Goal: Task Accomplishment & Management: Manage account settings

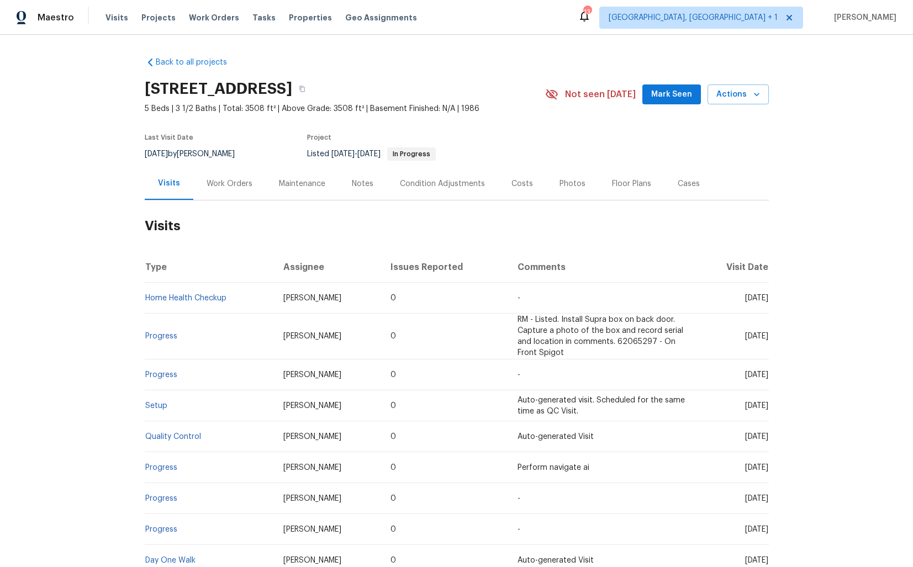
click at [224, 186] on div "Work Orders" at bounding box center [230, 183] width 46 height 11
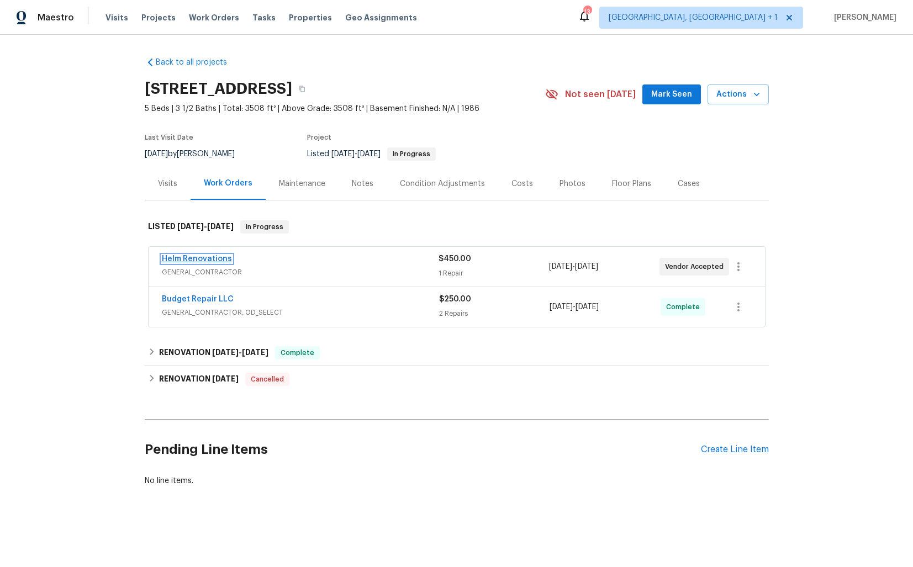
click at [202, 260] on link "Helm Renovations" at bounding box center [197, 259] width 70 height 8
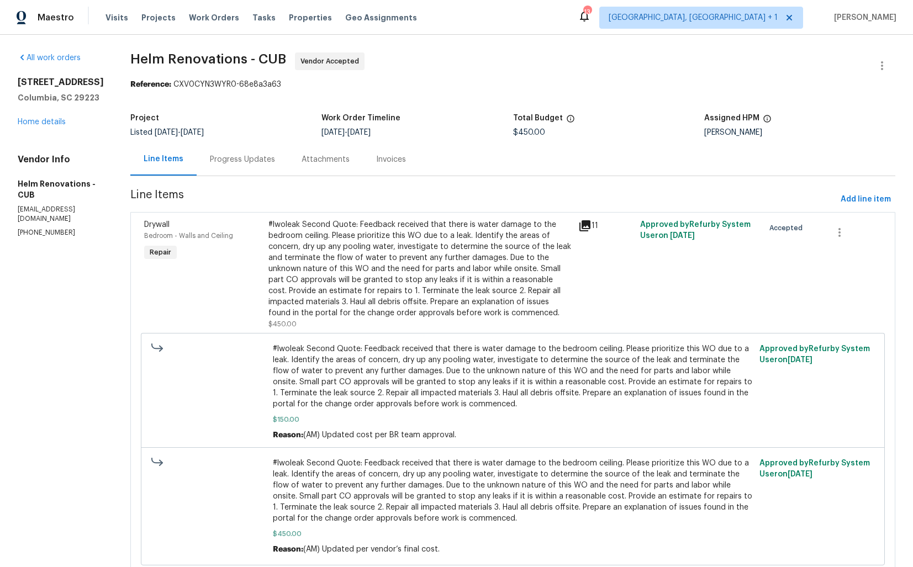
click at [261, 166] on div "Progress Updates" at bounding box center [243, 159] width 92 height 33
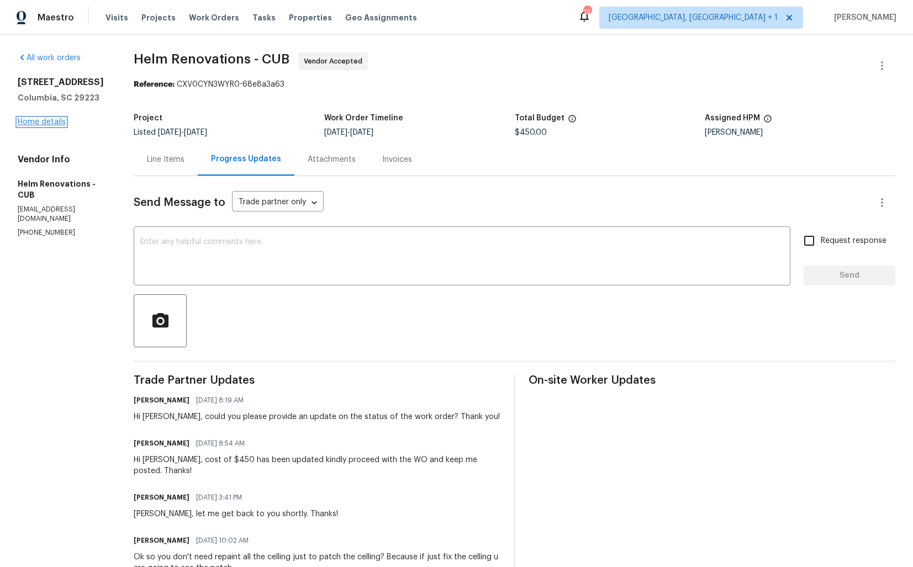
click at [50, 124] on link "Home details" at bounding box center [42, 122] width 48 height 8
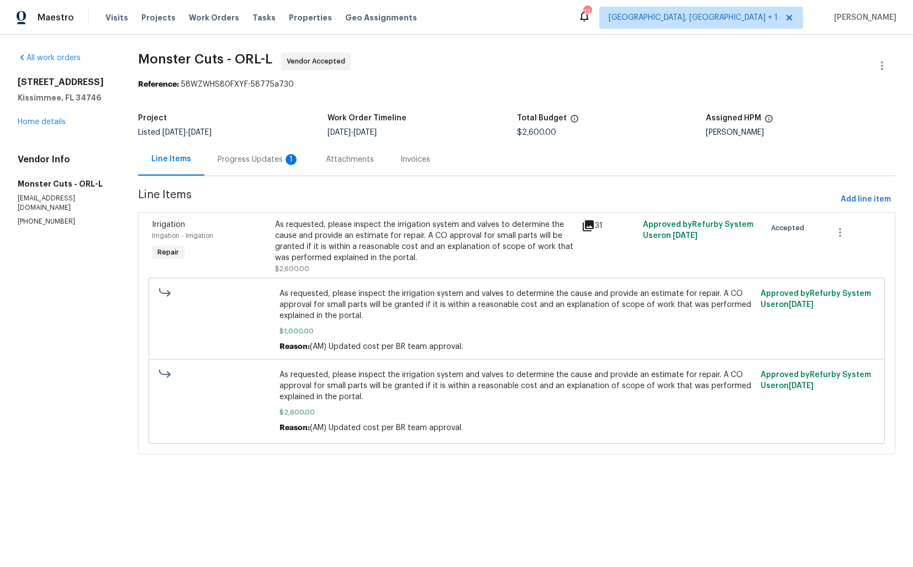
click at [271, 155] on div "Progress Updates 1" at bounding box center [259, 159] width 82 height 11
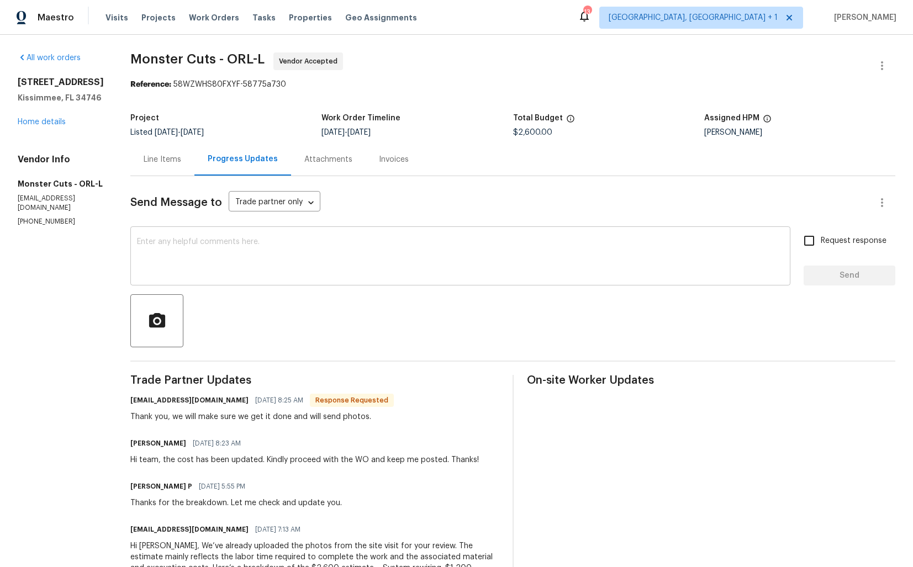
click at [270, 262] on textarea at bounding box center [460, 257] width 647 height 39
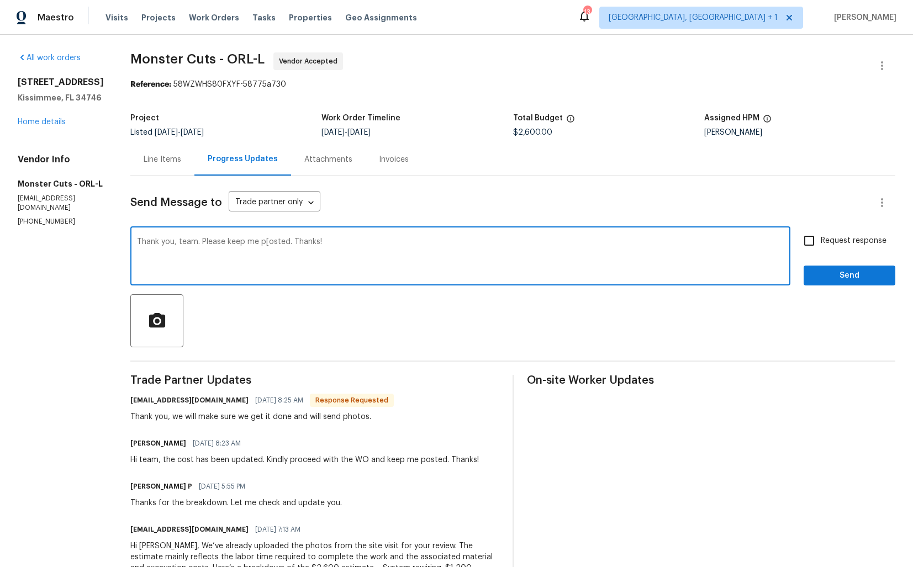
click at [229, 241] on textarea "Thank you, team. Please keep me p[osted. Thanks!" at bounding box center [460, 257] width 647 height 39
click at [301, 247] on textarea "Thank you, team. Please keep me posted. Thanks!" at bounding box center [460, 257] width 647 height 39
type textarea "Thank you, team. Please keep me posted. Thanks!"
click at [861, 275] on span "Send" at bounding box center [850, 276] width 74 height 14
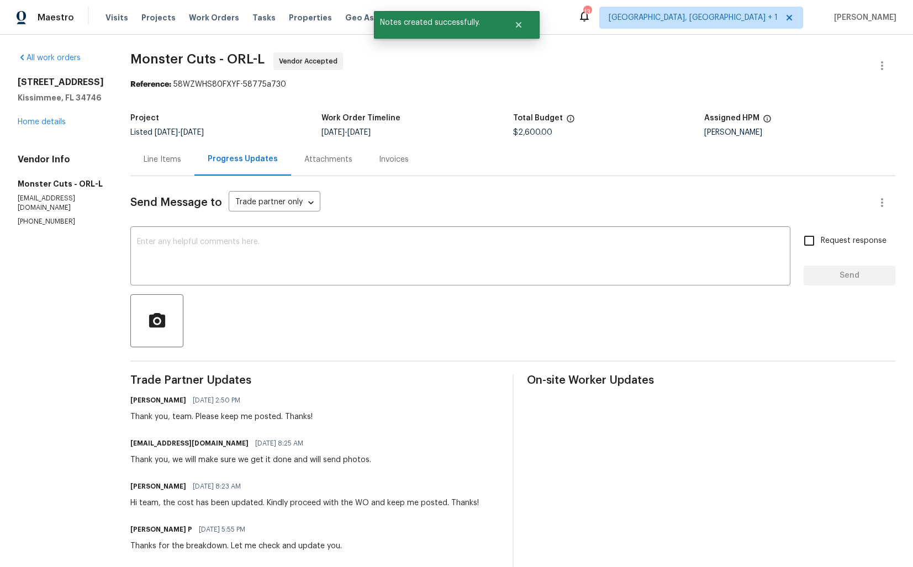
click at [149, 460] on div "Thank you, we will make sure we get it done and will send photos." at bounding box center [250, 460] width 241 height 11
copy div "Thank you, we will make sure we get it done and will send photos."
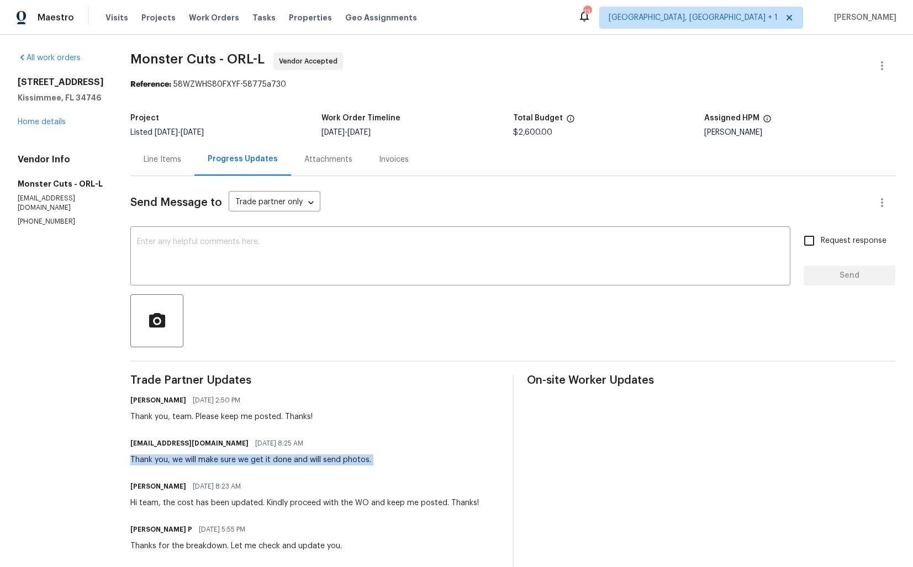
click at [271, 378] on span "Trade Partner Updates" at bounding box center [314, 380] width 369 height 11
click at [43, 126] on link "Home details" at bounding box center [42, 122] width 48 height 8
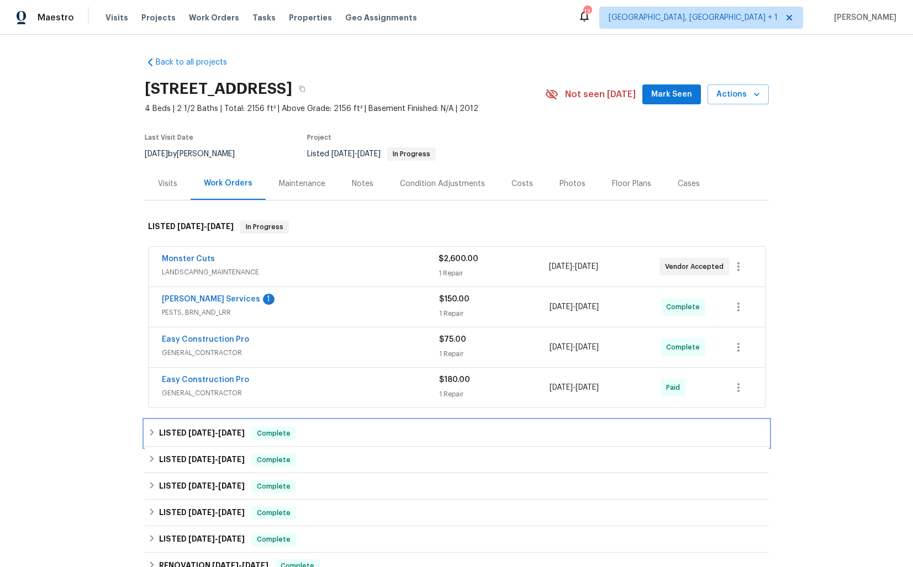
click at [250, 430] on div "LISTED 9/11/25 - 9/12/25 Complete" at bounding box center [457, 433] width 618 height 13
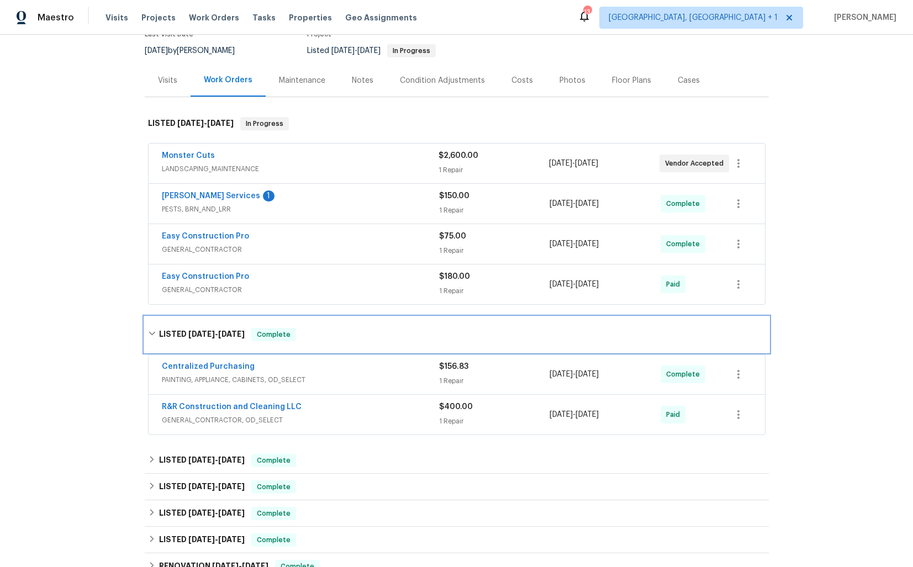
scroll to position [104, 0]
click at [206, 340] on div "LISTED 9/11/25 - 9/12/25 Complete" at bounding box center [457, 333] width 624 height 35
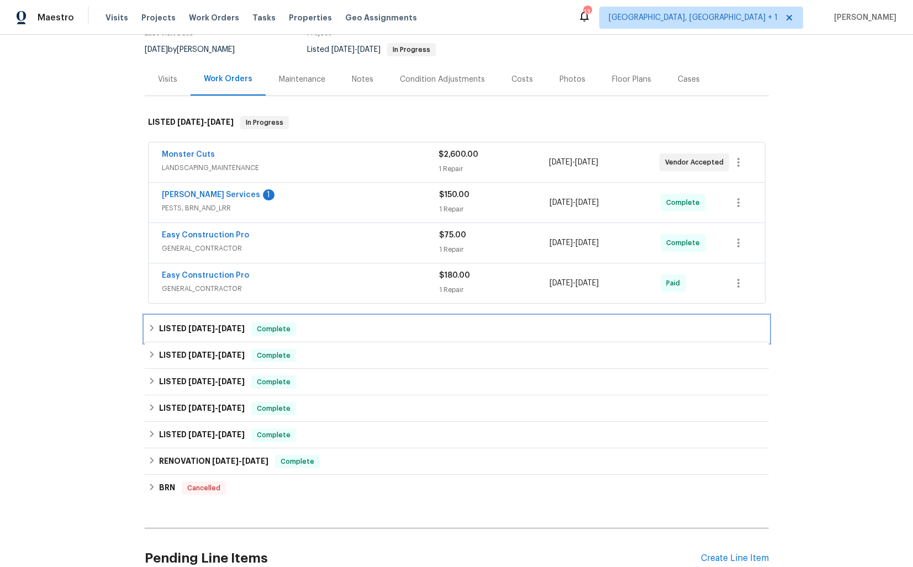
click at [222, 319] on div "LISTED 9/11/25 - 9/12/25 Complete" at bounding box center [457, 329] width 624 height 27
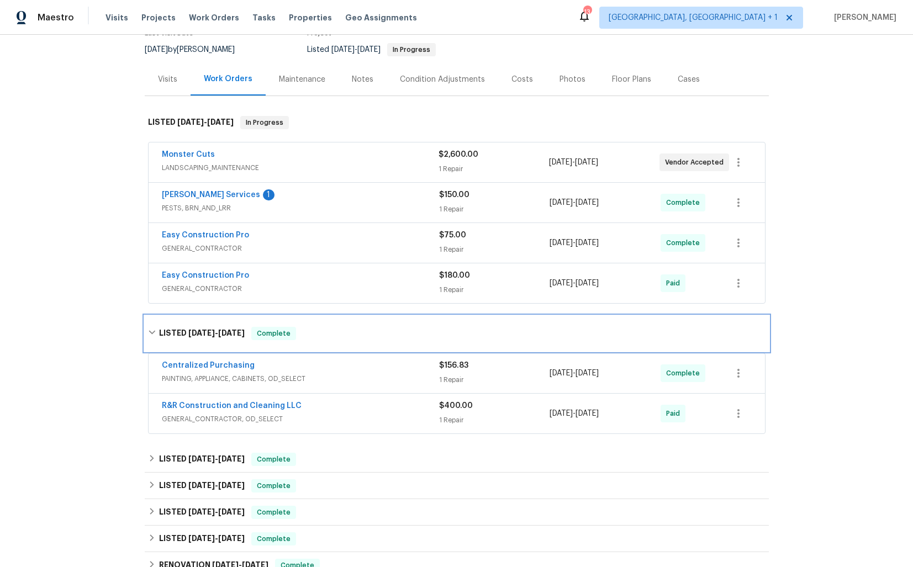
click at [218, 332] on span "9/11/25 - 9/12/25" at bounding box center [216, 333] width 56 height 8
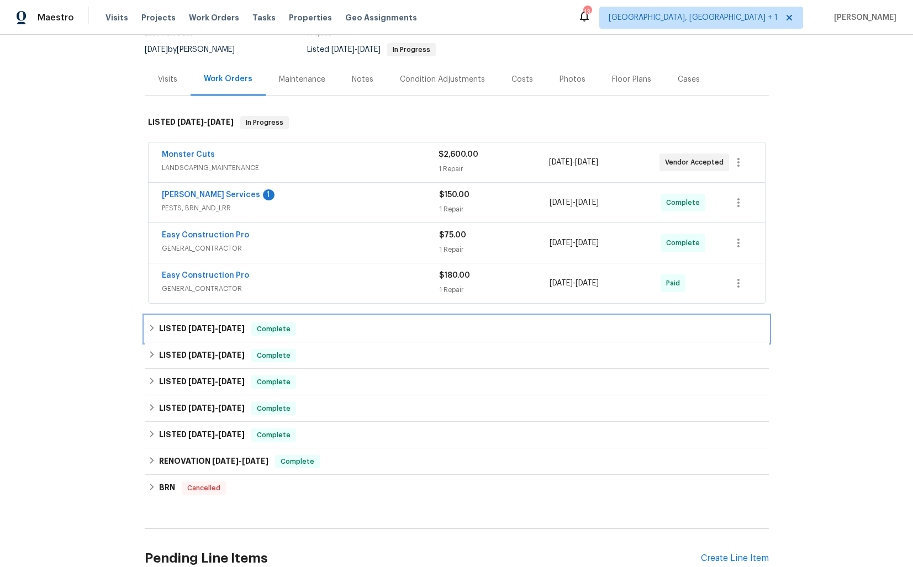
scroll to position [0, 0]
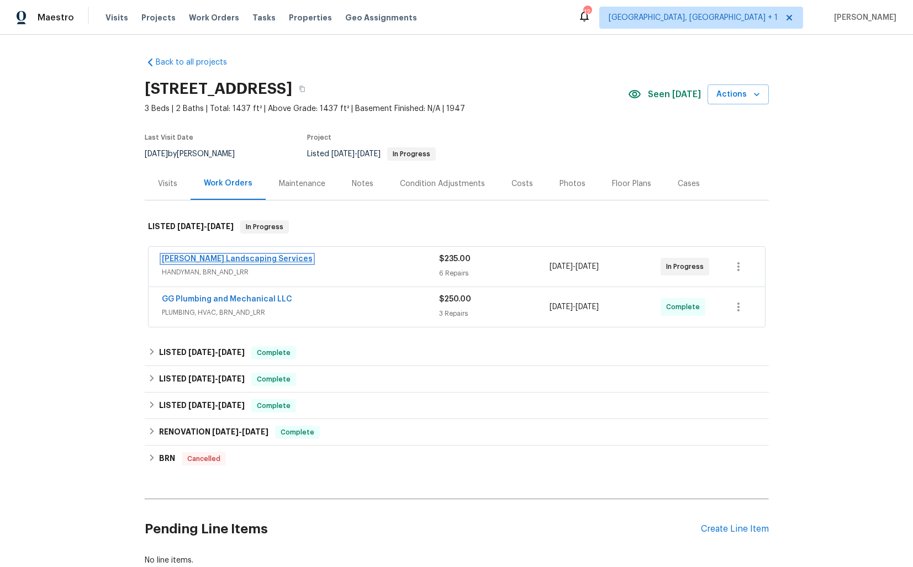
click at [209, 257] on link "[PERSON_NAME] Landscaping Services" at bounding box center [237, 259] width 151 height 8
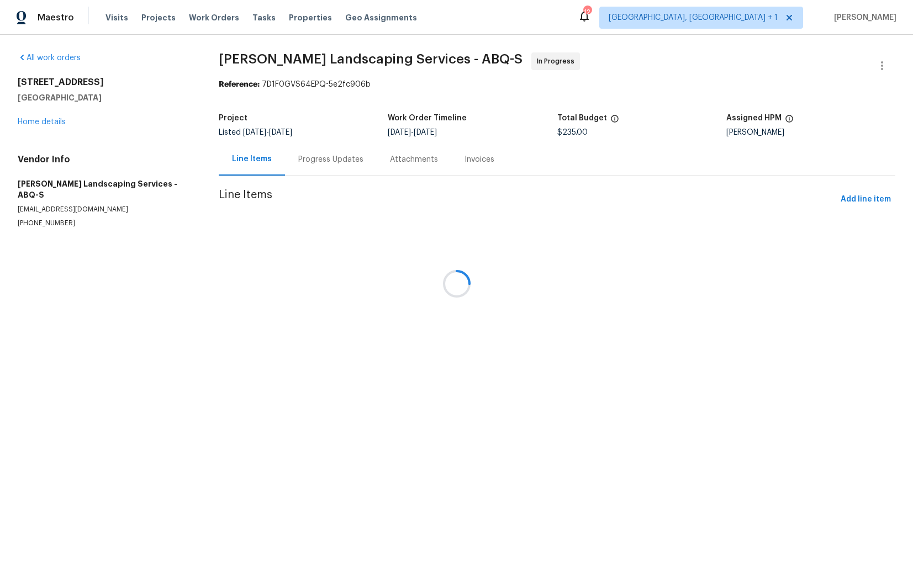
click at [310, 153] on div at bounding box center [456, 283] width 913 height 567
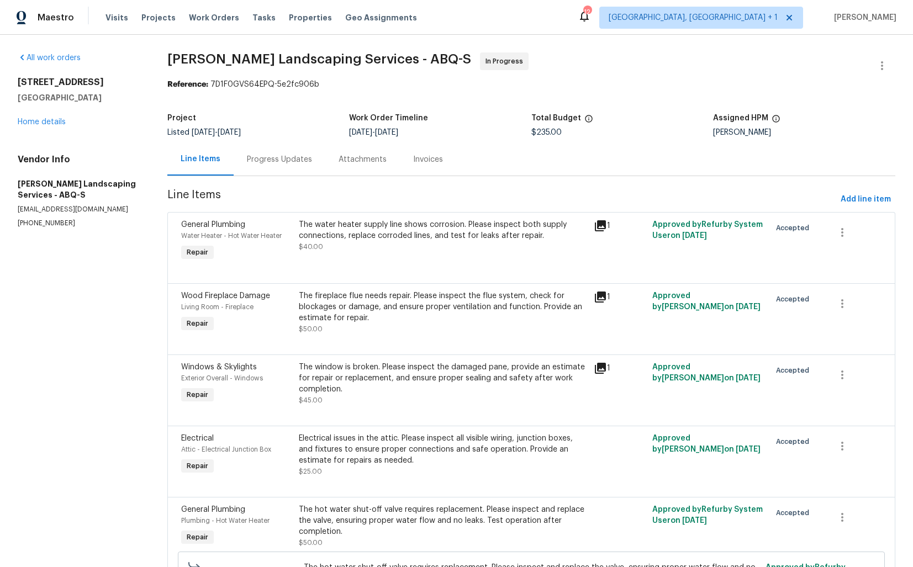
click at [276, 154] on div "Progress Updates" at bounding box center [280, 159] width 92 height 33
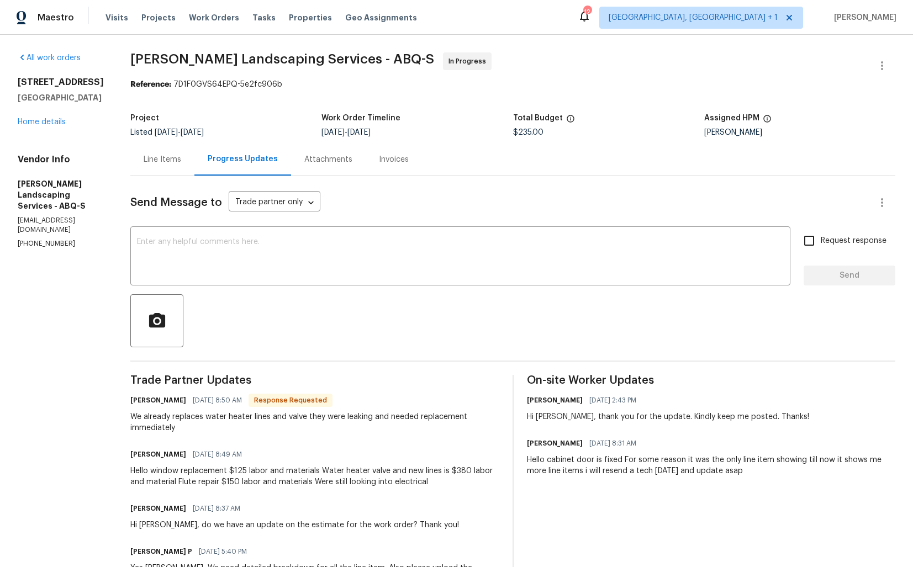
click at [181, 158] on div "Line Items" at bounding box center [163, 159] width 38 height 11
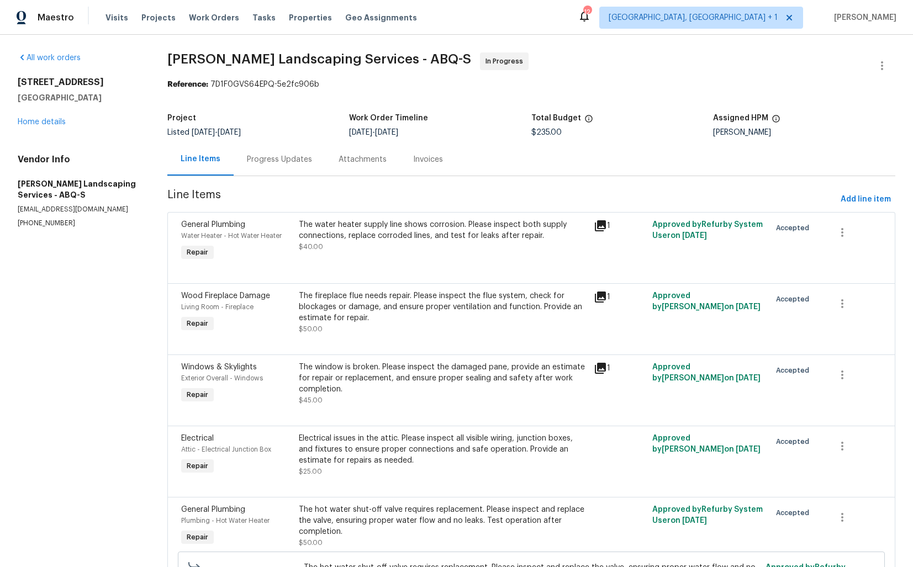
click at [267, 159] on div "Progress Updates" at bounding box center [279, 159] width 65 height 11
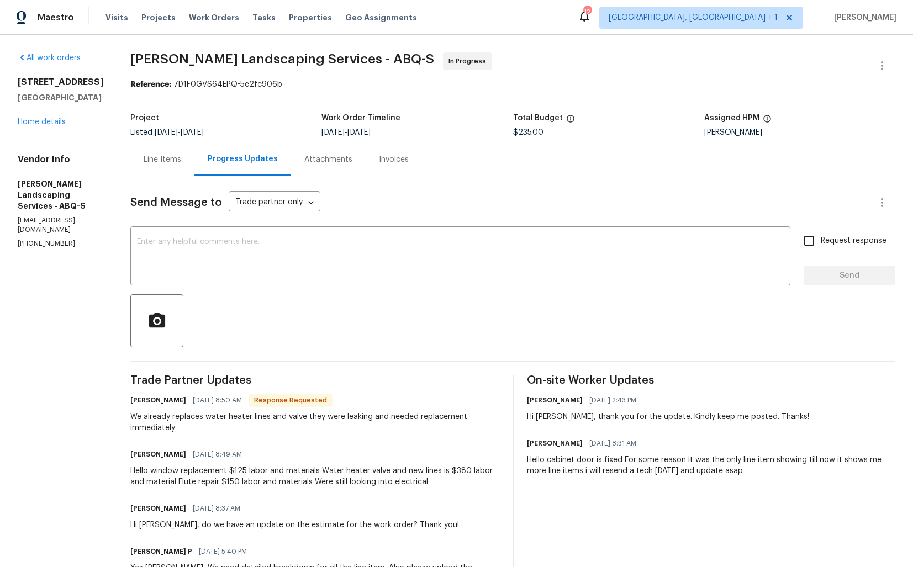
click at [181, 158] on div "Line Items" at bounding box center [163, 159] width 38 height 11
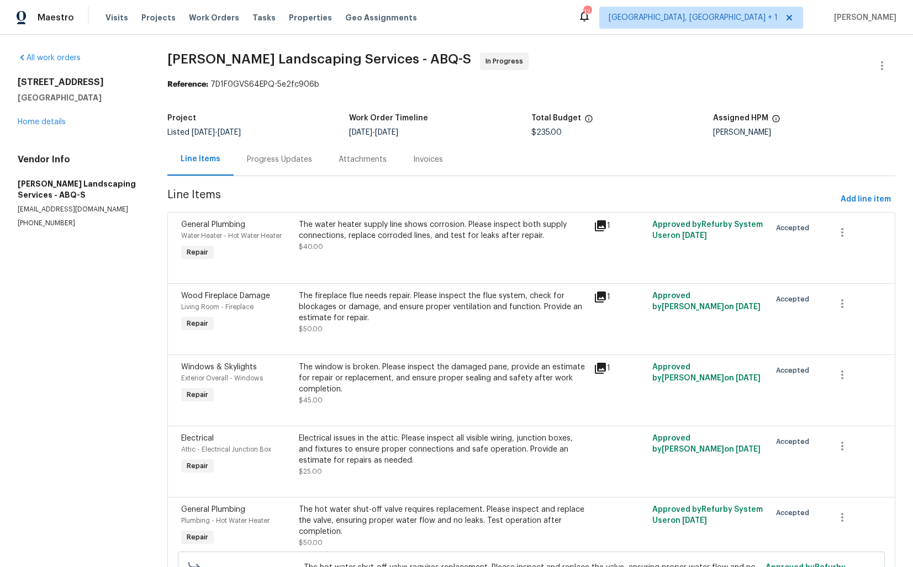
click at [428, 244] on div "The water heater supply line shows corrosion. Please inspect both supply connec…" at bounding box center [443, 235] width 288 height 33
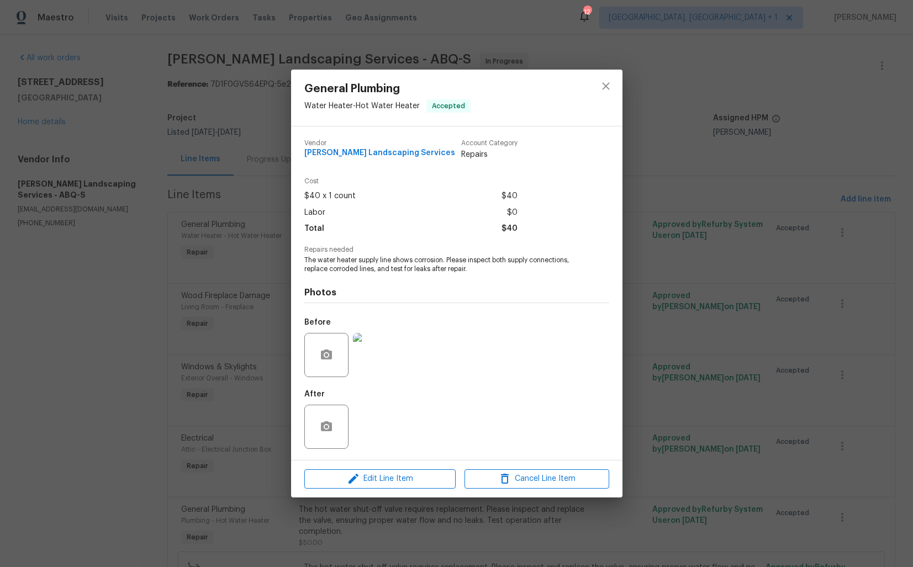
click at [207, 307] on div "General Plumbing Water Heater - Hot Water Heater Accepted Vendor Rodriguez Land…" at bounding box center [456, 283] width 913 height 567
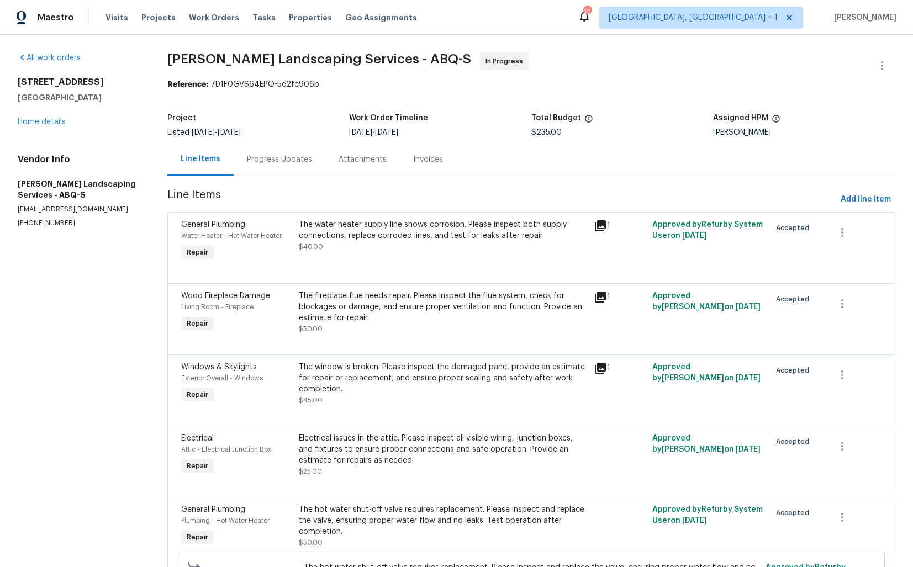
click at [269, 165] on div "Progress Updates" at bounding box center [280, 159] width 92 height 33
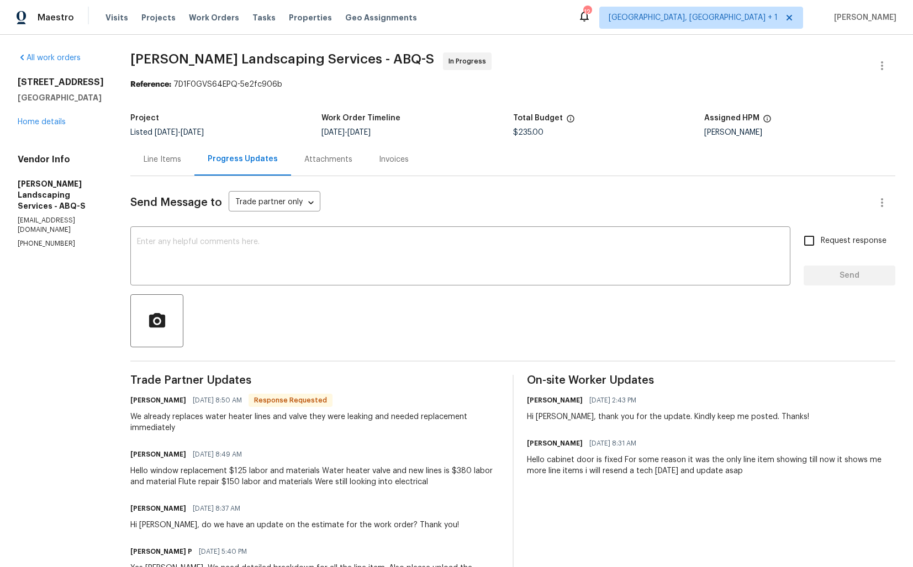
scroll to position [175, 0]
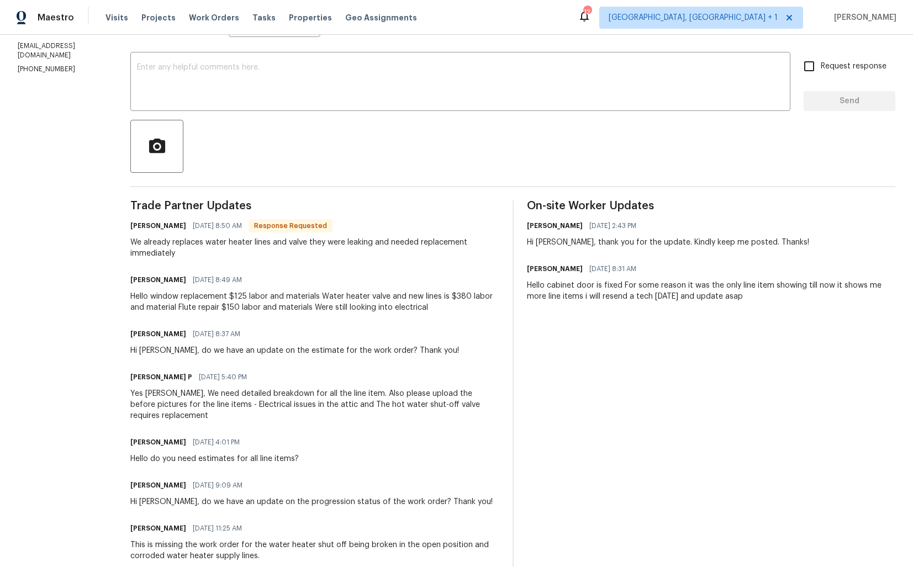
click at [244, 311] on div "Hello window replacement $125 labor and materials Water heater valve and new li…" at bounding box center [314, 302] width 369 height 22
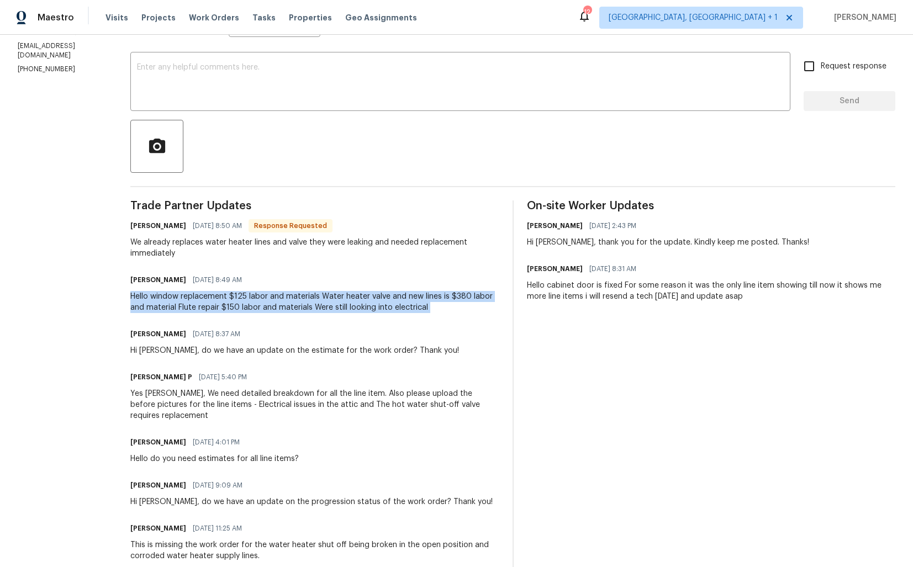
copy div "Hello window replacement $125 labor and materials Water heater valve and new li…"
click at [28, 249] on section "All work orders 2711 Monterey Ave SE Albuquerque, NM 87106 Home details Vendor …" at bounding box center [61, 351] width 86 height 947
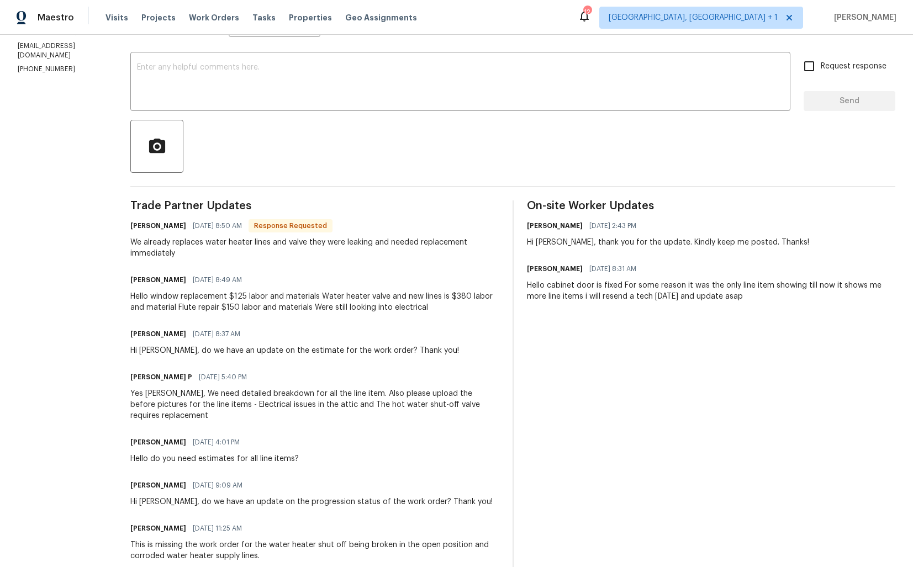
scroll to position [0, 0]
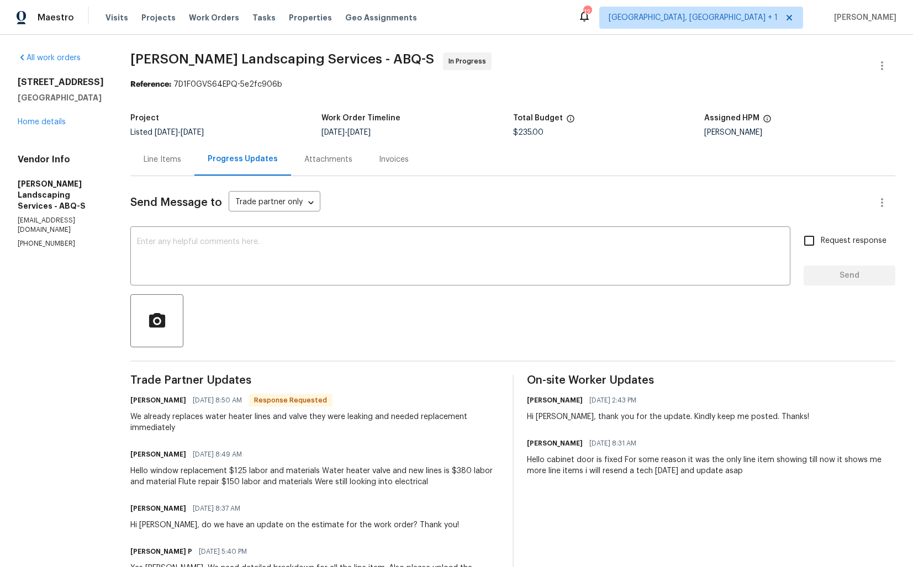
click at [181, 160] on div "Line Items" at bounding box center [163, 159] width 38 height 11
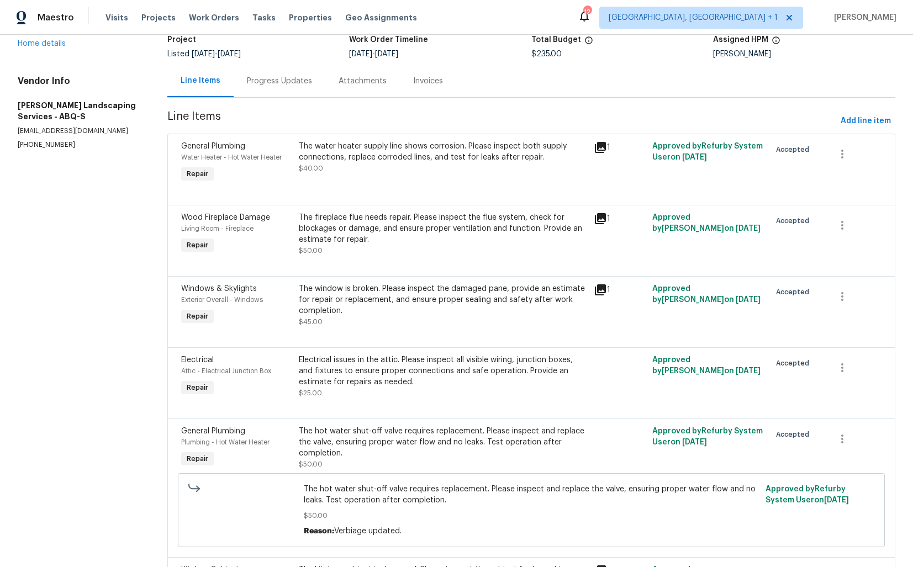
scroll to position [65, 0]
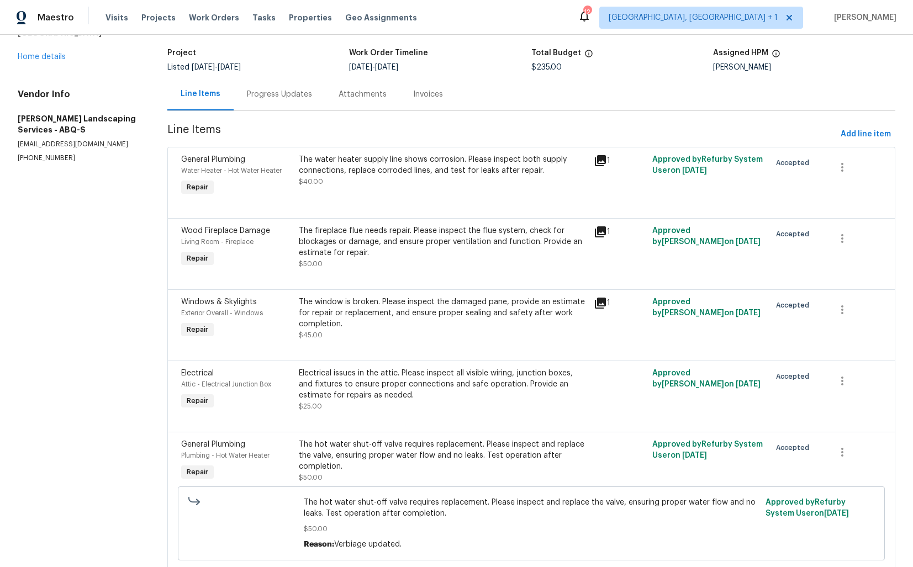
click at [443, 333] on div "The window is broken. Please inspect the damaged pane, provide an estimate for …" at bounding box center [443, 319] width 288 height 44
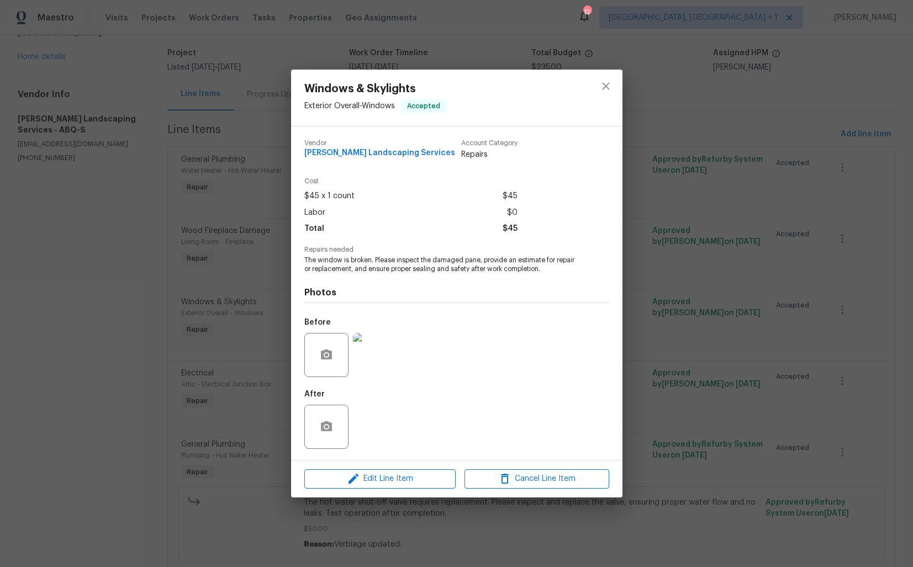
click at [377, 359] on img at bounding box center [375, 355] width 44 height 44
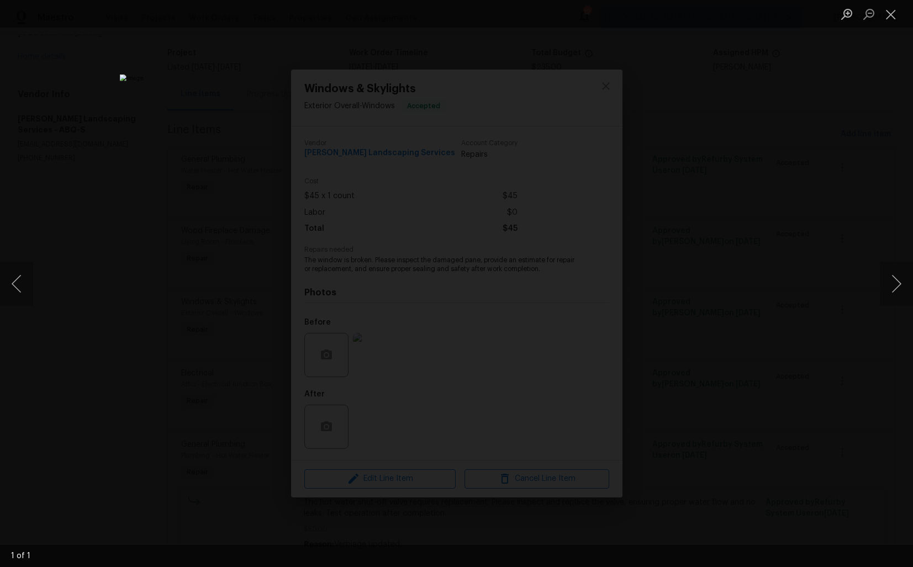
click at [714, 299] on div "Lightbox" at bounding box center [456, 283] width 913 height 567
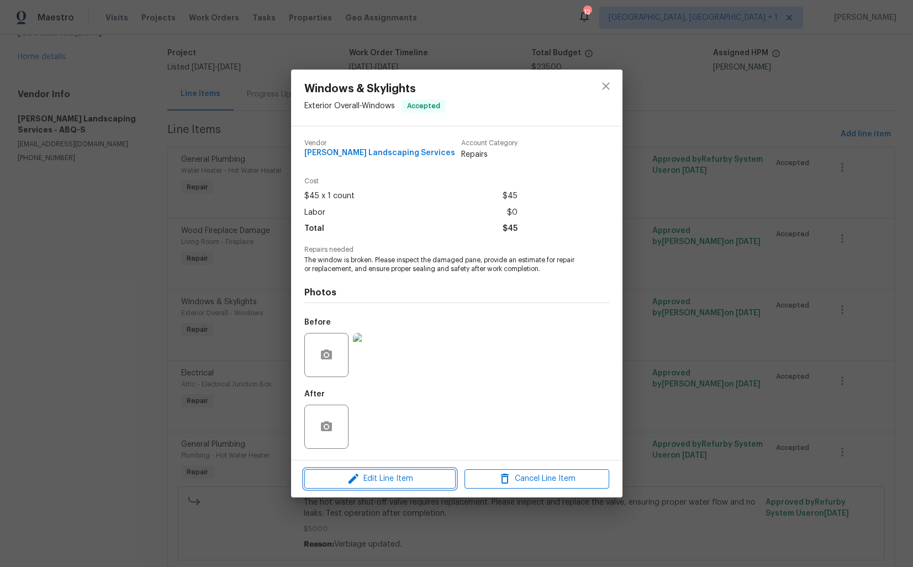
click at [365, 480] on span "Edit Line Item" at bounding box center [380, 479] width 145 height 14
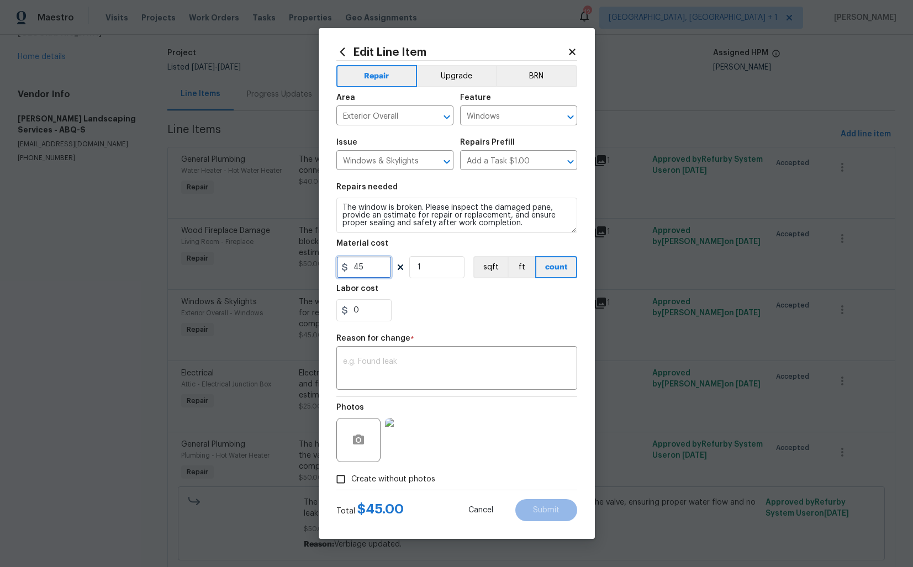
click at [358, 262] on input "45" at bounding box center [363, 267] width 55 height 22
type input "125"
click at [509, 370] on textarea at bounding box center [457, 369] width 228 height 23
click at [414, 373] on textarea at bounding box center [457, 369] width 228 height 23
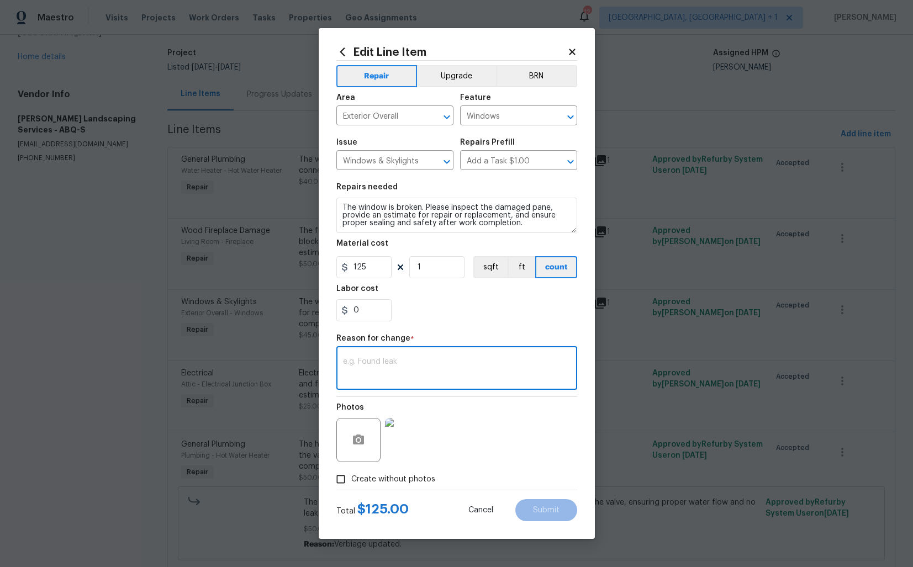
paste textarea "(AM) Updated per vendor’s final cost."
type textarea "(AM) Updated per vendor’s final cost."
click at [549, 508] on span "Submit" at bounding box center [546, 511] width 27 height 8
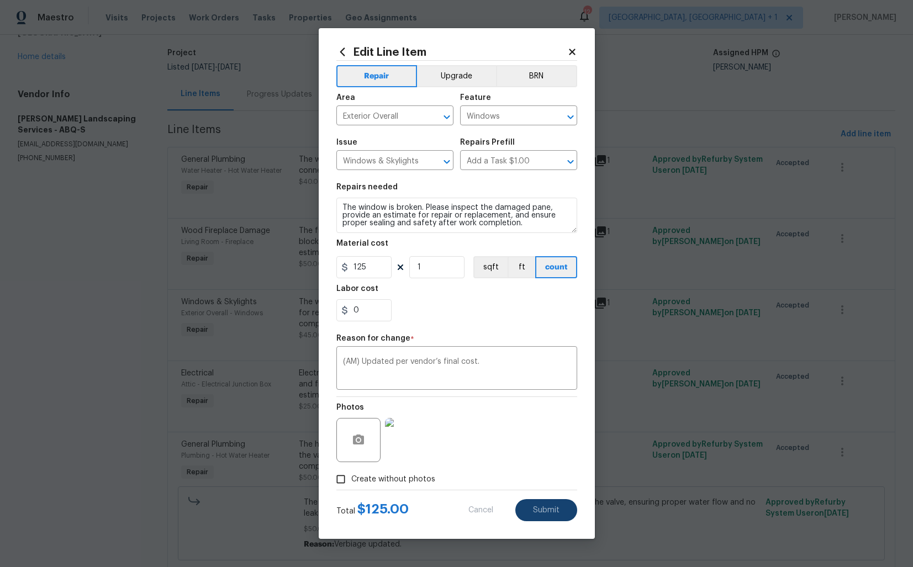
type input "45"
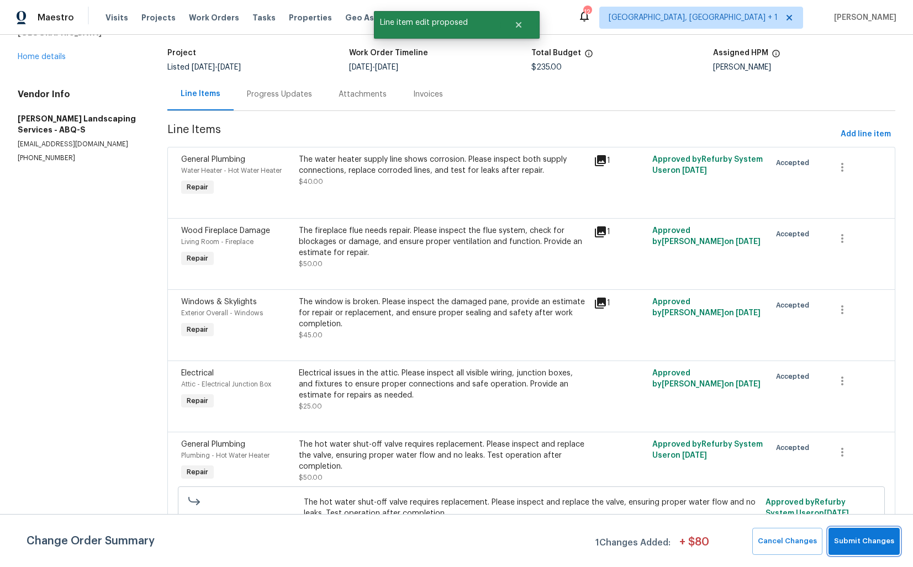
click at [855, 539] on span "Submit Changes" at bounding box center [864, 541] width 60 height 13
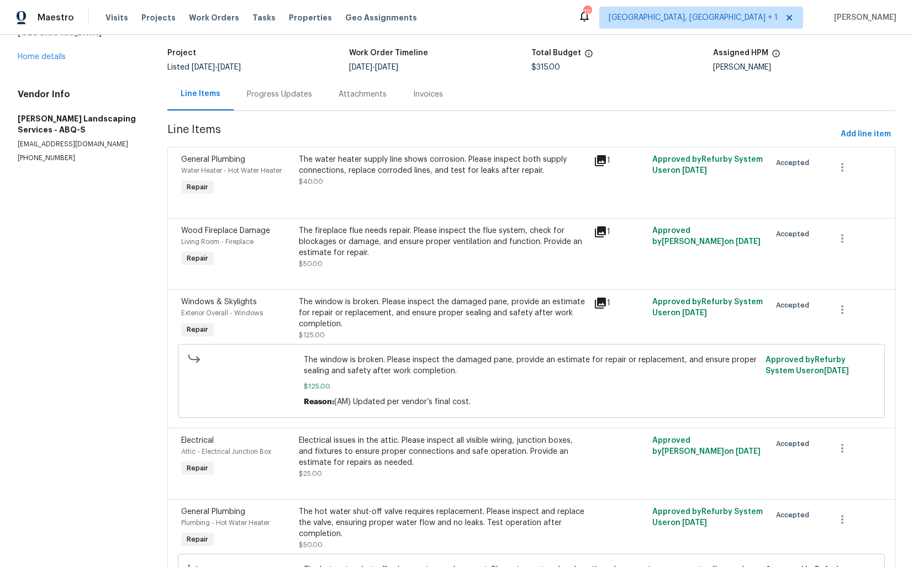
click at [365, 261] on div "The fireplace flue needs repair. Please inspect the flue system, check for bloc…" at bounding box center [443, 247] width 288 height 44
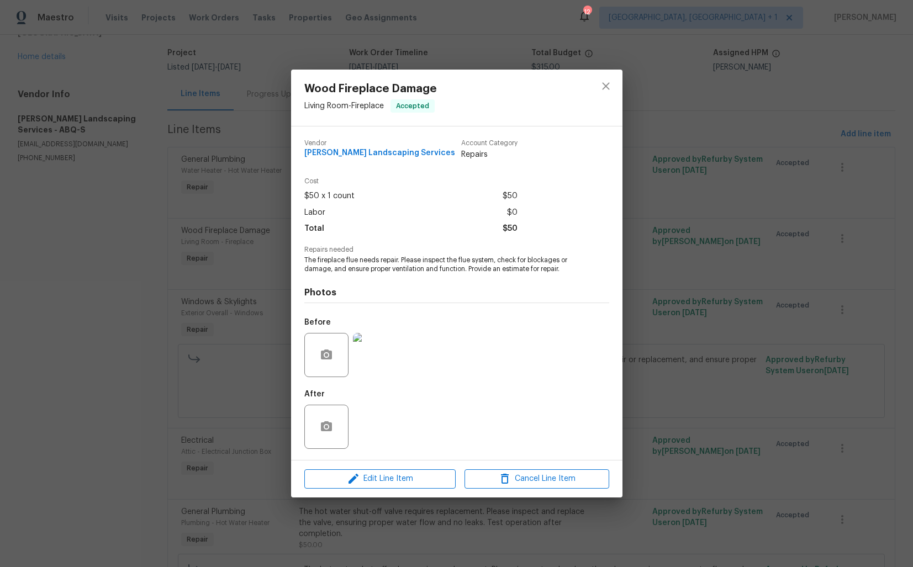
click at [378, 373] on img at bounding box center [375, 355] width 44 height 44
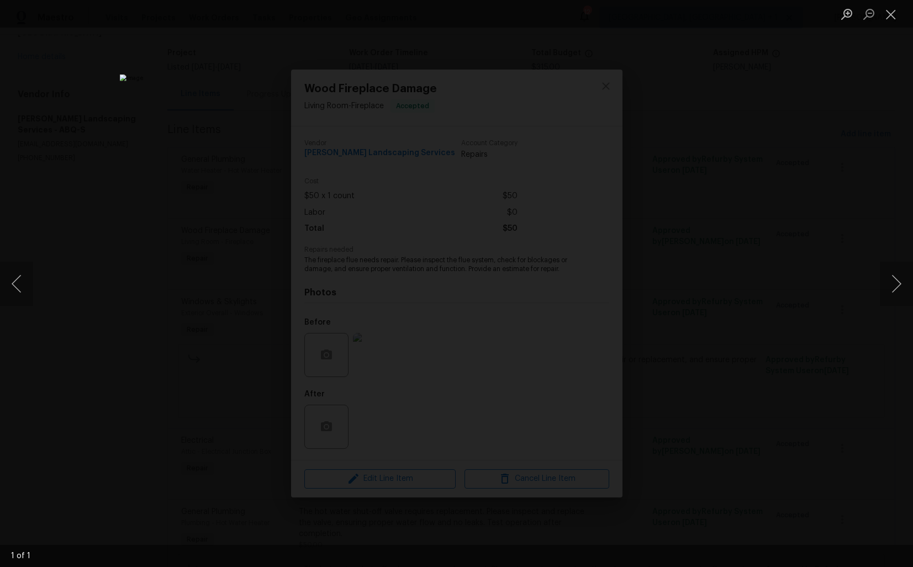
click at [759, 310] on div "Lightbox" at bounding box center [456, 283] width 913 height 567
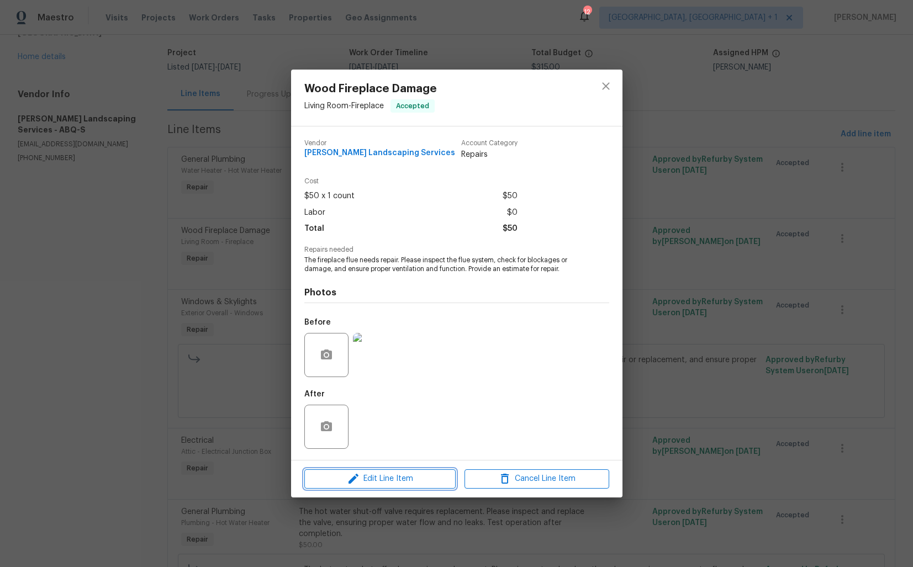
click at [358, 480] on icon "button" at bounding box center [353, 478] width 13 height 13
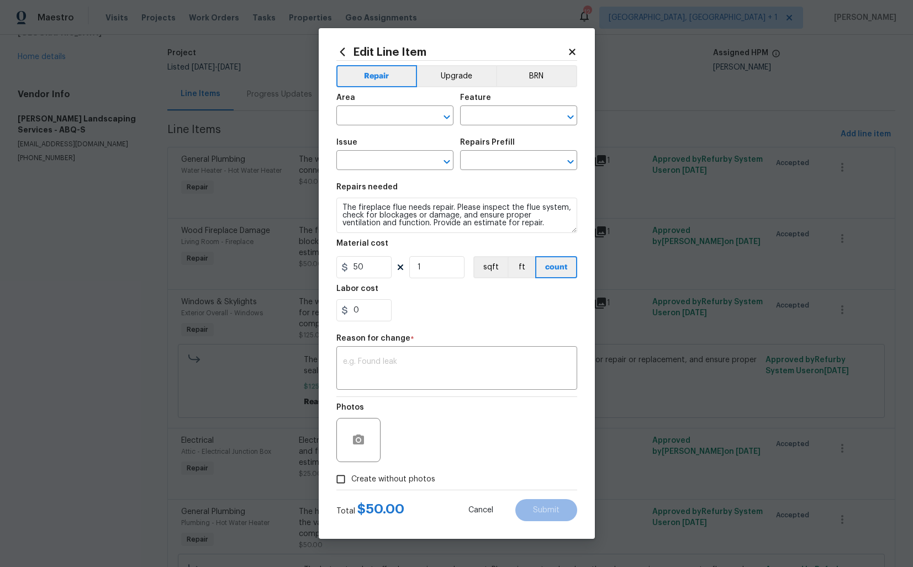
type input "Living Room"
type input "Fireplace"
type input "Wood Fireplace Damage"
type input "dirty flue $100.00"
click at [386, 270] on input "50" at bounding box center [363, 267] width 55 height 22
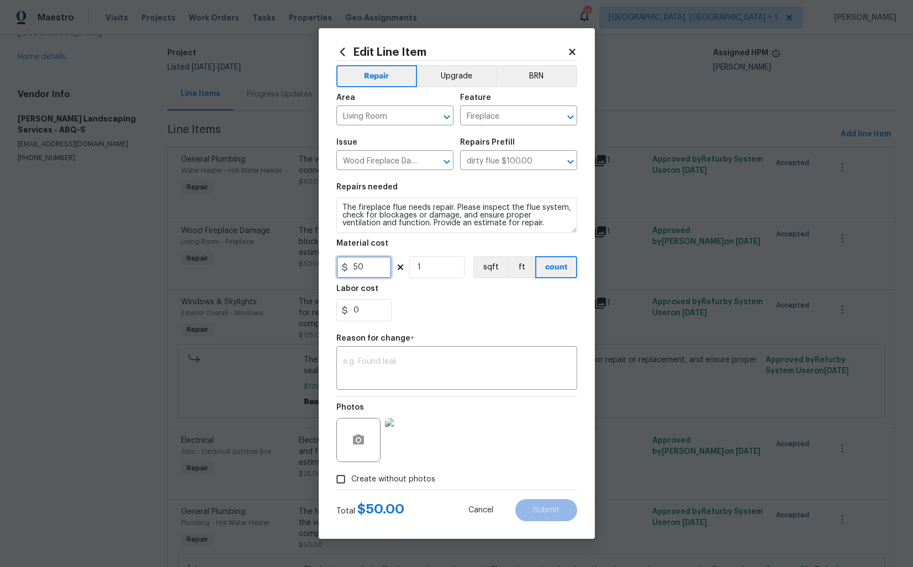
click at [386, 270] on input "50" at bounding box center [363, 267] width 55 height 22
type input "150"
click at [464, 359] on textarea at bounding box center [457, 369] width 228 height 23
paste textarea "(AM) Updated per vendor’s final cost."
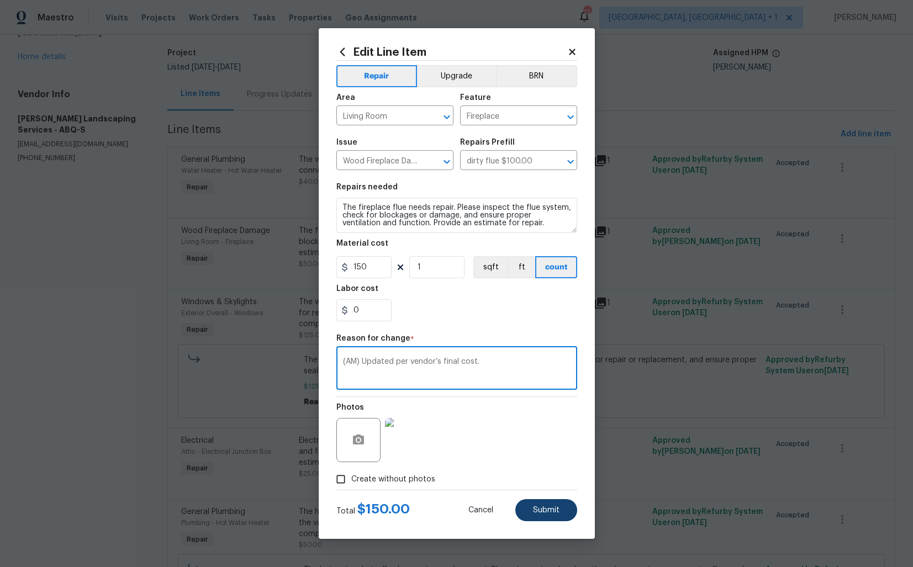
type textarea "(AM) Updated per vendor’s final cost."
click at [540, 508] on span "Submit" at bounding box center [546, 511] width 27 height 8
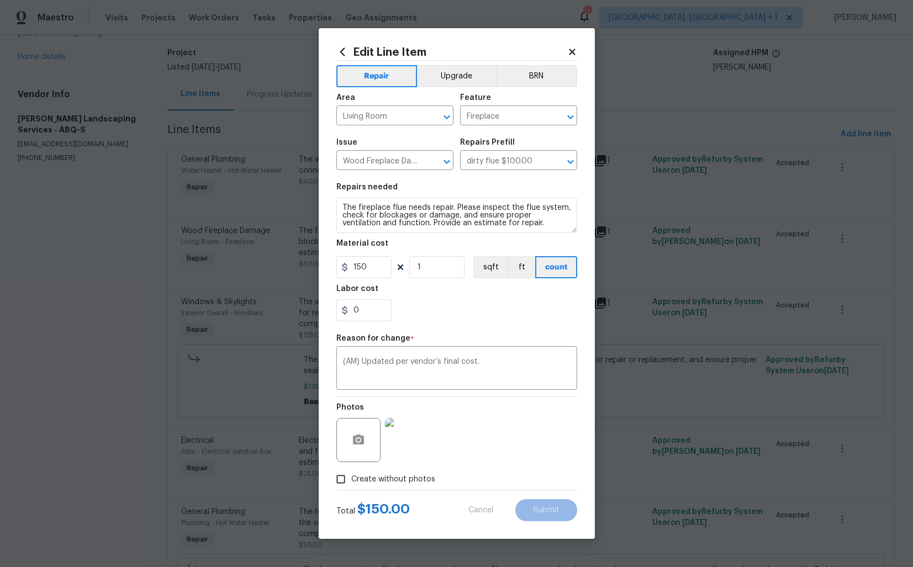
type input "50"
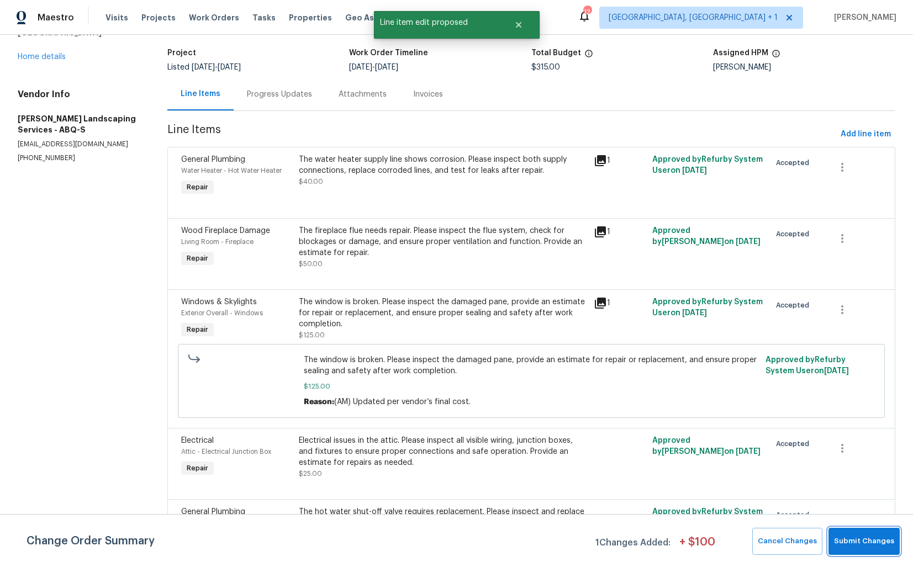
click at [864, 546] on span "Submit Changes" at bounding box center [864, 541] width 60 height 13
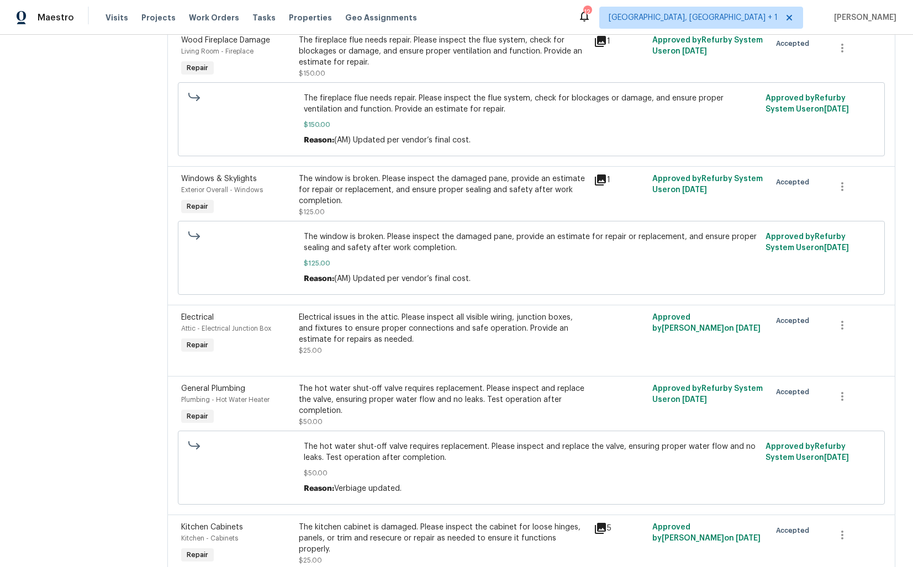
scroll to position [308, 0]
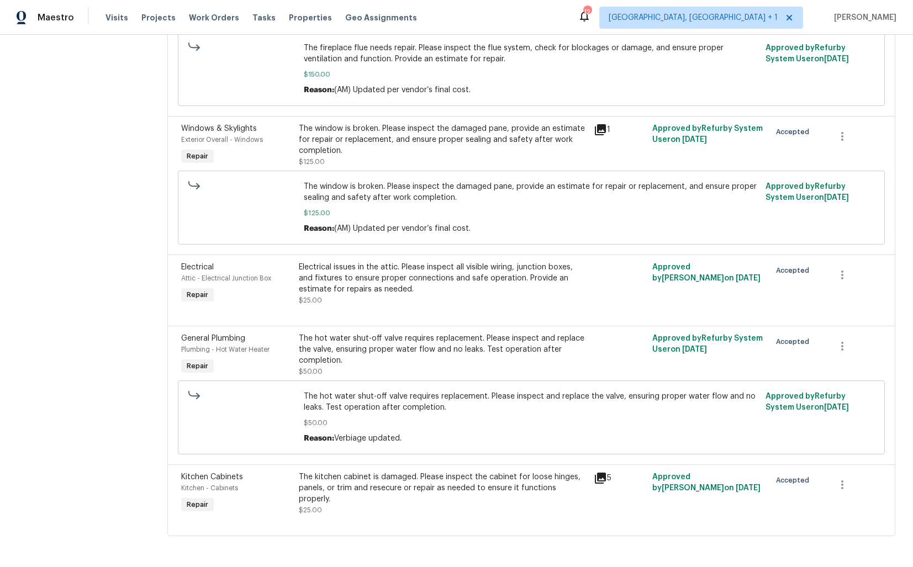
click at [398, 354] on div "The hot water shut-off valve requires replacement. Please inspect and replace t…" at bounding box center [443, 349] width 288 height 33
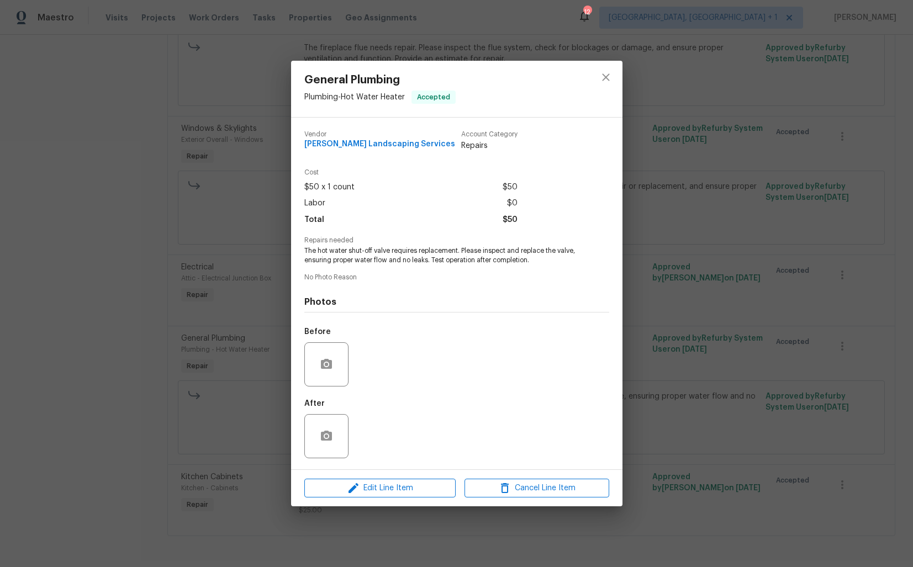
click at [250, 288] on div "General Plumbing Plumbing - Hot Water Heater Accepted Vendor Rodriguez Landscap…" at bounding box center [456, 283] width 913 height 567
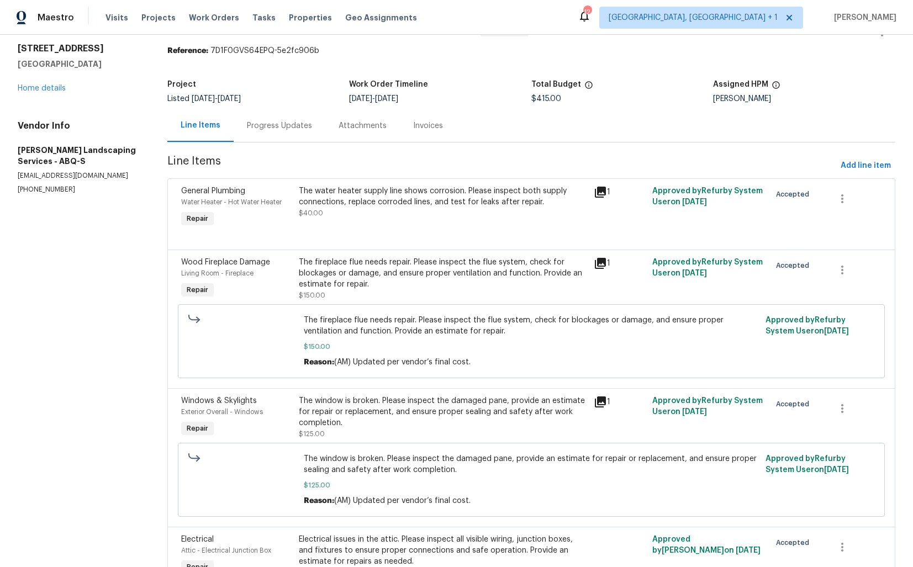
scroll to position [0, 0]
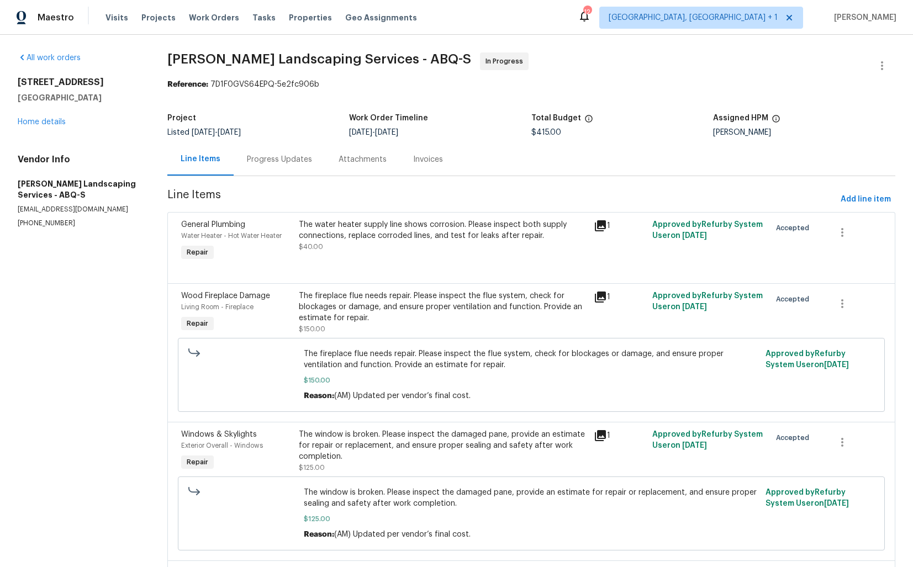
click at [398, 233] on div "The water heater supply line shows corrosion. Please inspect both supply connec…" at bounding box center [443, 230] width 288 height 22
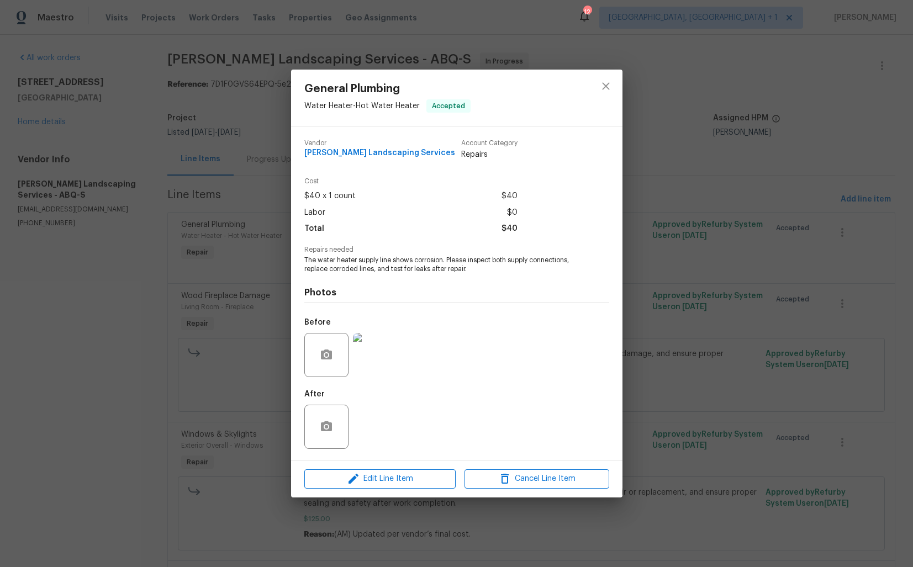
click at [382, 353] on img at bounding box center [375, 355] width 44 height 44
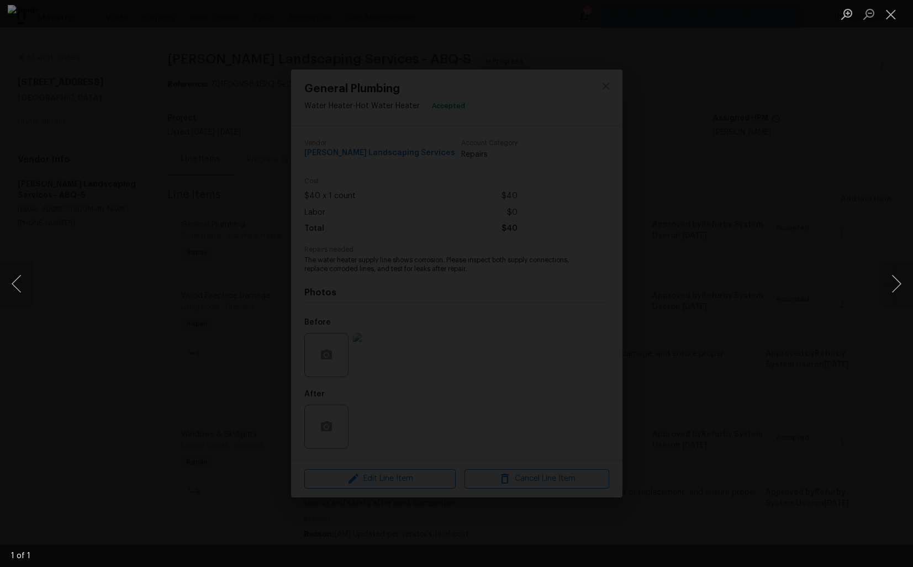
click at [737, 237] on div "Lightbox" at bounding box center [456, 283] width 913 height 567
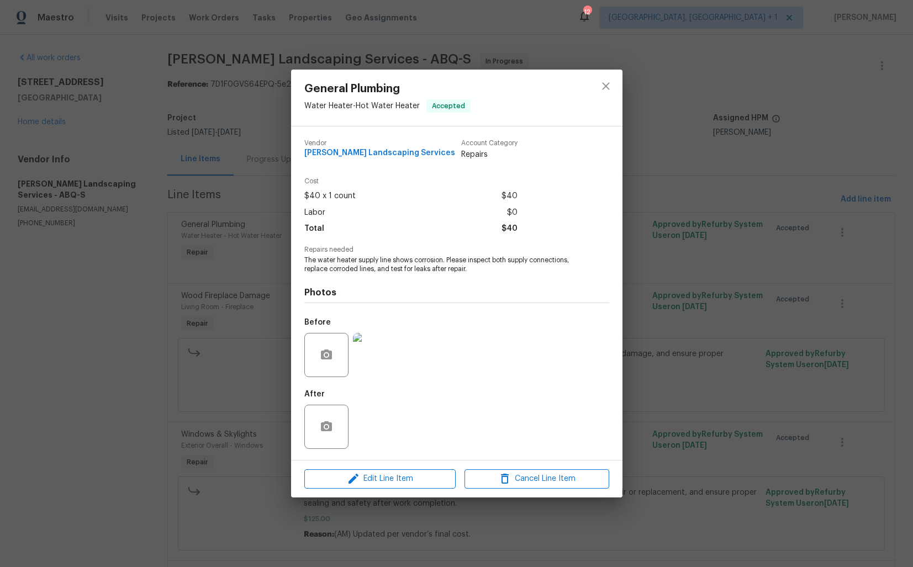
click at [737, 237] on div "General Plumbing Water Heater - Hot Water Heater Accepted Vendor Rodriguez Land…" at bounding box center [456, 283] width 913 height 567
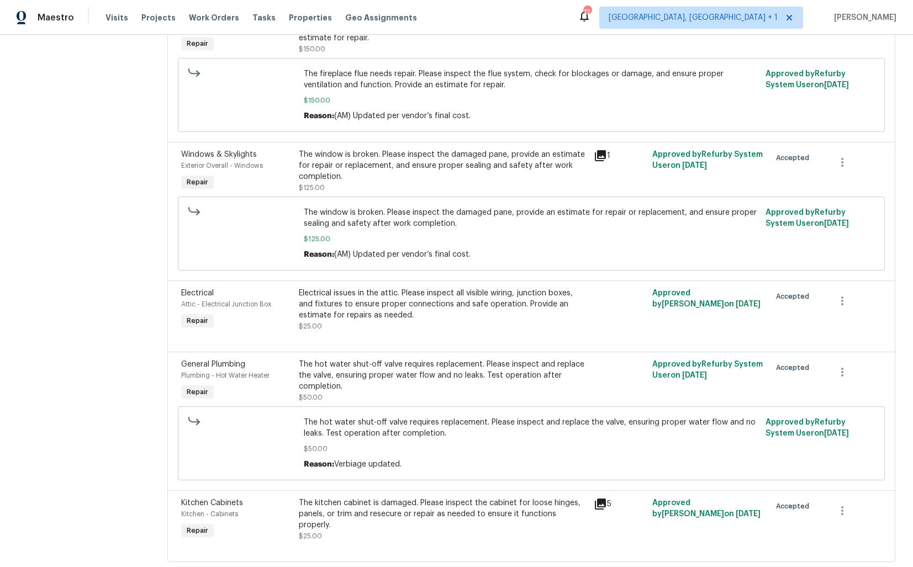
scroll to position [308, 0]
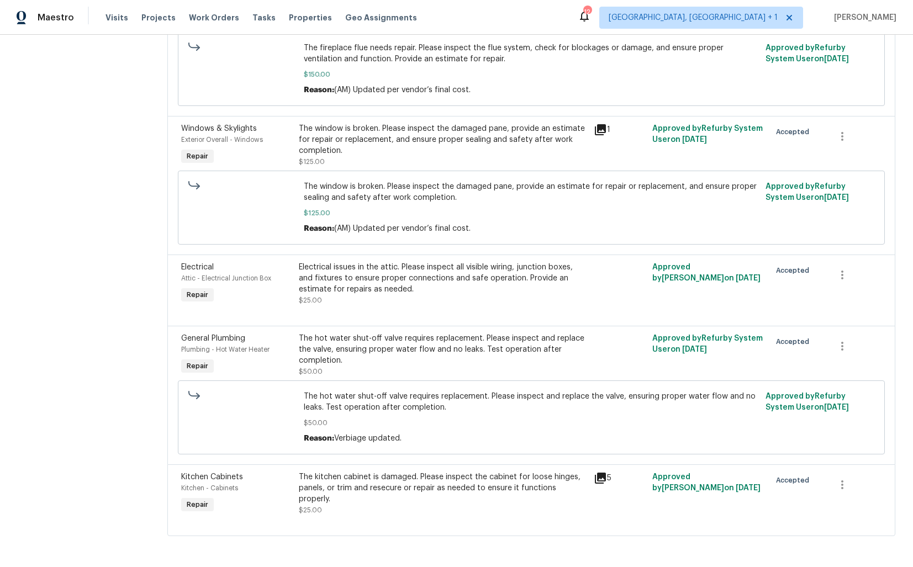
click at [423, 358] on div "The hot water shut-off valve requires replacement. Please inspect and replace t…" at bounding box center [443, 349] width 288 height 33
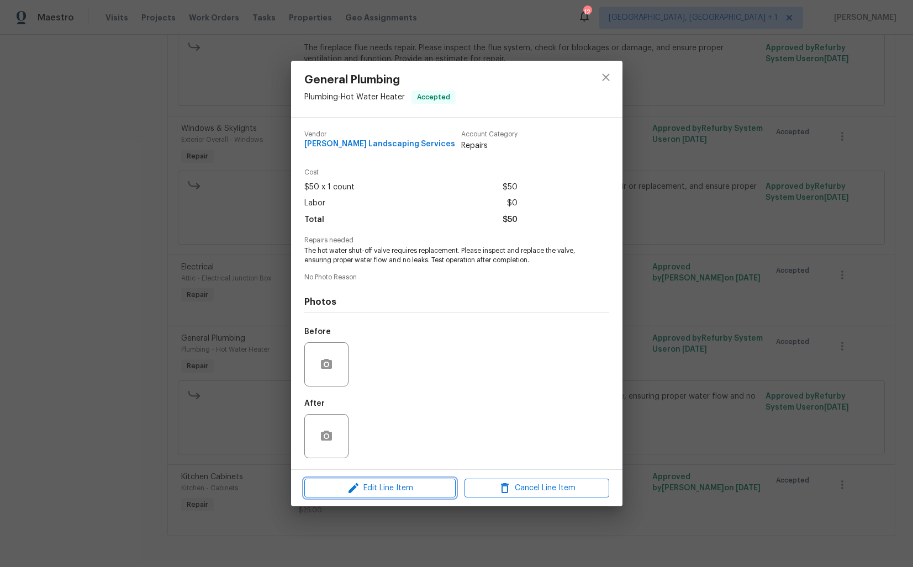
click at [354, 485] on icon "button" at bounding box center [353, 488] width 13 height 13
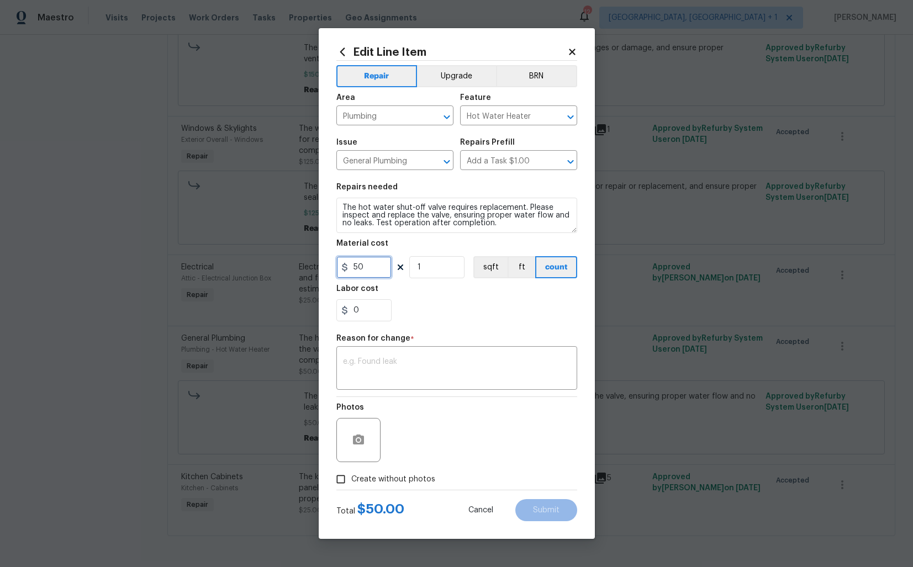
click at [378, 271] on input "50" at bounding box center [363, 267] width 55 height 22
type input "380"
click at [443, 361] on textarea at bounding box center [457, 369] width 228 height 23
paste textarea "(AM) Updated per vendor’s final cost."
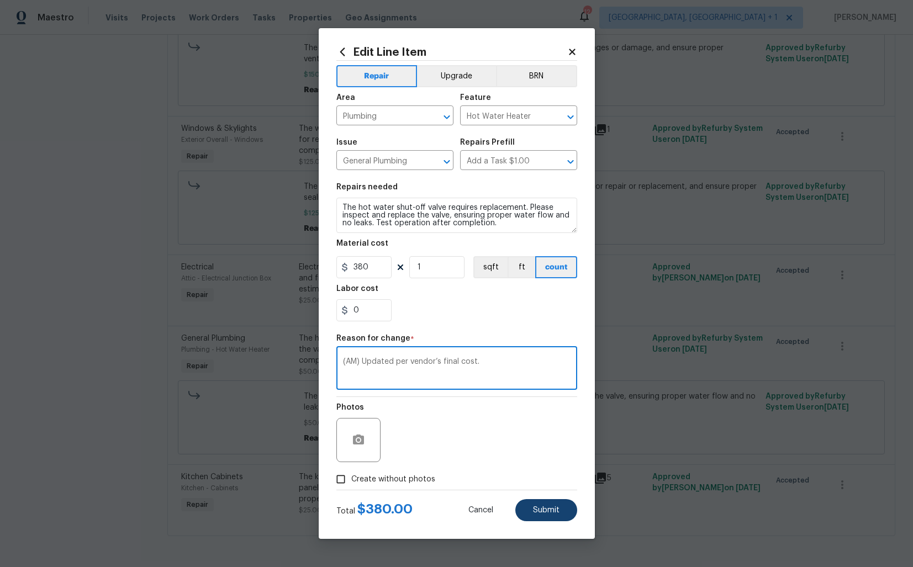
type textarea "(AM) Updated per vendor’s final cost."
click at [550, 508] on span "Submit" at bounding box center [546, 511] width 27 height 8
type input "50"
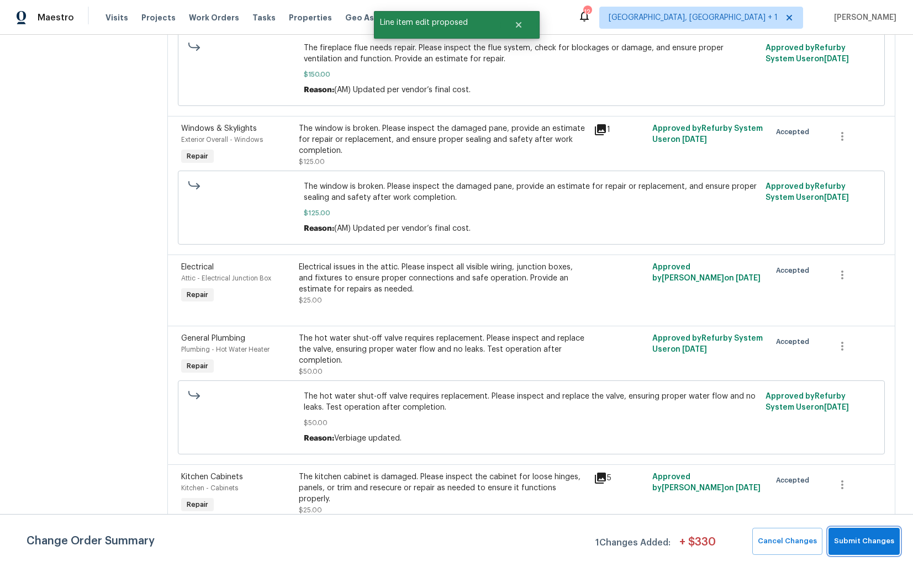
click at [864, 544] on span "Submit Changes" at bounding box center [864, 541] width 60 height 13
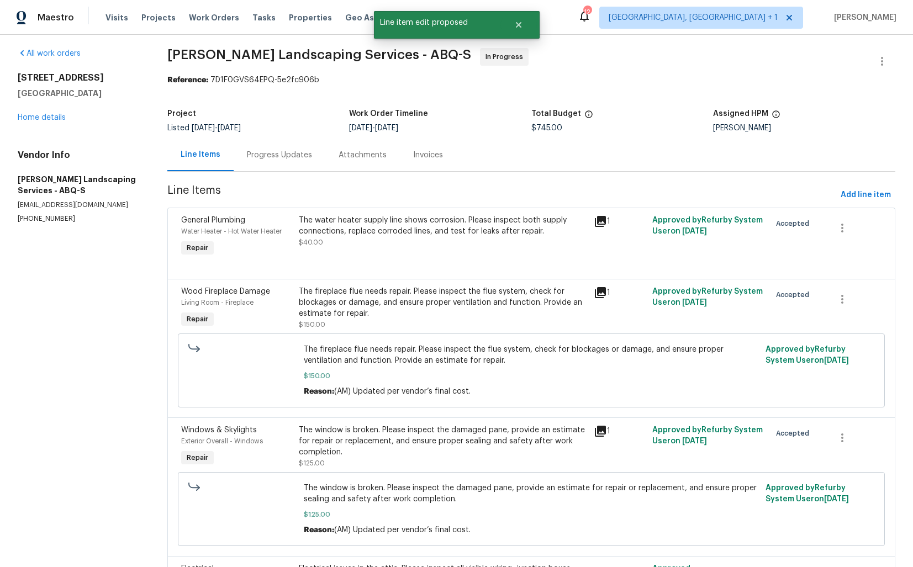
scroll to position [0, 0]
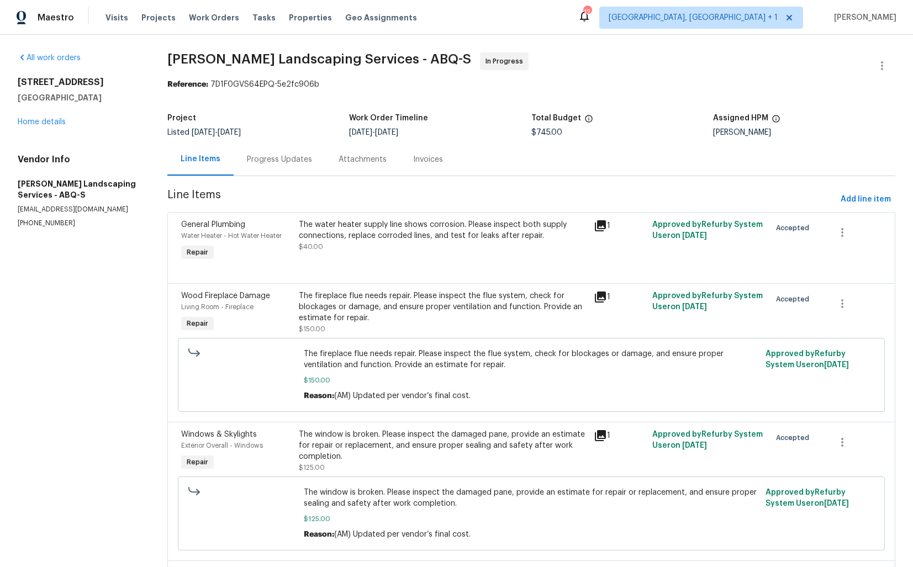
click at [282, 156] on div "Progress Updates" at bounding box center [279, 159] width 65 height 11
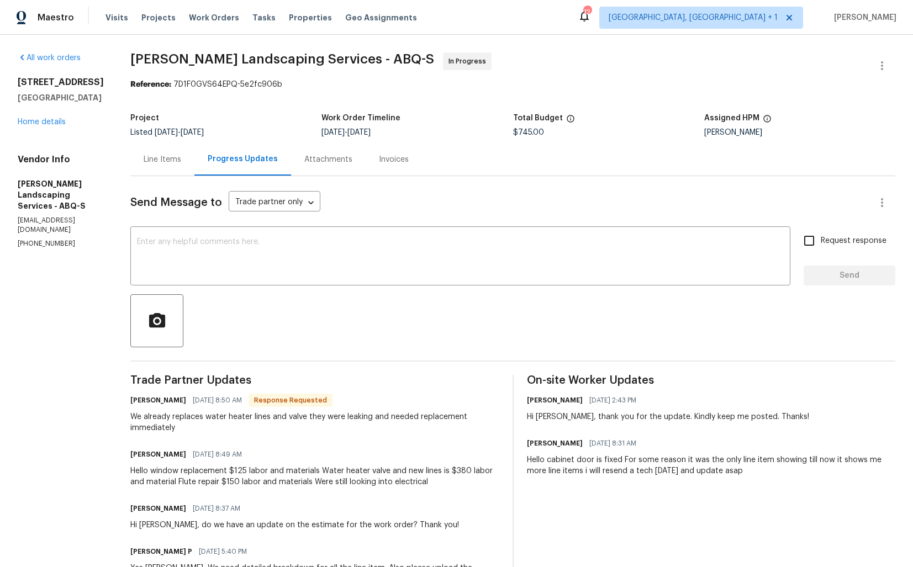
click at [163, 401] on h6 "Josue Rodriguez" at bounding box center [158, 400] width 56 height 11
copy h6 "Josue"
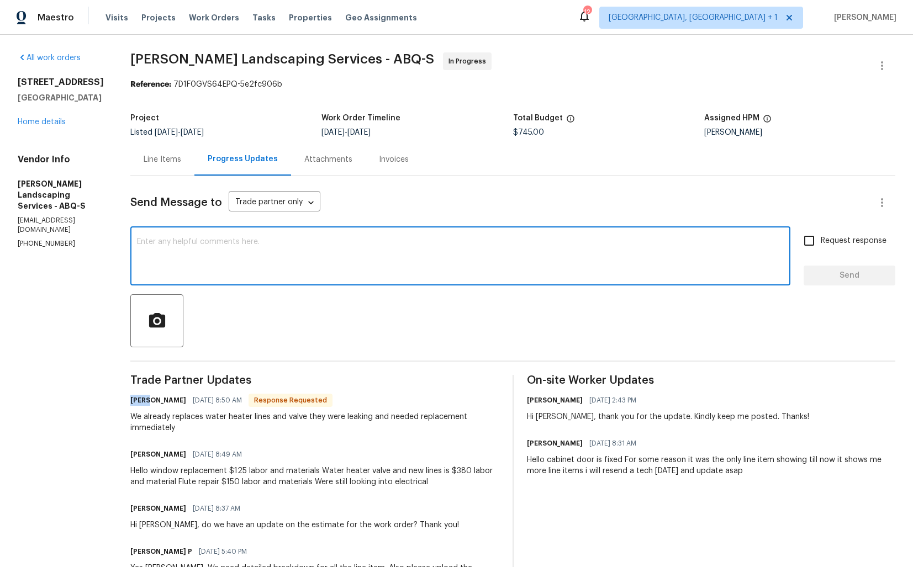
click at [322, 264] on textarea at bounding box center [460, 257] width 647 height 39
paste textarea "Josue"
click at [461, 419] on div "We already replaces water heater lines and valve they were leaking and needed r…" at bounding box center [314, 423] width 369 height 22
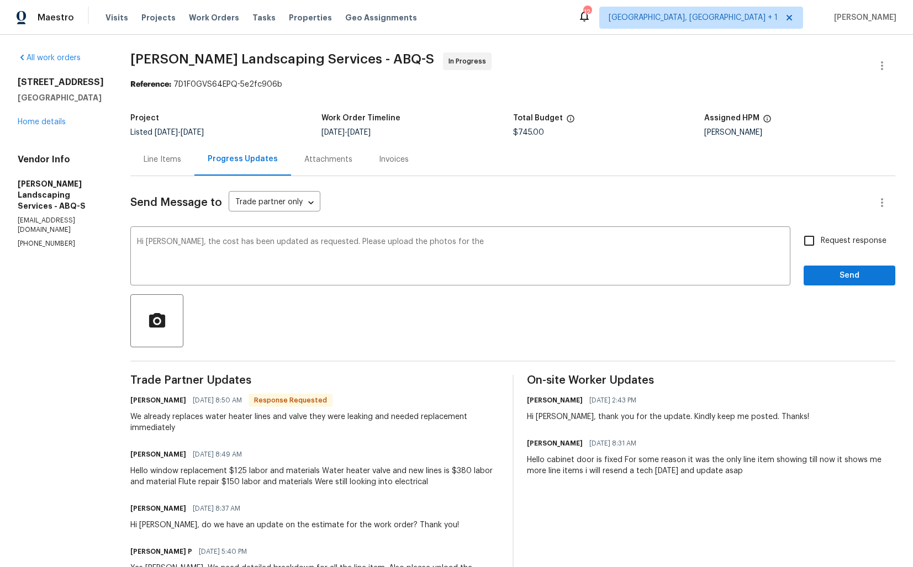
click at [461, 419] on div "We already replaces water heater lines and valve they were leaking and needed r…" at bounding box center [314, 423] width 369 height 22
copy div "replacement"
click at [575, 270] on textarea "Hi Josue, the cost has been updated as requested. Please upload the photos for …" at bounding box center [460, 257] width 647 height 39
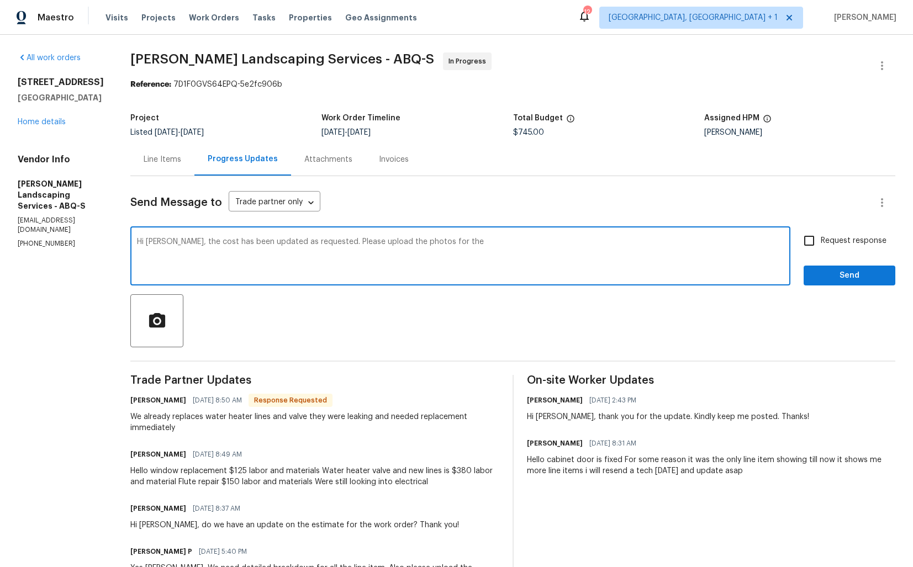
paste textarea "replacement"
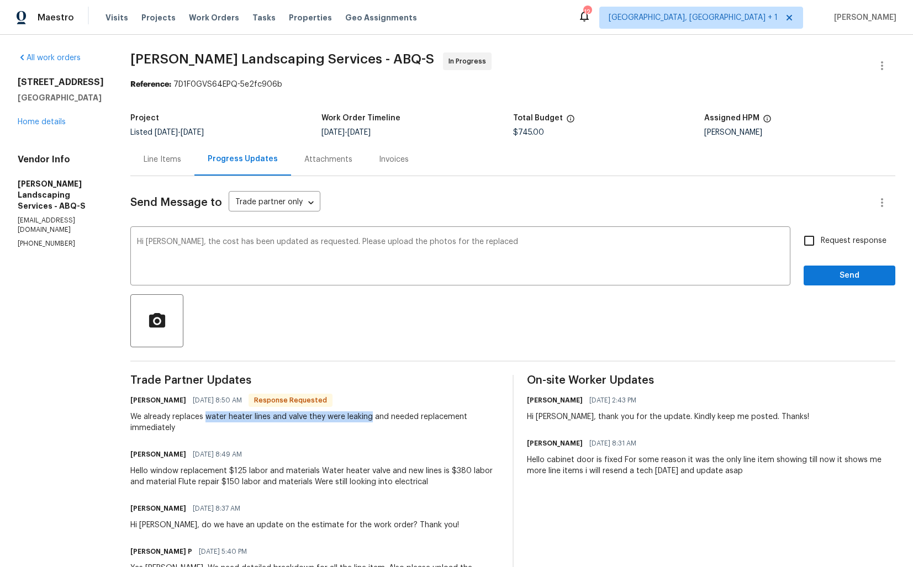
drag, startPoint x: 231, startPoint y: 418, endPoint x: 397, endPoint y: 421, distance: 165.8
click at [397, 421] on div "We already replaces water heater lines and valve they were leaking and needed r…" at bounding box center [314, 423] width 369 height 22
copy div "water heater lines and valve they were leaking"
click at [582, 235] on div "Hi Josue, the cost has been updated as requested. Please upload the photos for …" at bounding box center [460, 257] width 660 height 56
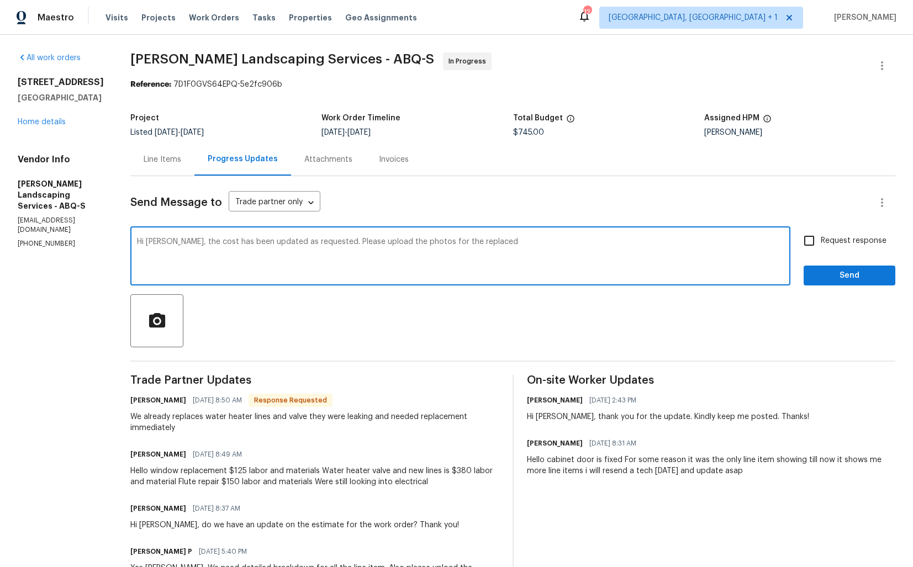
paste textarea "water heater lines and valve they were leaking"
click at [608, 243] on textarea "Hi Josue, the cost has been updated as requested. Please upload the photos for …" at bounding box center [460, 257] width 647 height 39
click at [697, 244] on textarea "Hi Josue, the cost has been updated as requested. Please upload the photos for …" at bounding box center [460, 257] width 647 height 39
click at [692, 244] on textarea "Hi Josue, the cost has been updated as requested. Please upload the photos for …" at bounding box center [460, 257] width 647 height 39
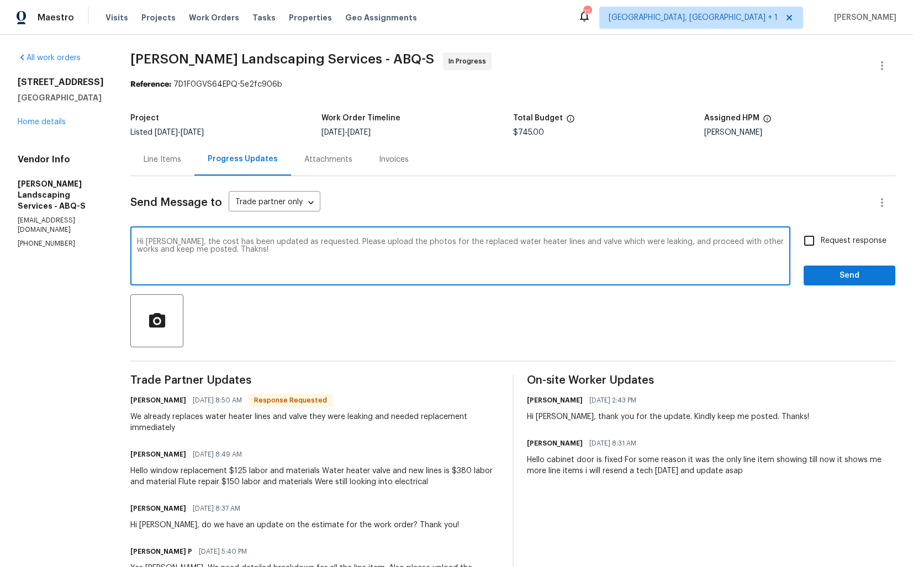
click at [692, 244] on textarea "Hi Josue, the cost has been updated as requested. Please upload the photos for …" at bounding box center [460, 257] width 647 height 39
paste textarea "photos of the replaced water heater lines and valve that were leaking, then pro…"
type textarea "Hi Josue, the cost has been updated as requested. Please upload photos of the r…"
click at [817, 240] on input "Request response" at bounding box center [809, 240] width 23 height 23
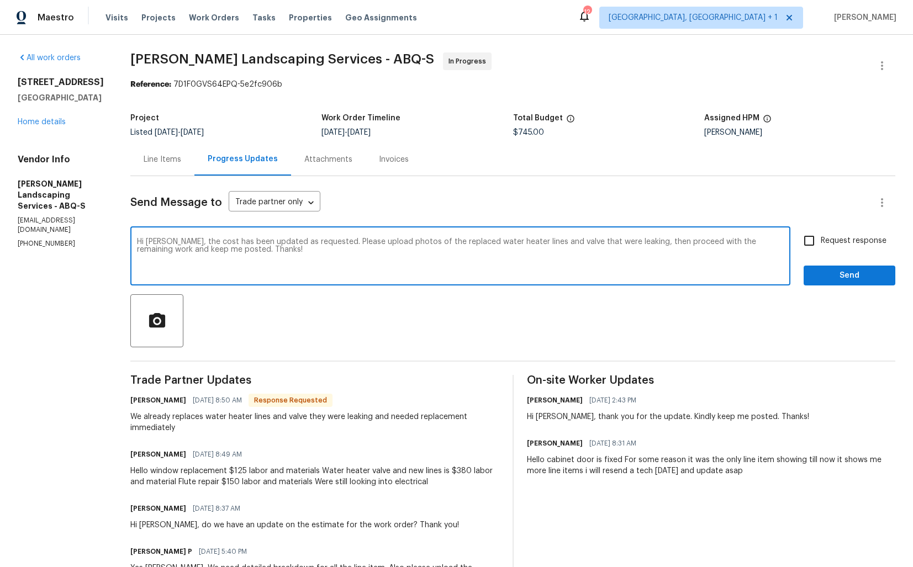
checkbox input "true"
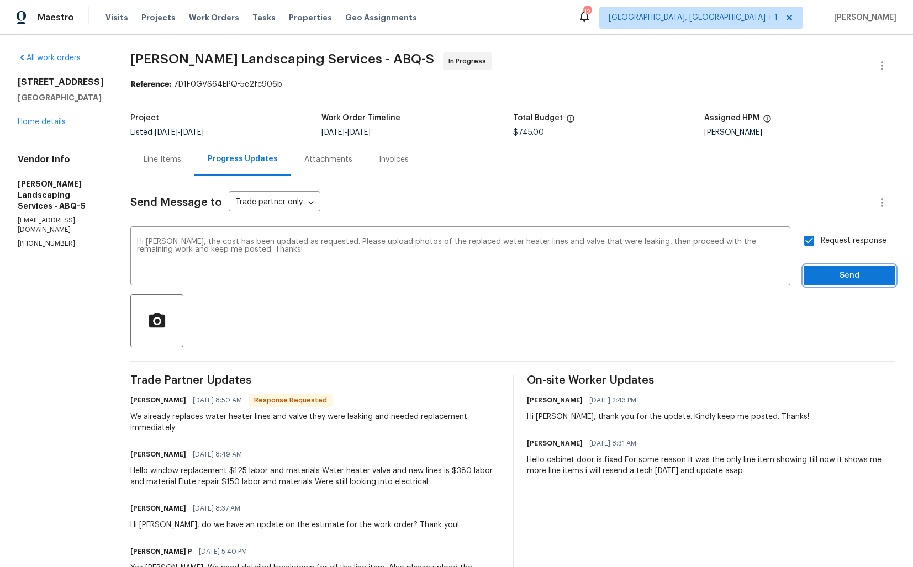
click at [846, 281] on span "Send" at bounding box center [850, 276] width 74 height 14
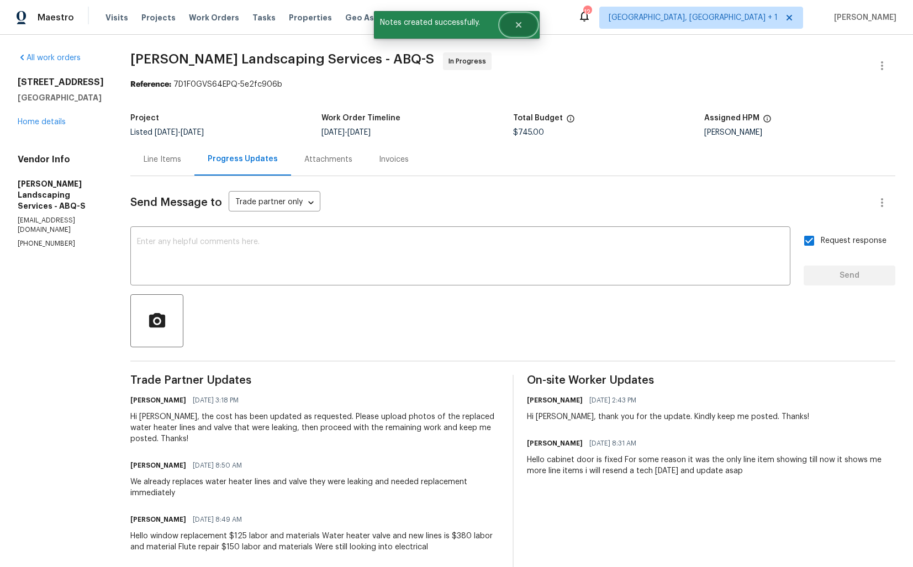
click at [521, 28] on icon "Close" at bounding box center [518, 24] width 9 height 9
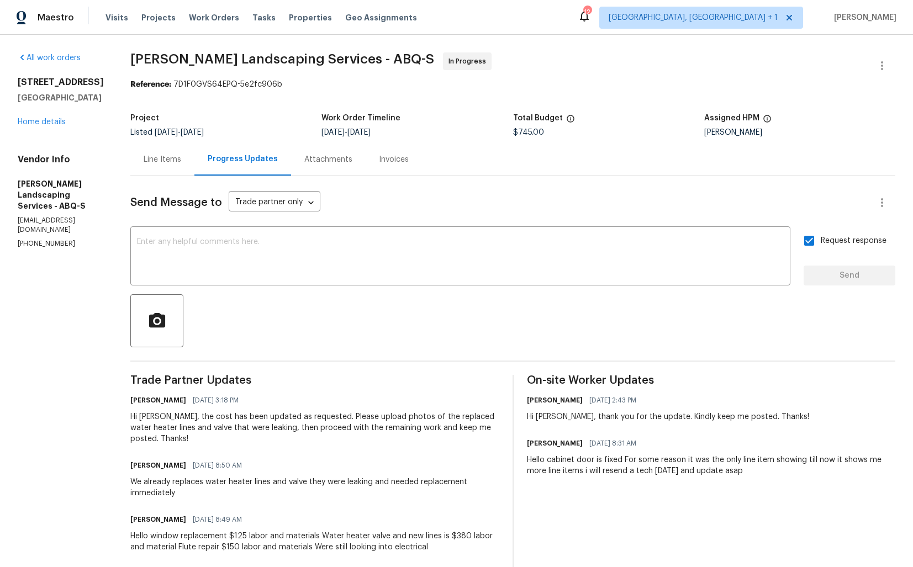
scroll to position [140, 0]
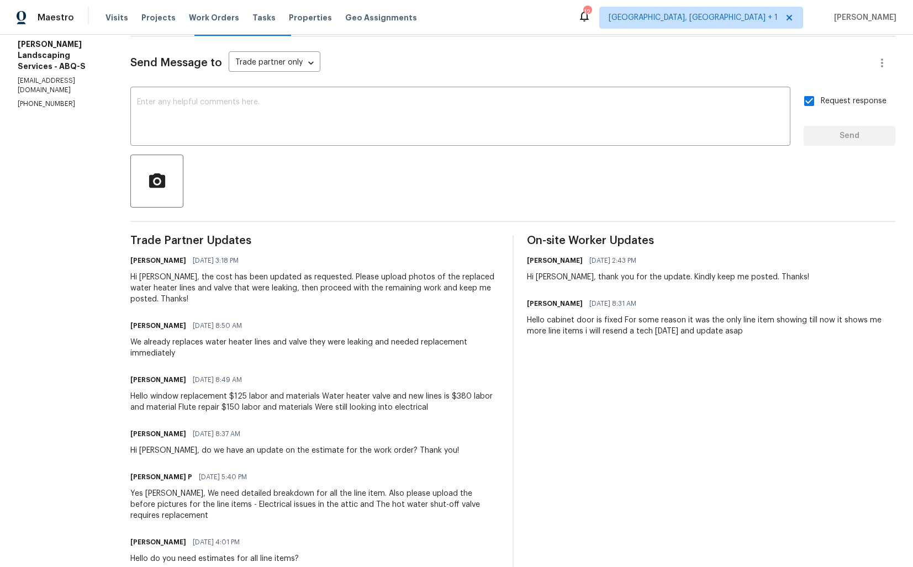
click at [226, 402] on div "Hello window replacement $125 labor and materials Water heater valve and new li…" at bounding box center [314, 402] width 369 height 22
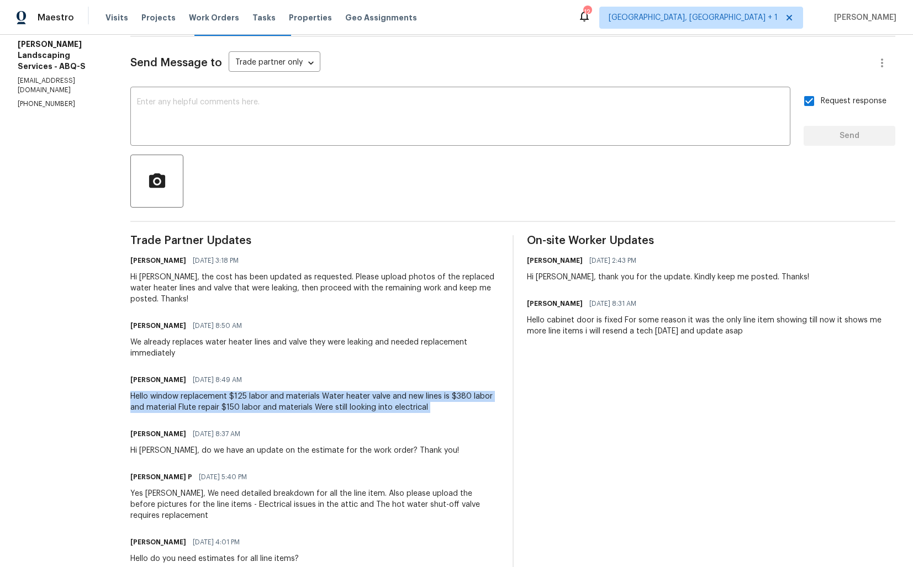
copy div "Hello window replacement $125 labor and materials Water heater valve and new li…"
click at [224, 336] on div "Josue Rodriguez 10/14/2025 8:50 AM We already replaces water heater lines and v…" at bounding box center [314, 338] width 369 height 41
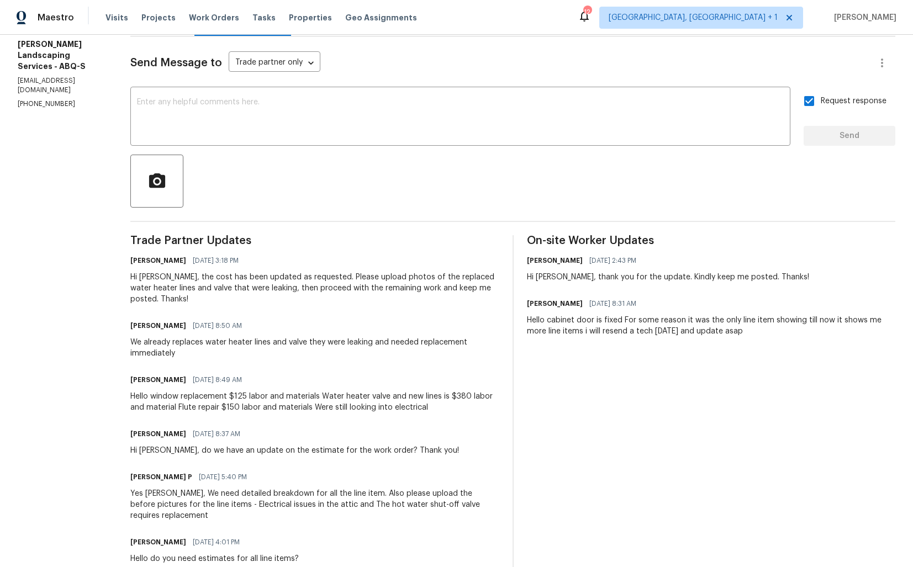
click at [224, 336] on div "Josue Rodriguez 10/14/2025 8:50 AM We already replaces water heater lines and v…" at bounding box center [314, 338] width 369 height 41
copy div "We already replaces water heater lines and valve they were leaking and needed r…"
click at [94, 113] on section "All work orders 2711 Monterey Ave SE Albuquerque, NM 87106 Home details Vendor …" at bounding box center [61, 419] width 86 height 1012
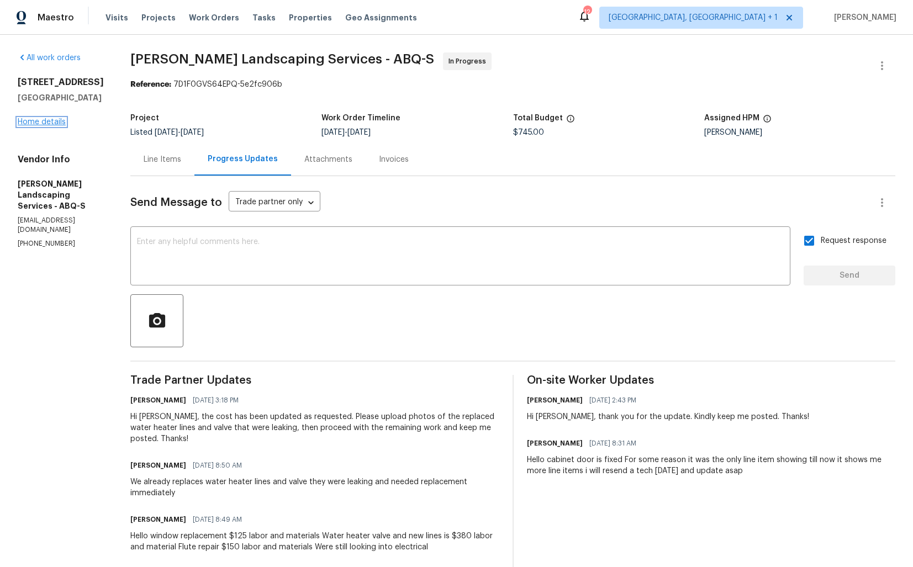
click at [54, 120] on link "Home details" at bounding box center [42, 122] width 48 height 8
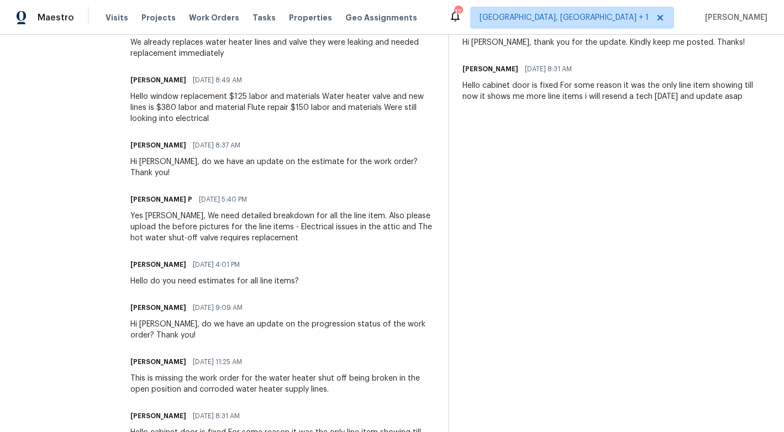
scroll to position [369, 0]
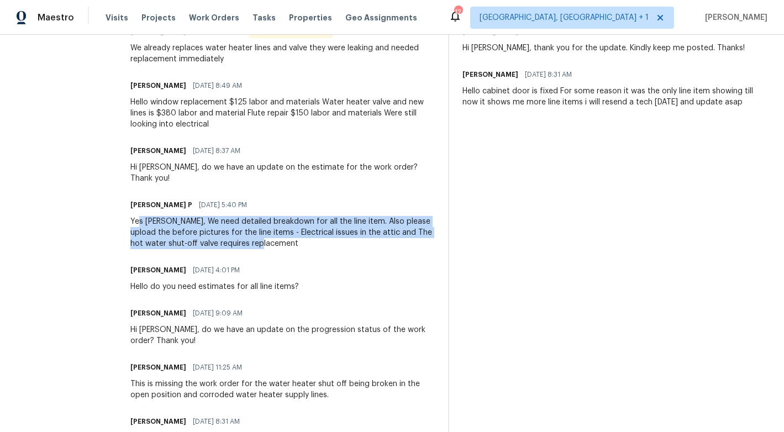
drag, startPoint x: 166, startPoint y: 214, endPoint x: 395, endPoint y: 233, distance: 230.1
click at [395, 233] on div "Yes [PERSON_NAME], We need detailed breakdown for all the line item. Also pleas…" at bounding box center [282, 232] width 304 height 33
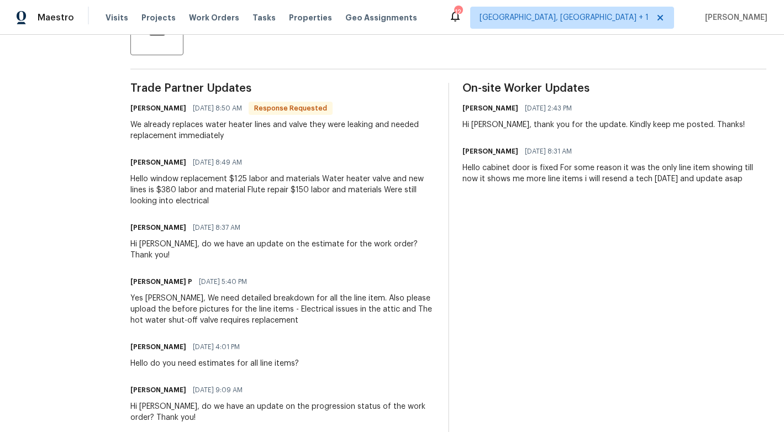
scroll to position [236, 0]
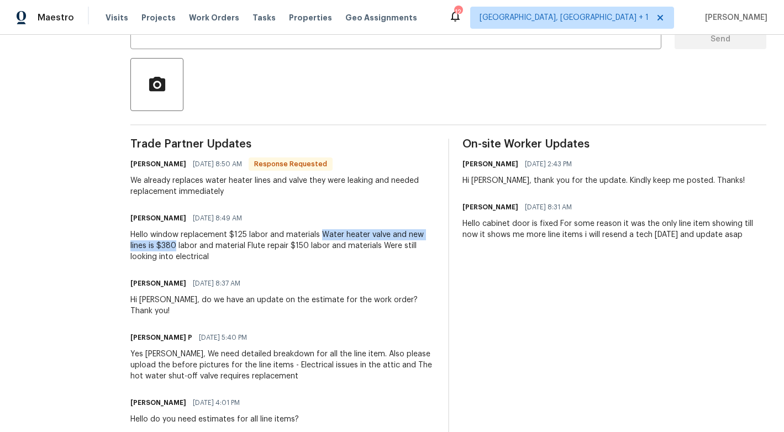
drag, startPoint x: 346, startPoint y: 235, endPoint x: 203, endPoint y: 249, distance: 144.3
click at [203, 249] on div "Hello window replacement $125 labor and materials Water heater valve and new li…" at bounding box center [282, 245] width 304 height 33
click at [211, 245] on div "Hello window replacement $125 labor and materials Water heater valve and new li…" at bounding box center [282, 245] width 304 height 33
drag, startPoint x: 262, startPoint y: 246, endPoint x: 337, endPoint y: 244, distance: 74.6
click at [337, 244] on div "Hello window replacement $125 labor and materials Water heater valve and new li…" at bounding box center [282, 245] width 304 height 33
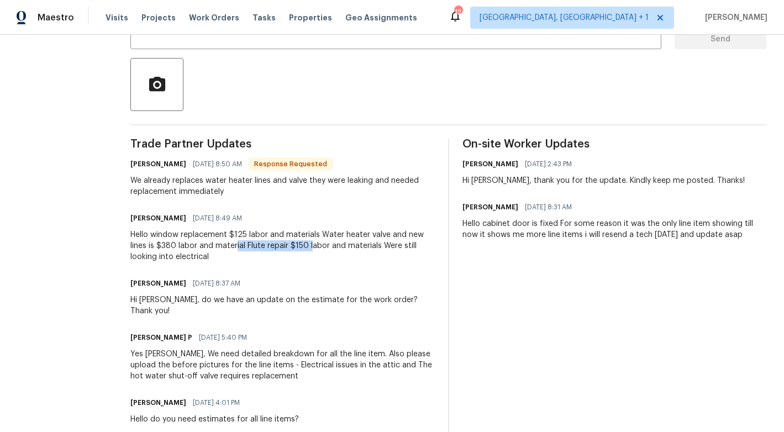
click at [219, 257] on div "Hello window replacement $125 labor and materials Water heater valve and new li…" at bounding box center [282, 245] width 304 height 33
drag, startPoint x: 367, startPoint y: 245, endPoint x: 279, endPoint y: 254, distance: 88.8
click at [279, 254] on div "Hello window replacement $125 labor and materials Water heater valve and new li…" at bounding box center [282, 245] width 304 height 33
drag, startPoint x: 186, startPoint y: 244, endPoint x: 204, endPoint y: 243, distance: 18.3
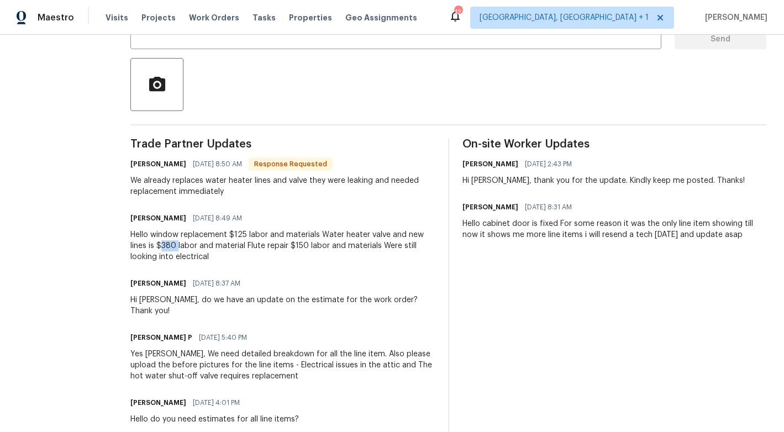
click at [204, 243] on div "Hello window replacement $125 labor and materials Water heater valve and new li…" at bounding box center [282, 245] width 304 height 33
click at [238, 242] on div "Hello window replacement $125 labor and materials Water heater valve and new li…" at bounding box center [282, 245] width 304 height 33
click at [189, 252] on div "Hello window replacement $125 labor and materials Water heater valve and new li…" at bounding box center [282, 245] width 304 height 33
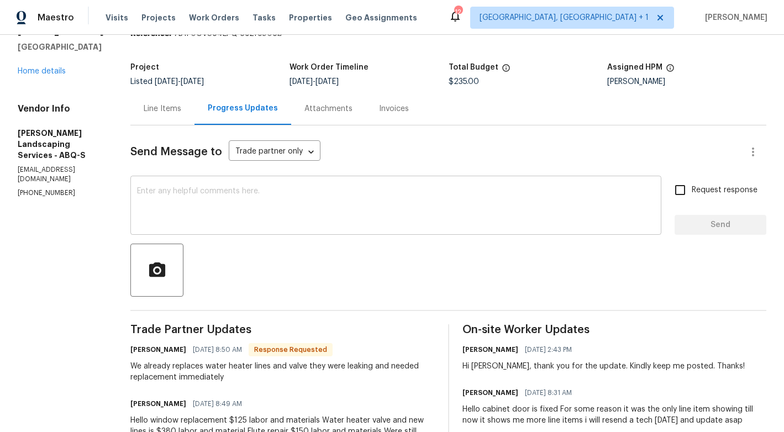
scroll to position [0, 0]
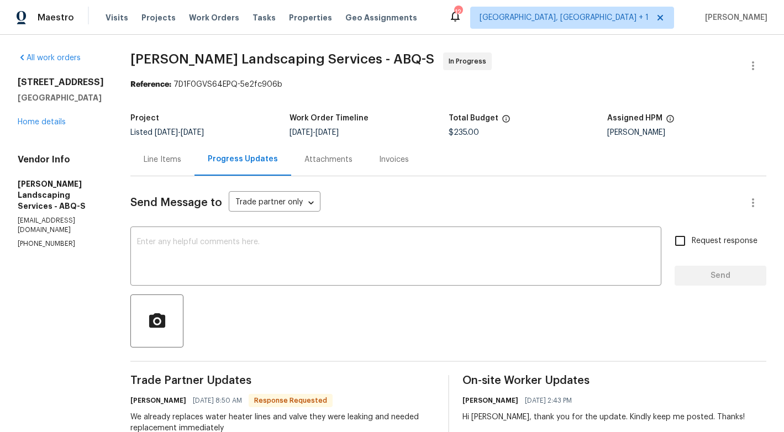
click at [181, 164] on div "Line Items" at bounding box center [163, 159] width 38 height 11
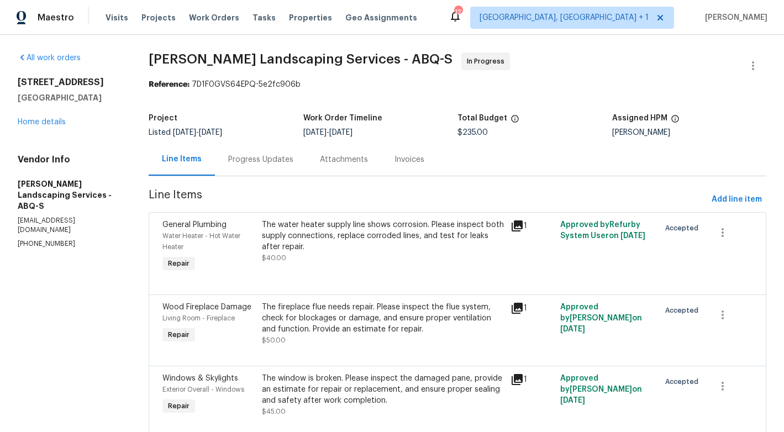
click at [261, 176] on div "Progress Updates" at bounding box center [261, 159] width 92 height 33
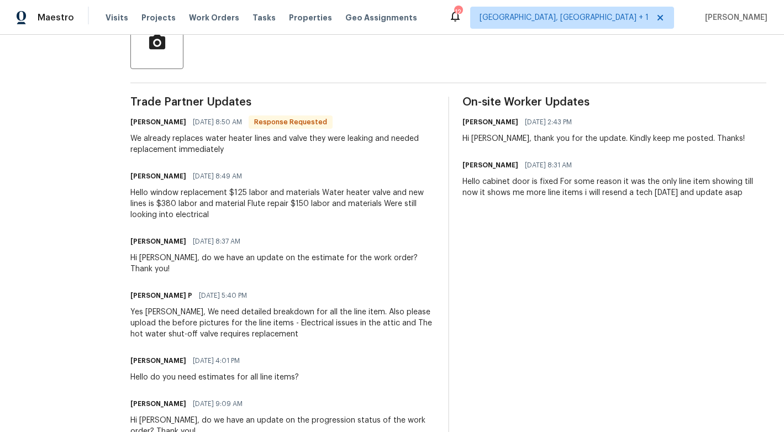
scroll to position [287, 0]
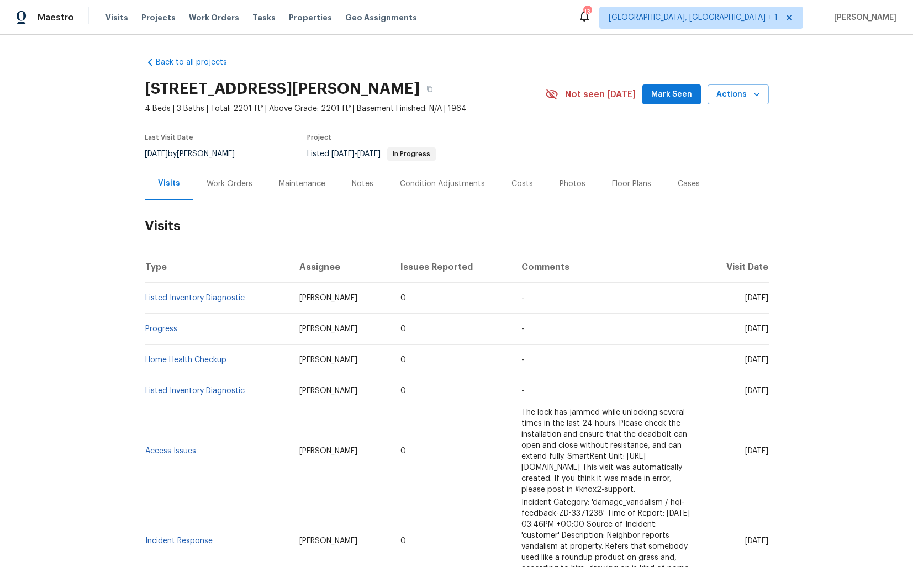
click at [228, 182] on div "Work Orders" at bounding box center [230, 183] width 46 height 11
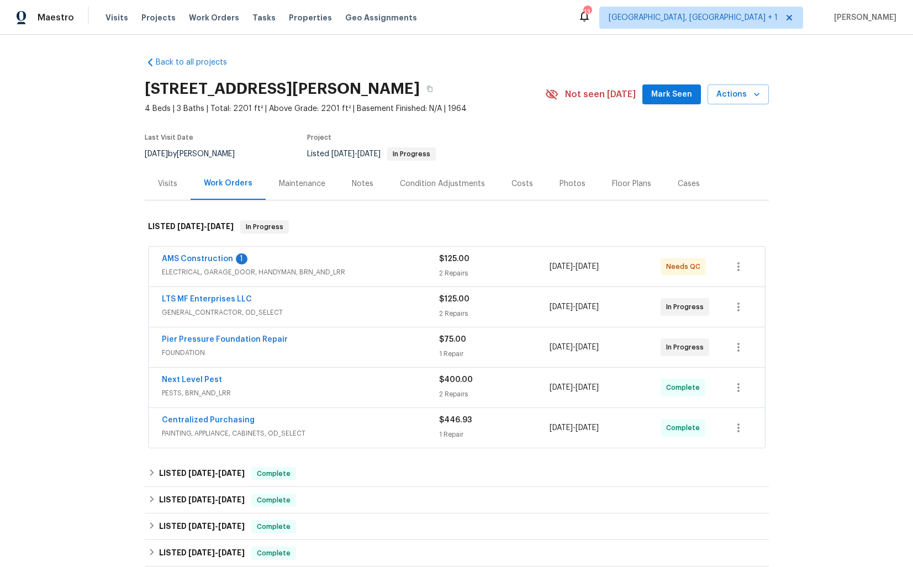
click at [294, 298] on div "LTS MF Enterprises LLC" at bounding box center [300, 300] width 277 height 13
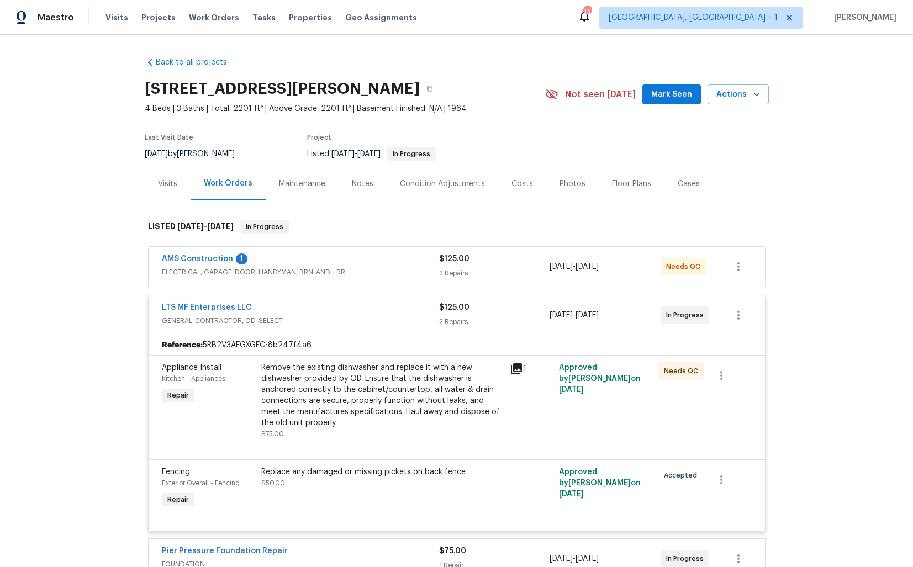
click at [302, 307] on div "LTS MF Enterprises LLC" at bounding box center [300, 308] width 277 height 13
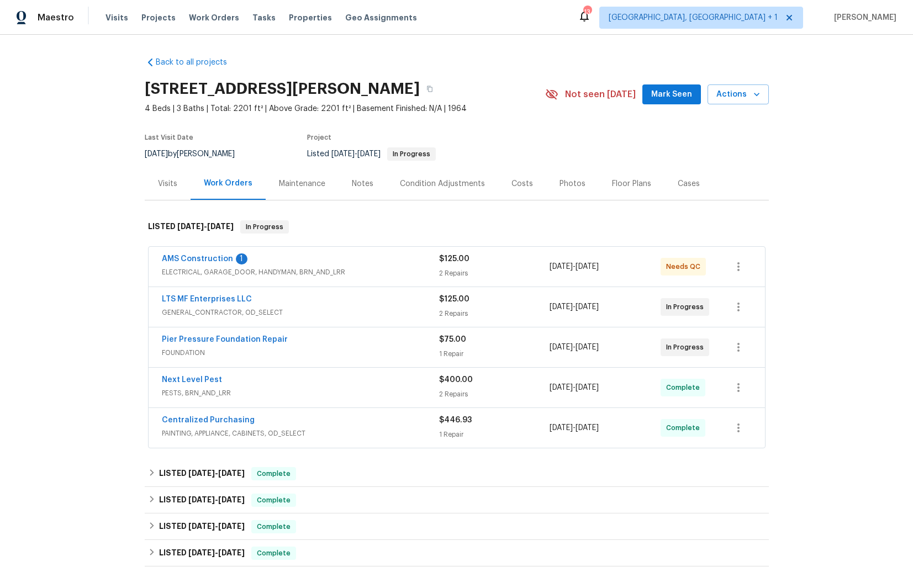
click at [309, 336] on div "Pier Pressure Foundation Repair" at bounding box center [300, 340] width 277 height 13
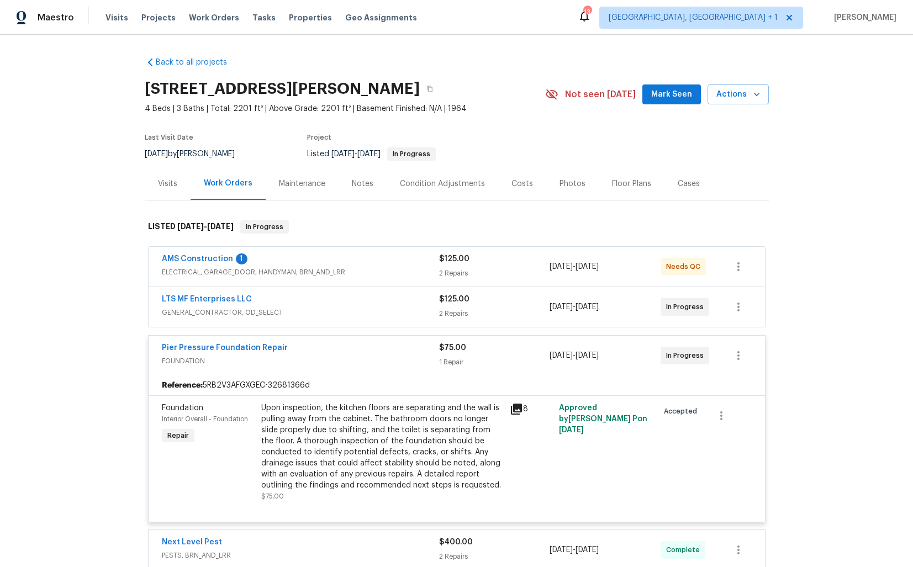
click at [310, 349] on div "Pier Pressure Foundation Repair" at bounding box center [300, 349] width 277 height 13
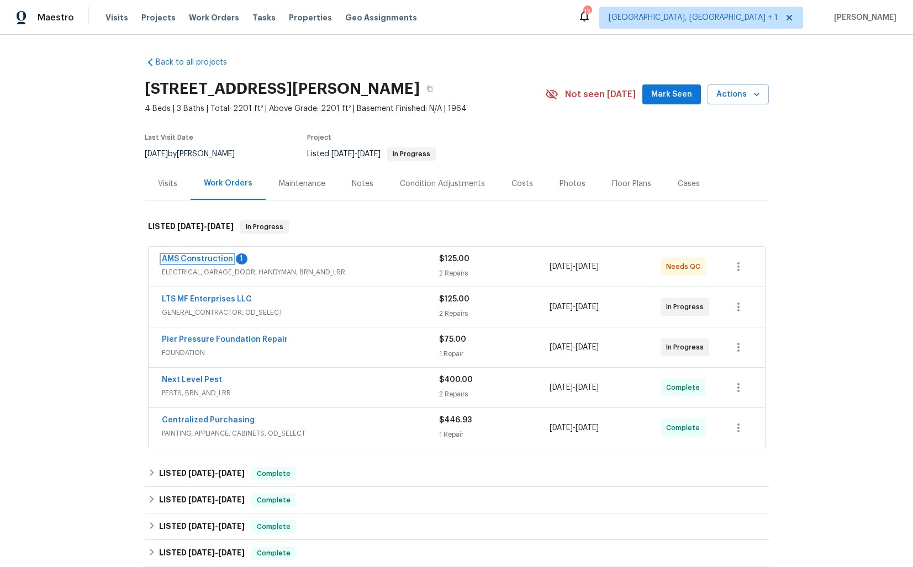
click at [194, 257] on link "AMS Construction" at bounding box center [197, 259] width 71 height 8
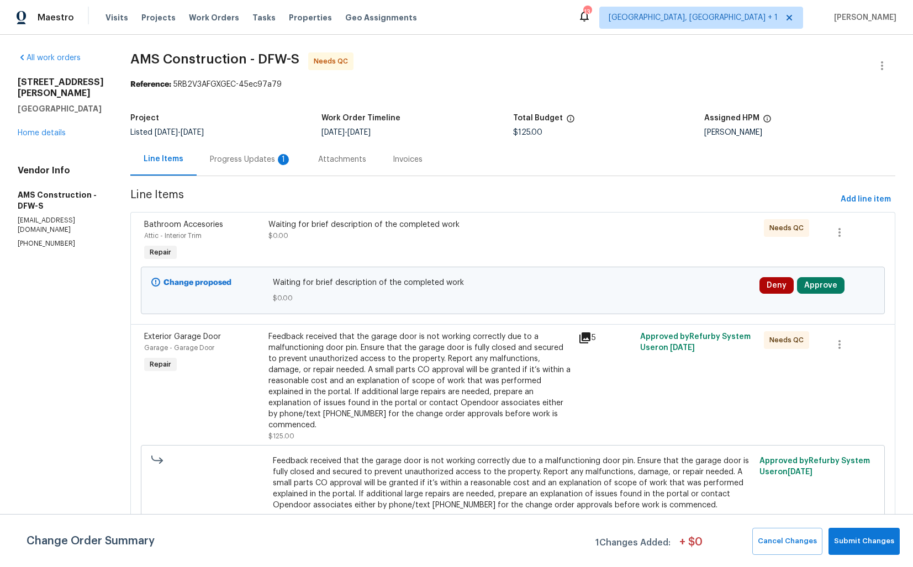
scroll to position [17, 0]
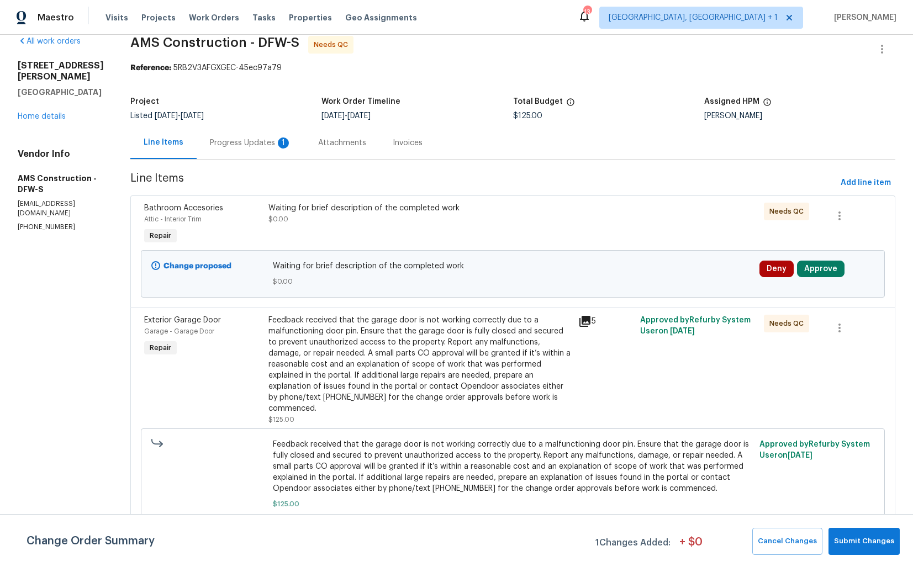
click at [235, 140] on div "Progress Updates 1" at bounding box center [251, 143] width 82 height 11
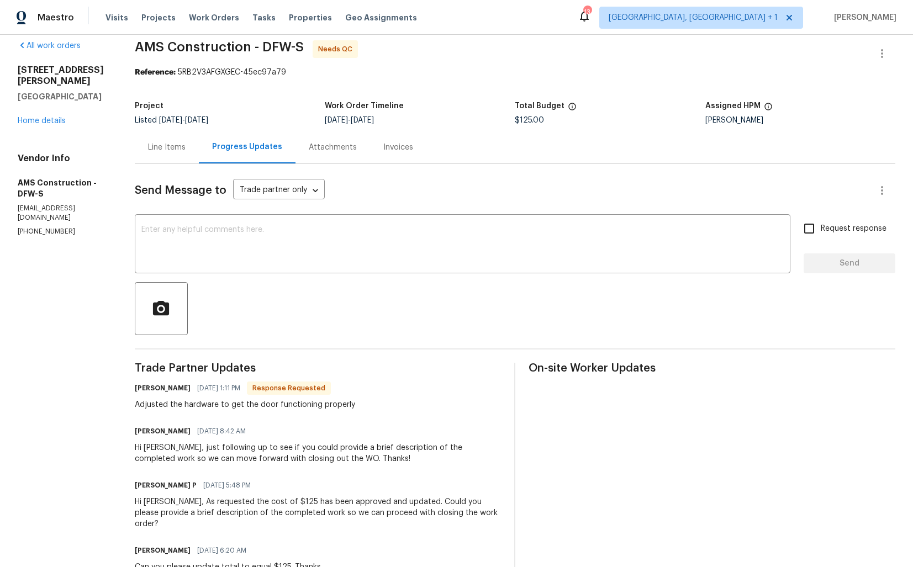
scroll to position [10, 0]
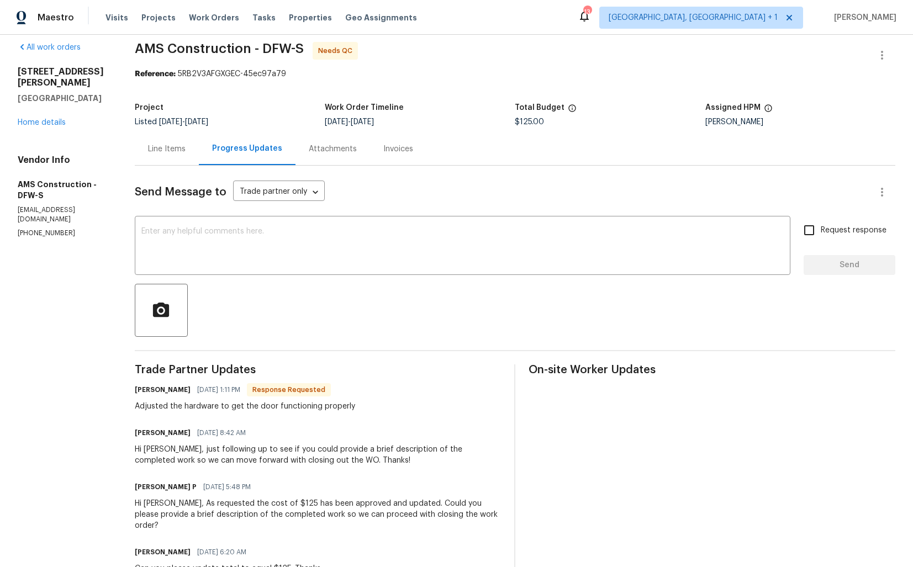
click at [146, 392] on h6 "Michael Kimbrell" at bounding box center [163, 390] width 56 height 11
click at [237, 329] on div at bounding box center [515, 310] width 761 height 53
click at [156, 140] on div "Line Items" at bounding box center [167, 149] width 64 height 33
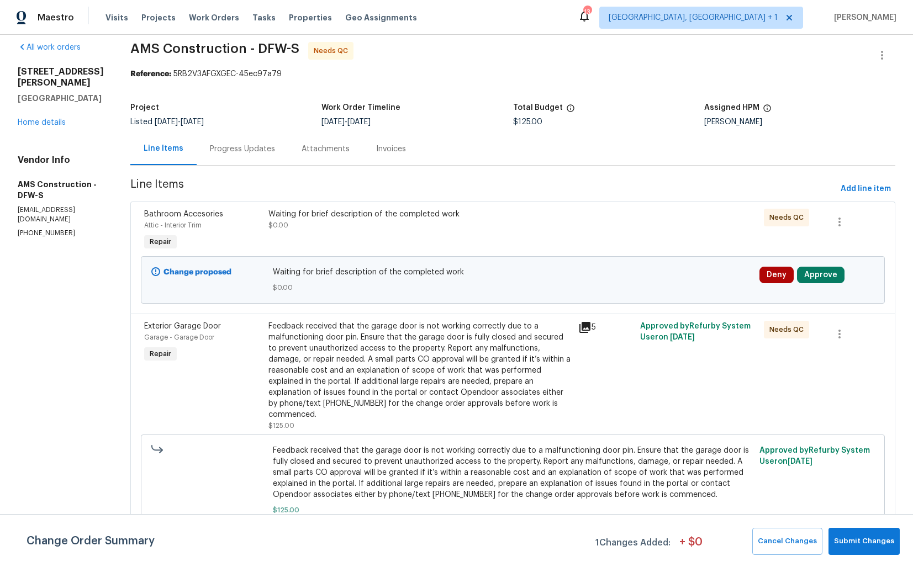
scroll to position [17, 0]
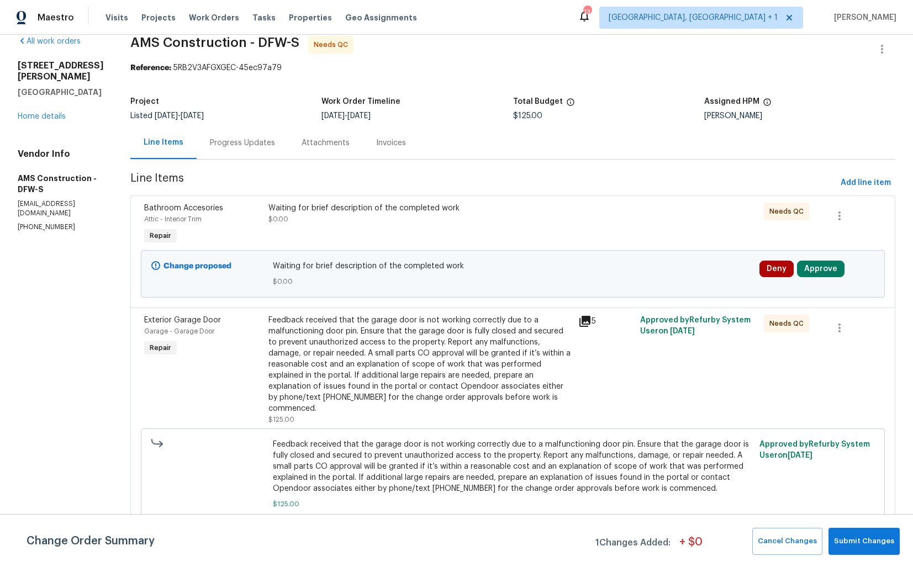
click at [424, 352] on div "Feedback received that the garage door is not working correctly due to a malfun…" at bounding box center [420, 364] width 303 height 99
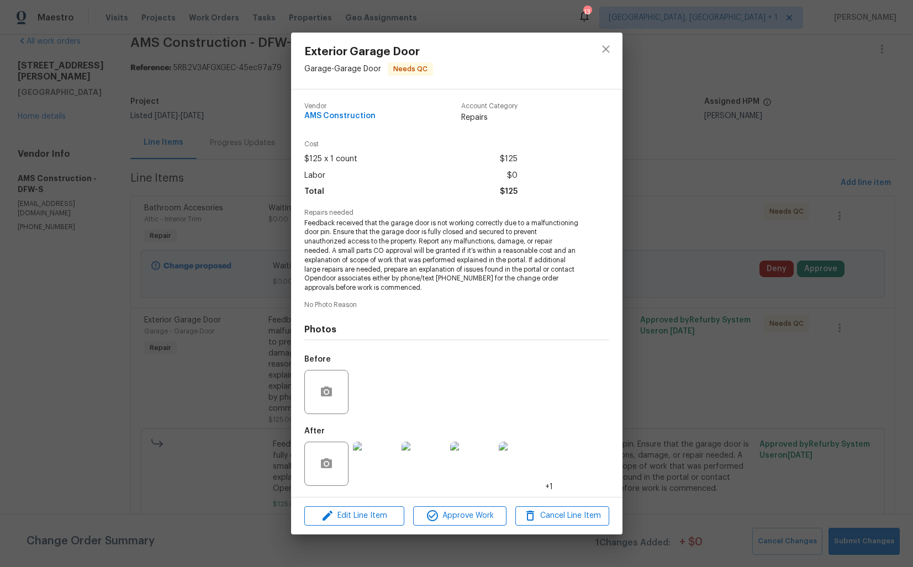
click at [220, 398] on div "Exterior Garage Door Garage - Garage Door Needs QC Vendor AMS Construction Acco…" at bounding box center [456, 283] width 913 height 567
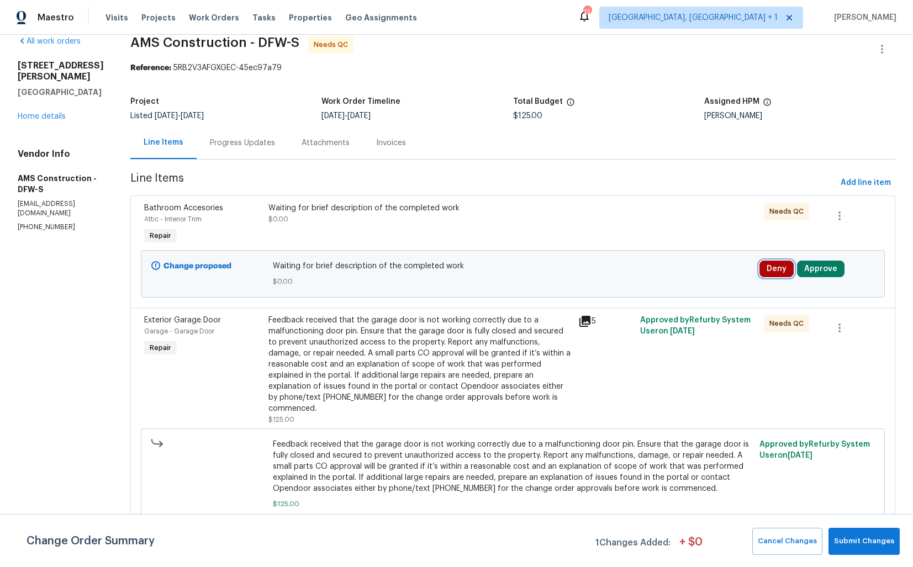
click at [773, 266] on button "Deny" at bounding box center [777, 269] width 34 height 17
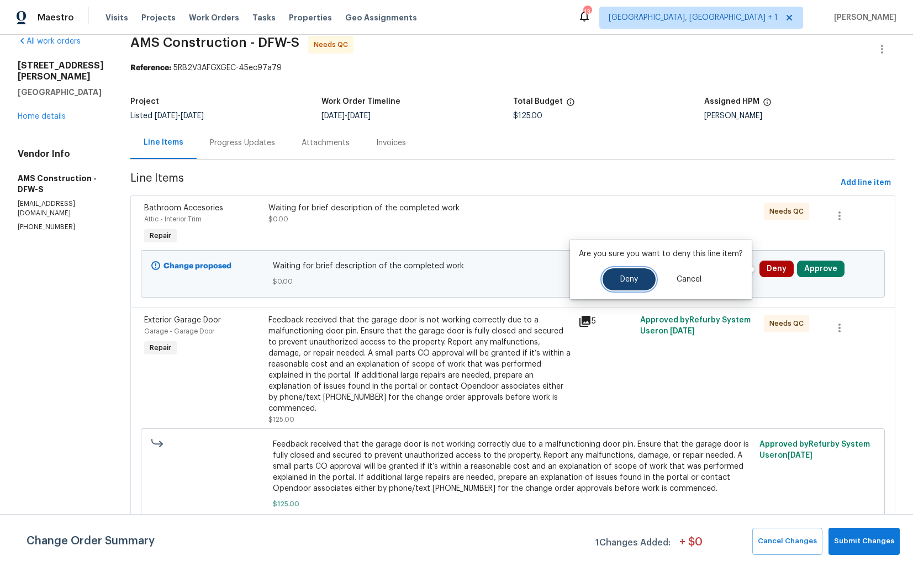
click at [638, 282] on button "Deny" at bounding box center [629, 280] width 53 height 22
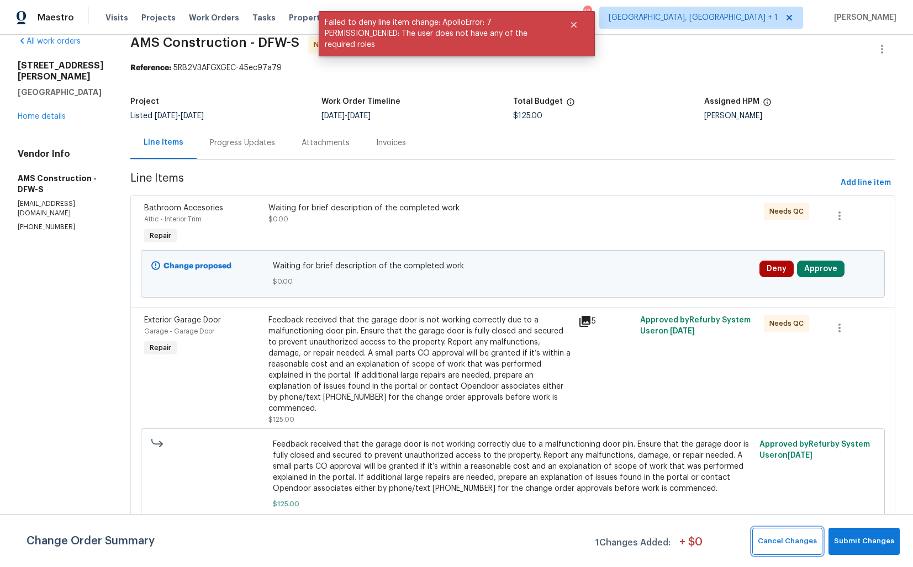
click at [788, 537] on span "Cancel Changes" at bounding box center [787, 541] width 59 height 13
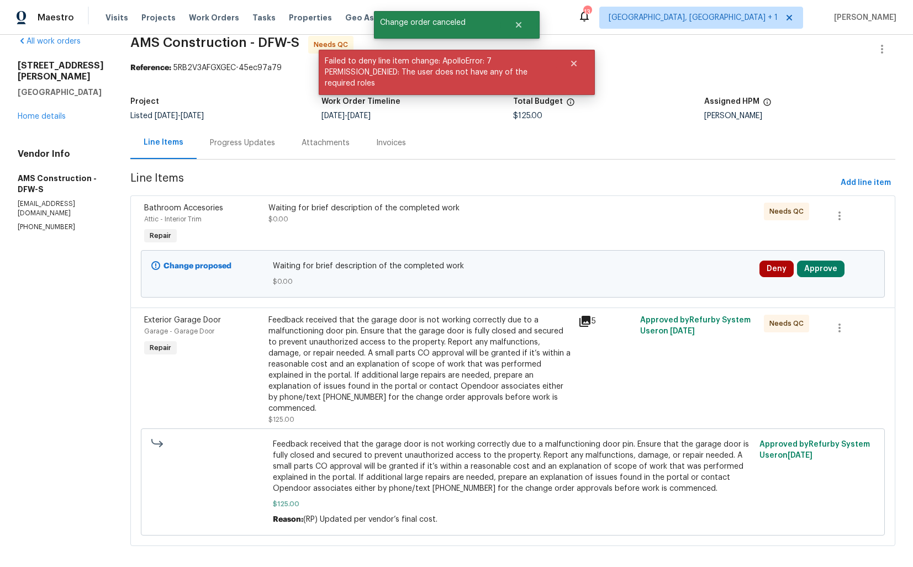
scroll to position [0, 0]
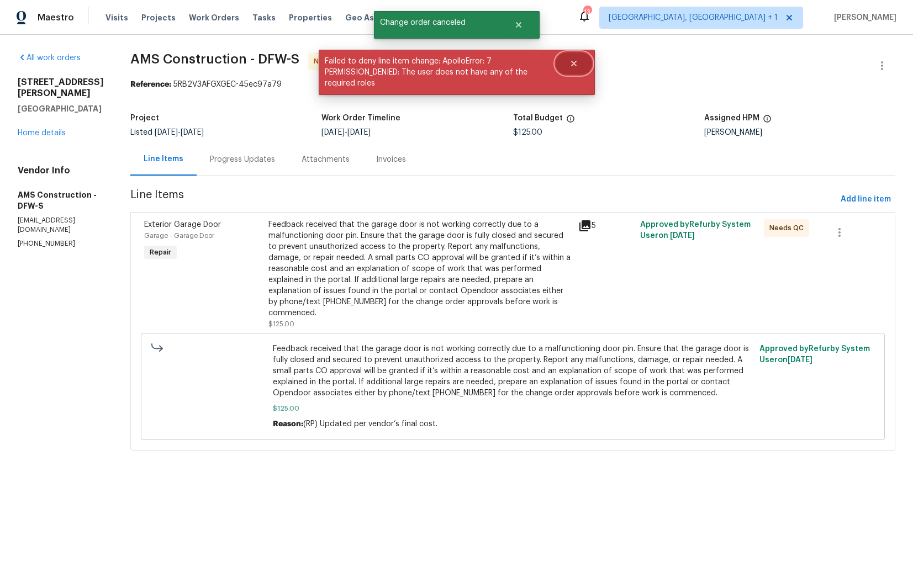
click at [577, 61] on icon "Close" at bounding box center [574, 63] width 9 height 9
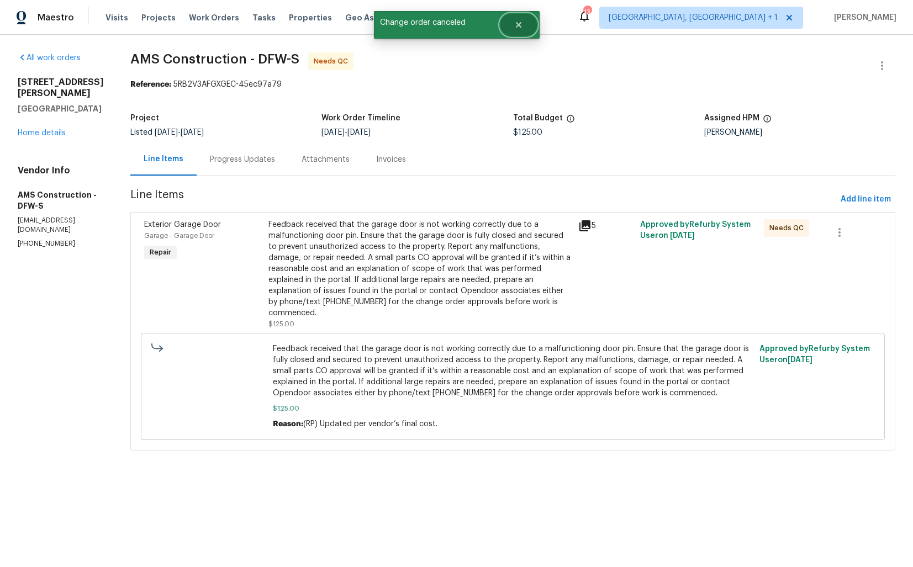
click at [510, 20] on button "Close" at bounding box center [519, 25] width 36 height 22
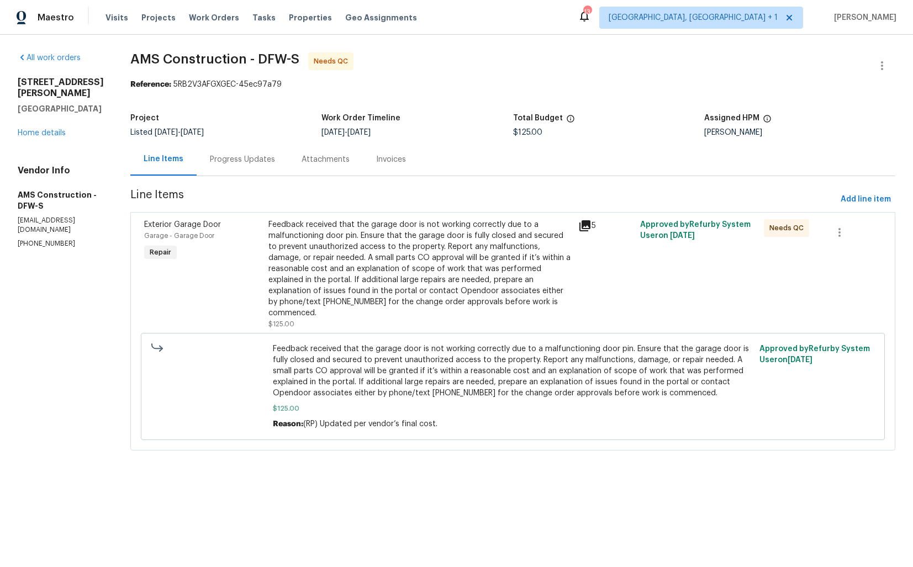
click at [231, 159] on div "Progress Updates" at bounding box center [242, 159] width 65 height 11
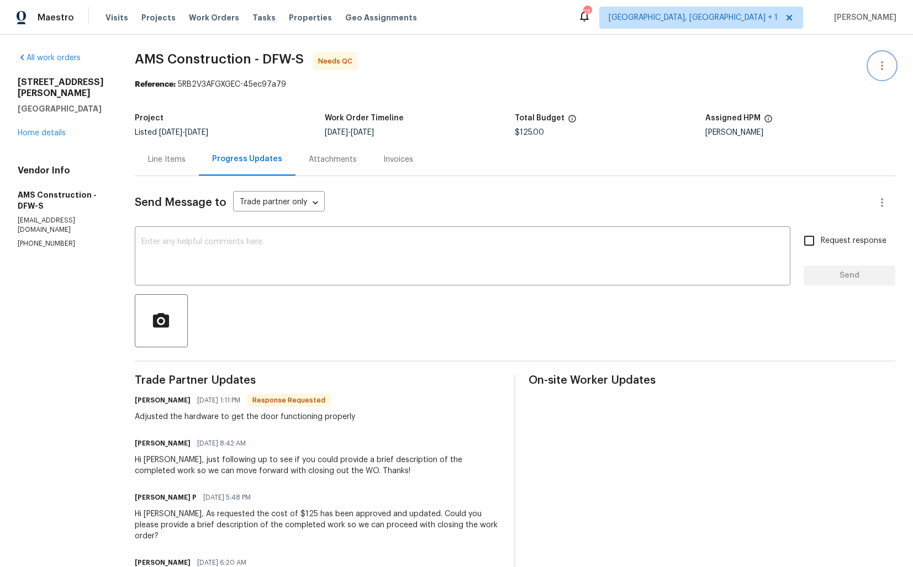
click at [882, 60] on icon "button" at bounding box center [882, 65] width 13 height 13
click at [818, 68] on li "Edit" at bounding box center [846, 66] width 119 height 18
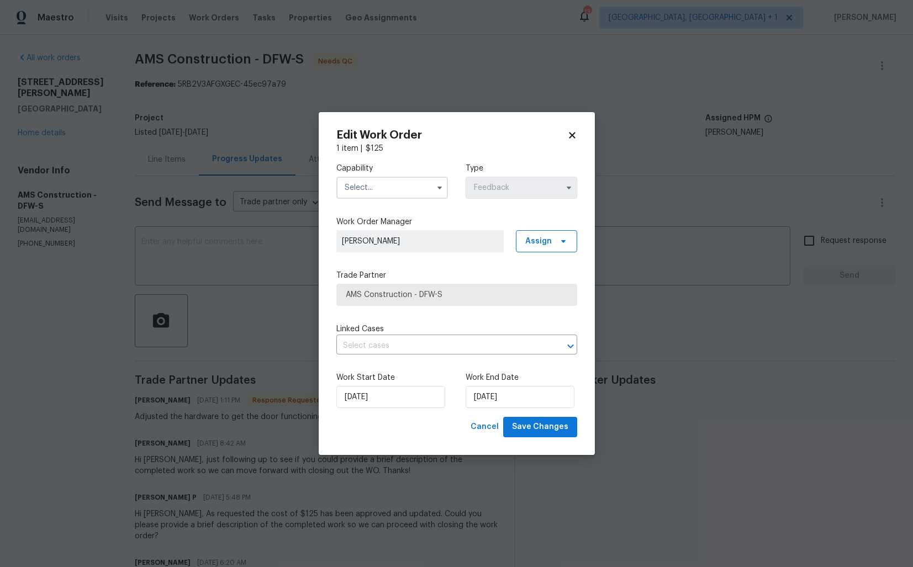
click at [424, 187] on input "text" at bounding box center [392, 188] width 112 height 22
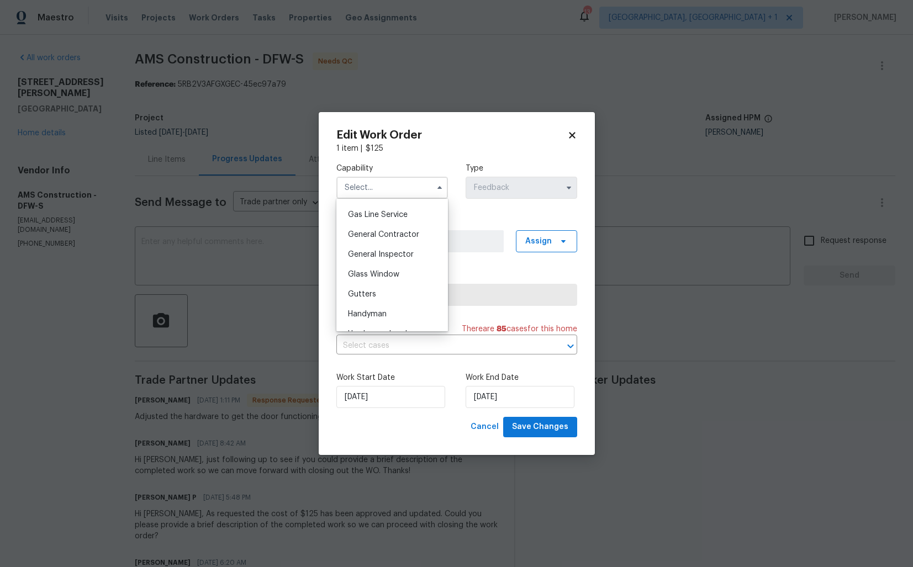
scroll to position [533, 0]
click at [380, 291] on div "Handyman" at bounding box center [392, 286] width 106 height 20
type input "Handyman"
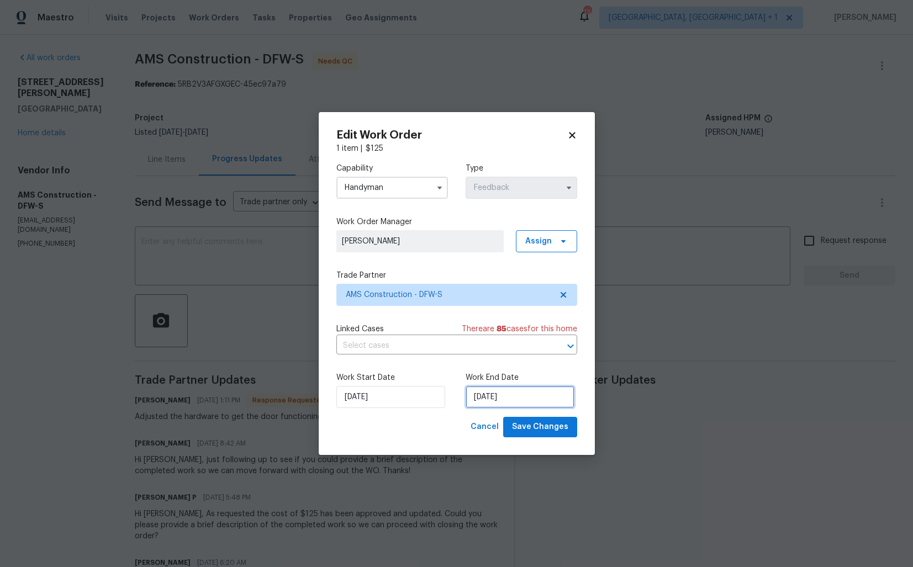
click at [496, 397] on input "13/10/2025" at bounding box center [520, 397] width 109 height 22
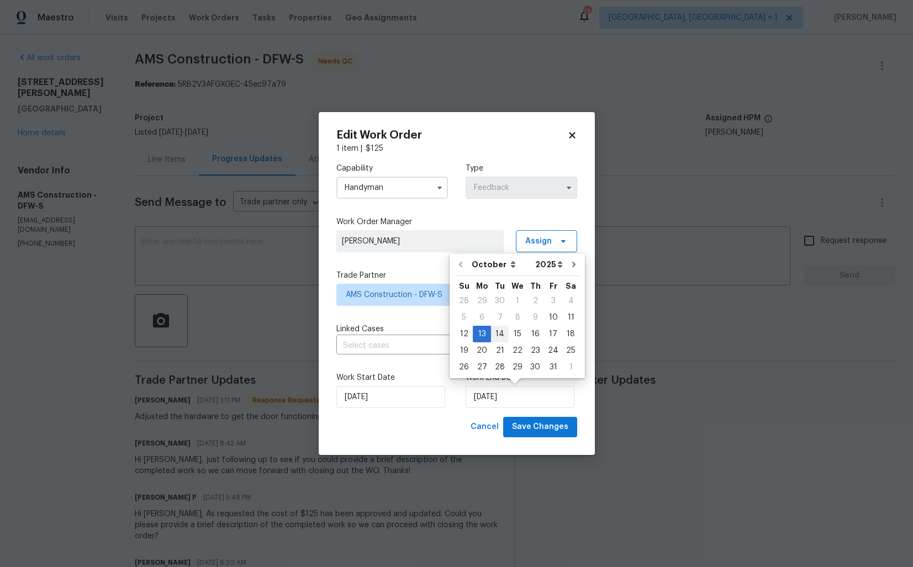
click at [498, 336] on div "14" at bounding box center [500, 334] width 18 height 15
type input "14/10/2025"
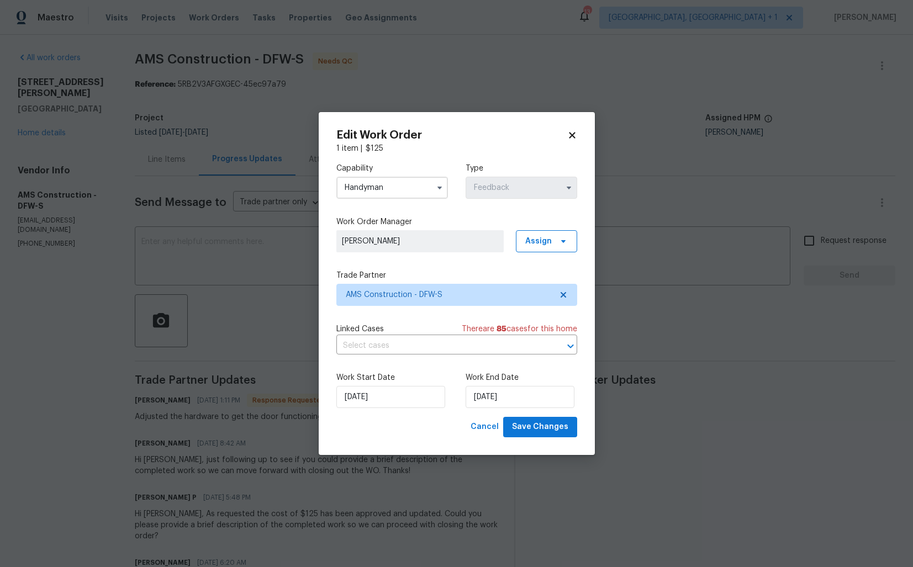
click at [445, 439] on div "Edit Work Order 1 item | $ 125 Capability Handyman Type Feedback Work Order Man…" at bounding box center [457, 283] width 276 height 343
click at [549, 430] on span "Save Changes" at bounding box center [540, 427] width 56 height 14
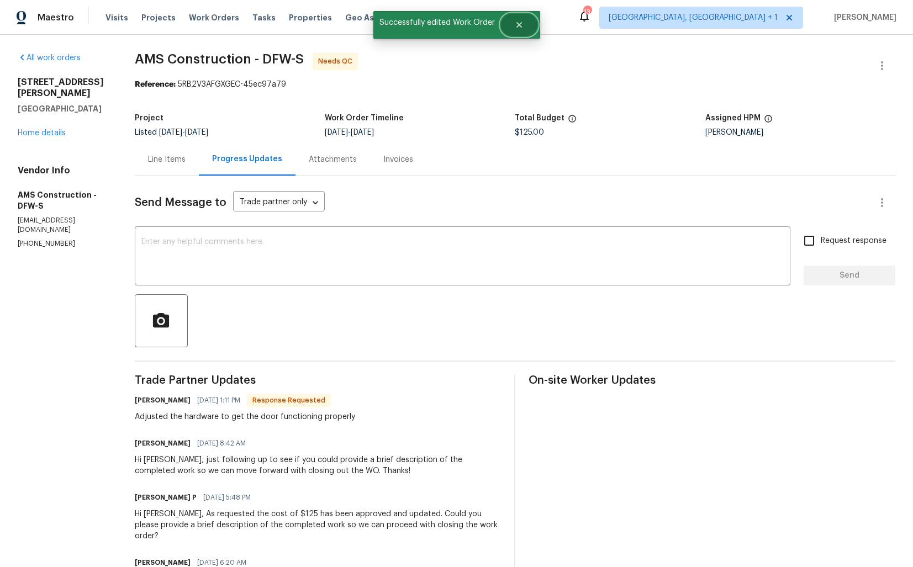
click at [522, 23] on icon "Close" at bounding box center [519, 24] width 9 height 9
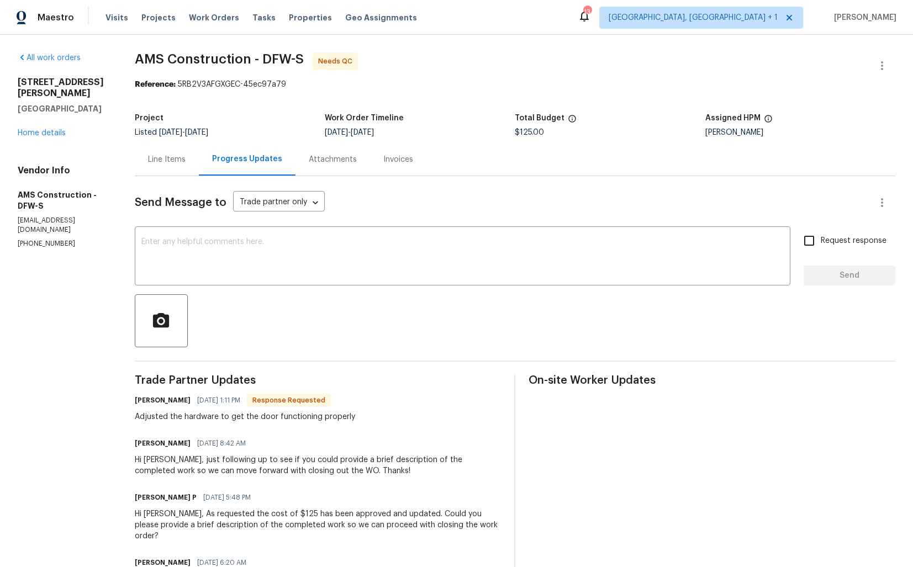
click at [152, 401] on h6 "Michael Kimbrell" at bounding box center [163, 400] width 56 height 11
copy h6 "Michael"
click at [358, 238] on div "x ​" at bounding box center [463, 257] width 656 height 56
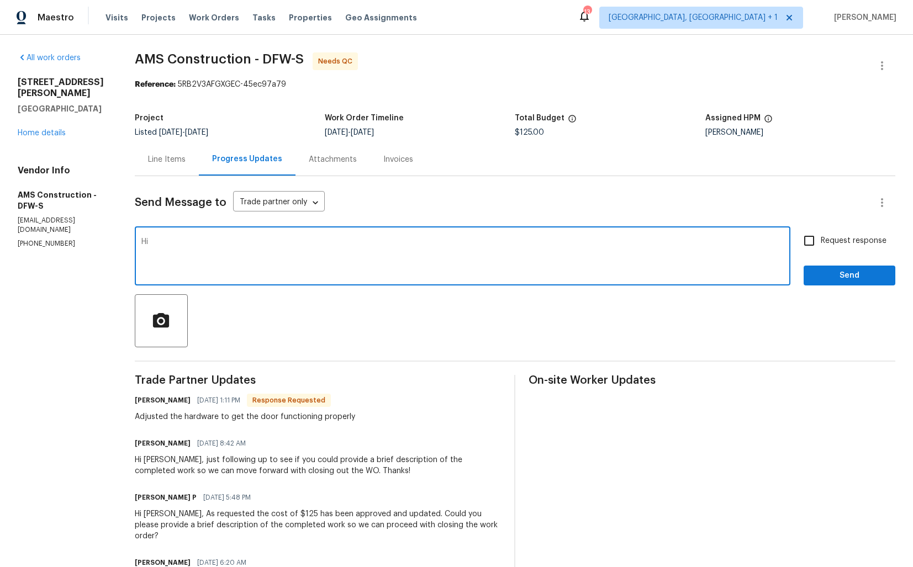
paste textarea "Michael"
click at [650, 244] on textarea "Hi Michael, thank you for completing the job and providing the description. WO …" at bounding box center [462, 257] width 643 height 39
type textarea "Hi Michael, thank you for completing the job and providing the description. WO …"
click at [840, 276] on span "Send" at bounding box center [850, 276] width 74 height 14
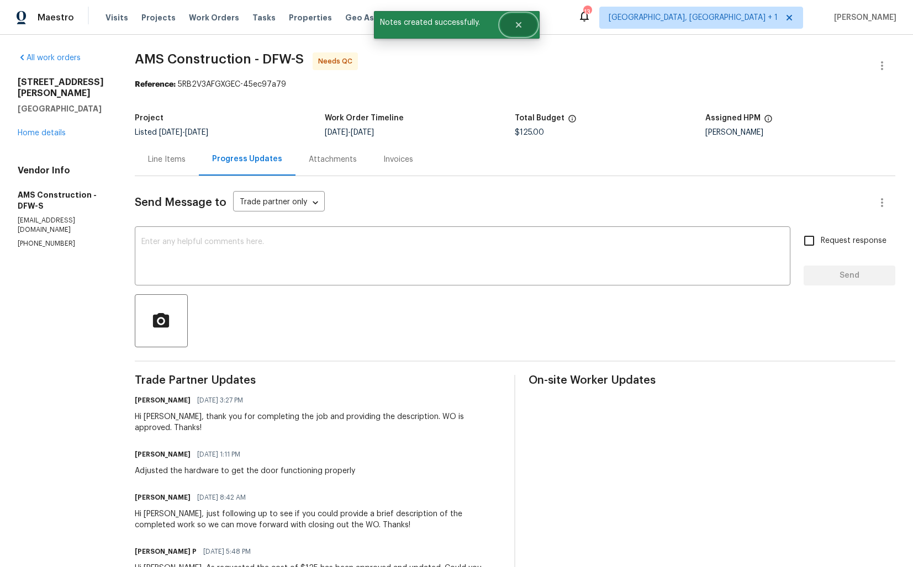
click at [525, 29] on button "Close" at bounding box center [519, 25] width 36 height 22
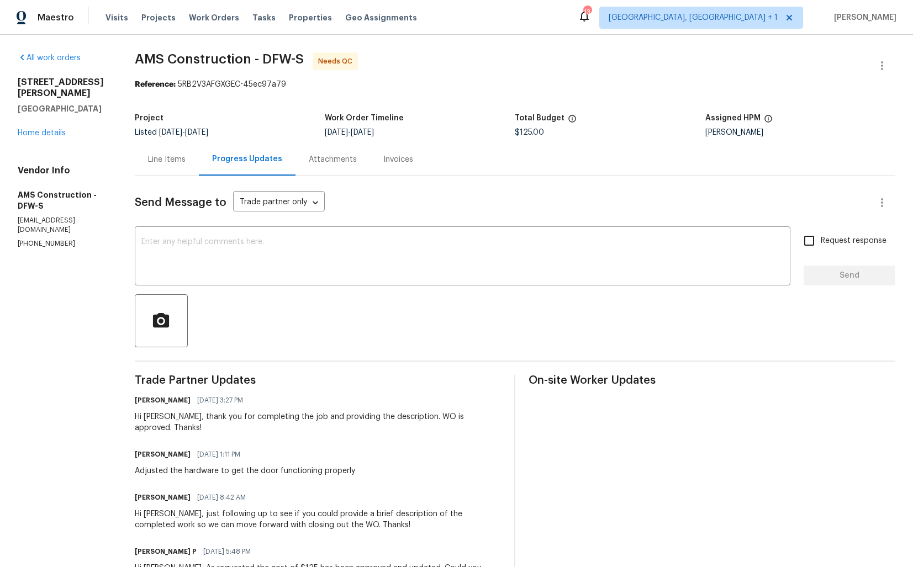
click at [165, 167] on div "Line Items" at bounding box center [167, 159] width 64 height 33
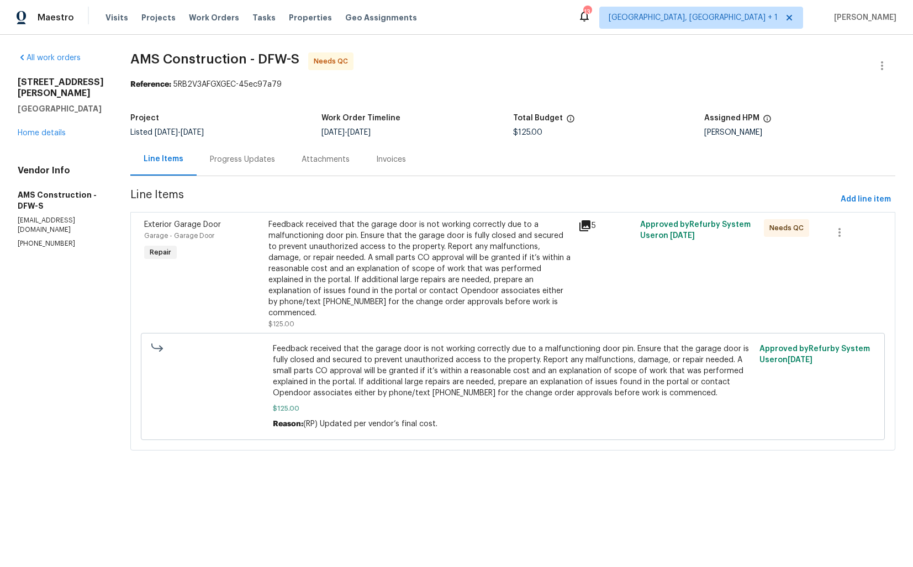
click at [324, 306] on div "Feedback received that the garage door is not working correctly due to a malfun…" at bounding box center [420, 268] width 303 height 99
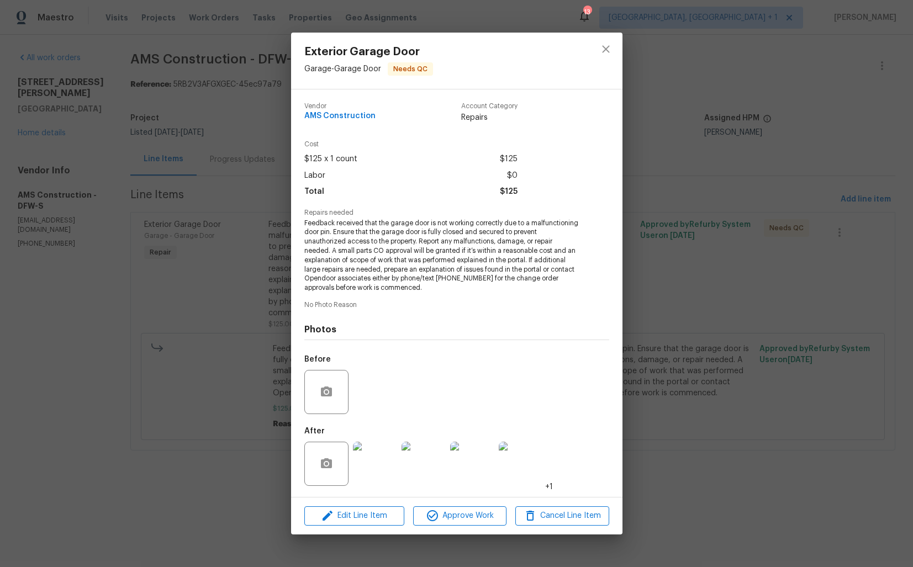
click at [372, 472] on img at bounding box center [375, 464] width 44 height 44
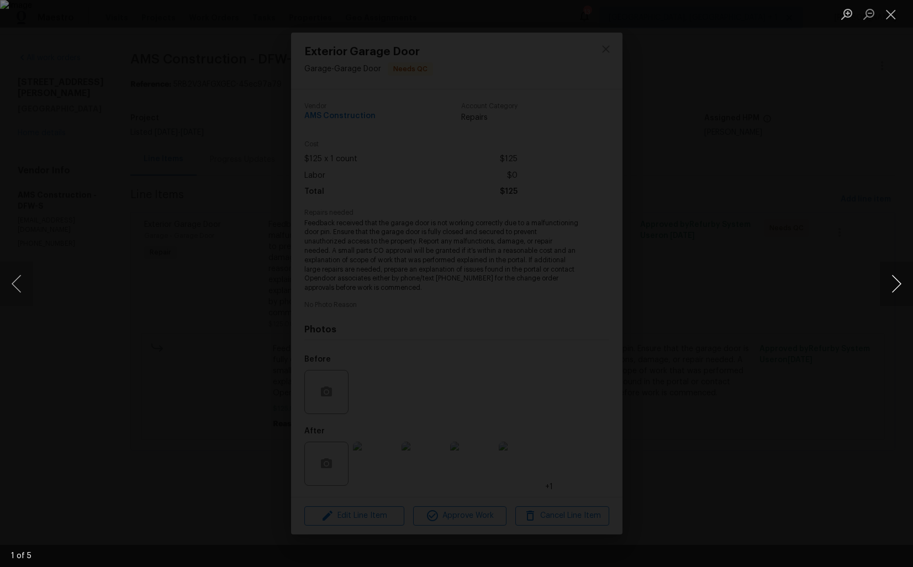
click at [897, 286] on button "Next image" at bounding box center [896, 284] width 33 height 44
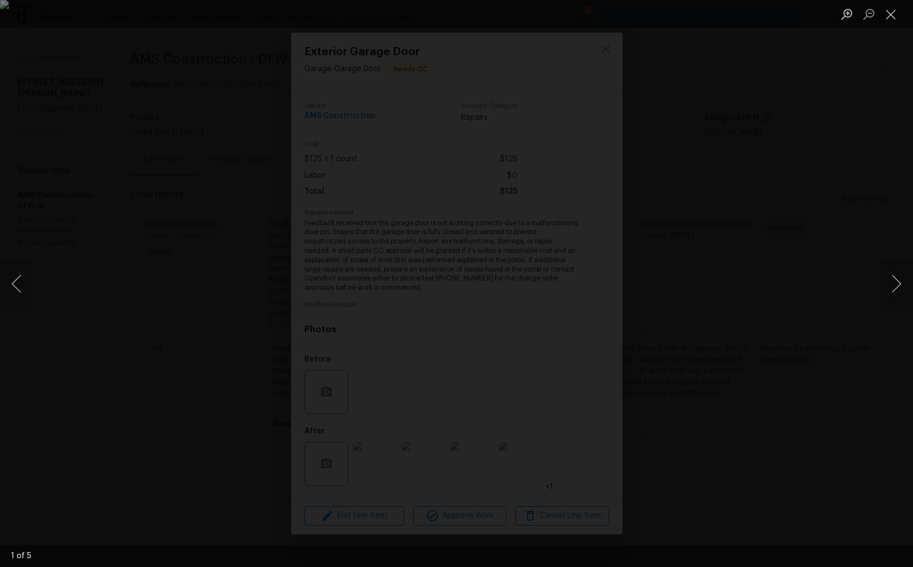
click at [738, 303] on div "Lightbox" at bounding box center [456, 283] width 913 height 567
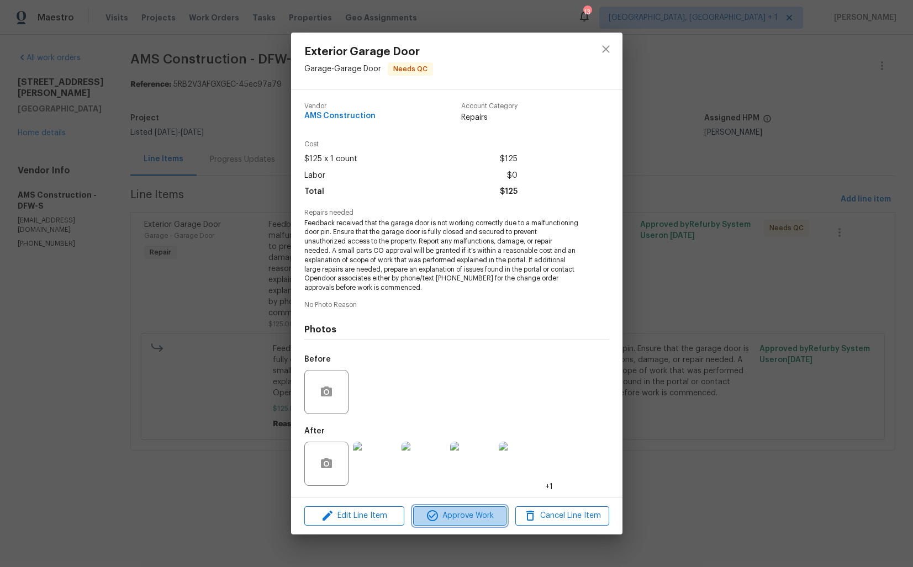
click at [451, 514] on span "Approve Work" at bounding box center [460, 516] width 87 height 14
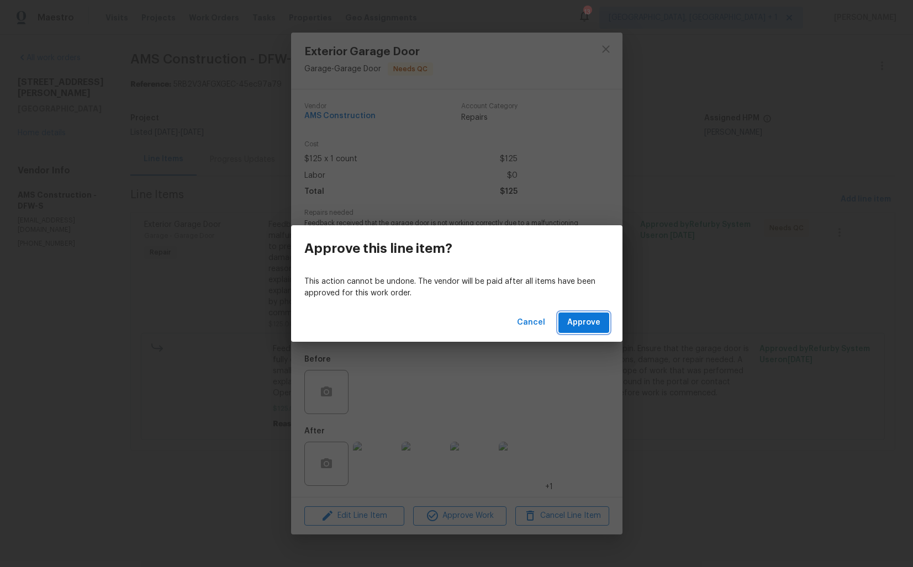
click at [595, 324] on span "Approve" at bounding box center [583, 323] width 33 height 14
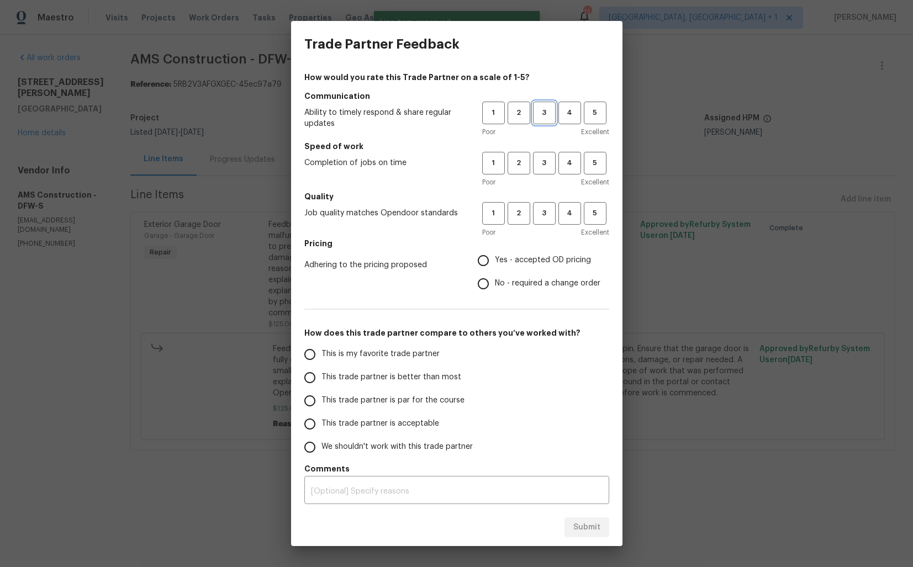
click at [555, 107] on button "3" at bounding box center [544, 113] width 23 height 23
click at [548, 157] on span "3" at bounding box center [544, 163] width 20 height 13
click at [541, 201] on h5 "Quality" at bounding box center [456, 196] width 305 height 11
click at [541, 214] on span "3" at bounding box center [544, 213] width 20 height 13
click at [491, 286] on input "No - required a change order" at bounding box center [483, 283] width 23 height 23
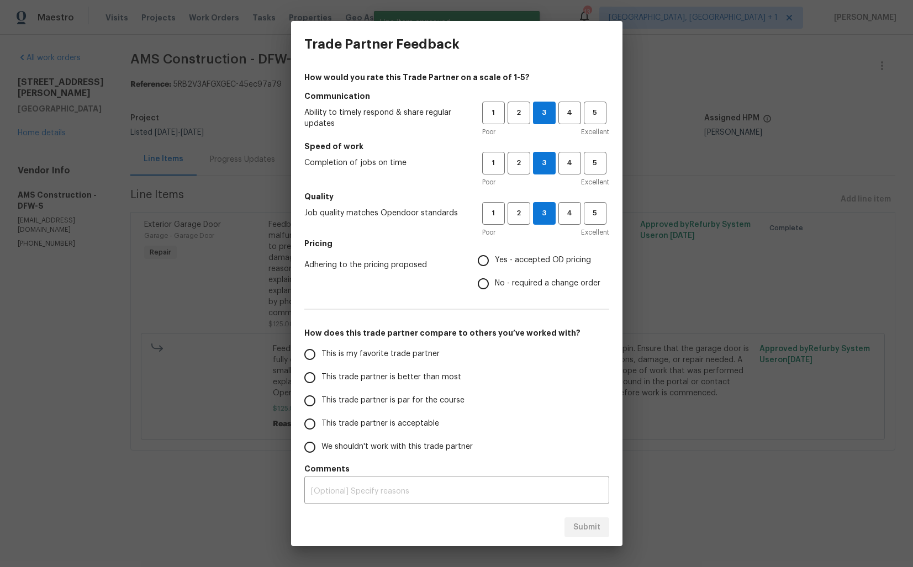
radio input "true"
click at [410, 378] on span "This trade partner is better than most" at bounding box center [392, 378] width 140 height 12
click at [322, 378] on input "This trade partner is better than most" at bounding box center [309, 377] width 23 height 23
click at [580, 525] on span "Submit" at bounding box center [587, 528] width 27 height 14
radio input "true"
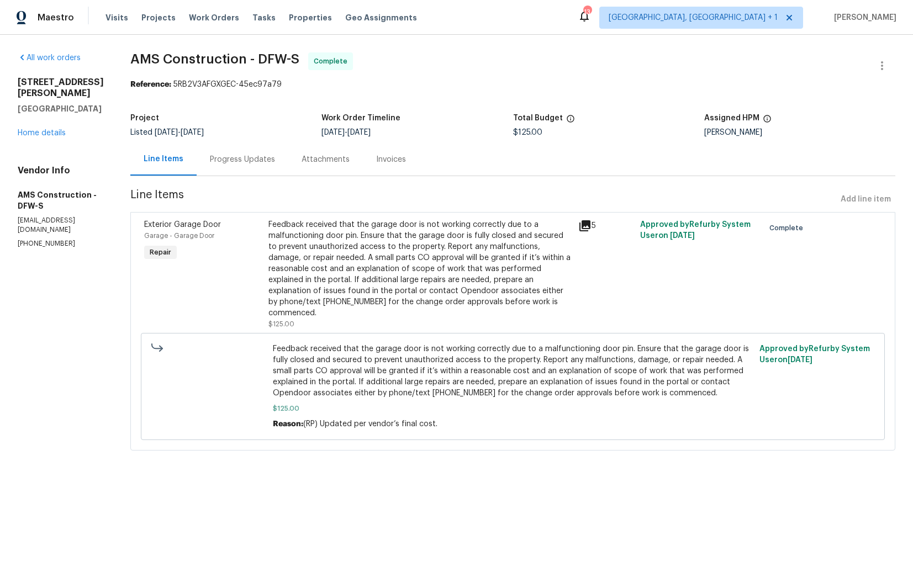
click at [233, 160] on div "Progress Updates" at bounding box center [242, 159] width 65 height 11
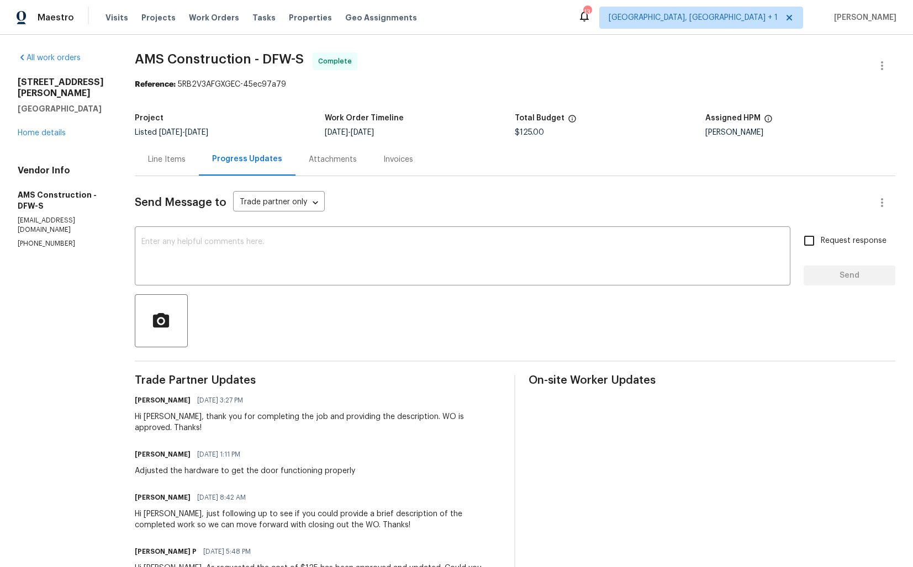
click at [188, 466] on div "Adjusted the hardware to get the door functioning properly" at bounding box center [245, 471] width 220 height 11
copy div "Adjusted the hardware to get the door functioning properly"
click at [254, 362] on hr at bounding box center [515, 361] width 761 height 1
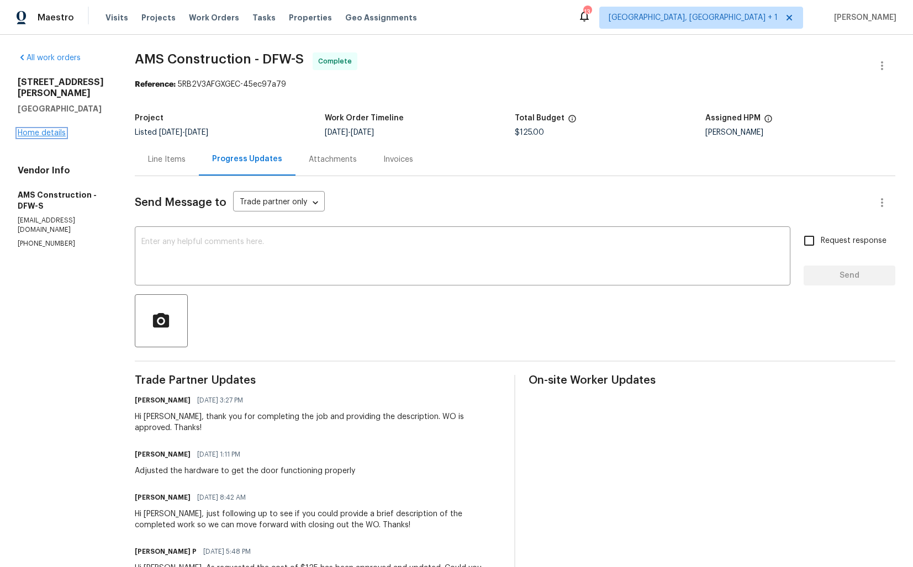
click at [45, 130] on link "Home details" at bounding box center [42, 133] width 48 height 8
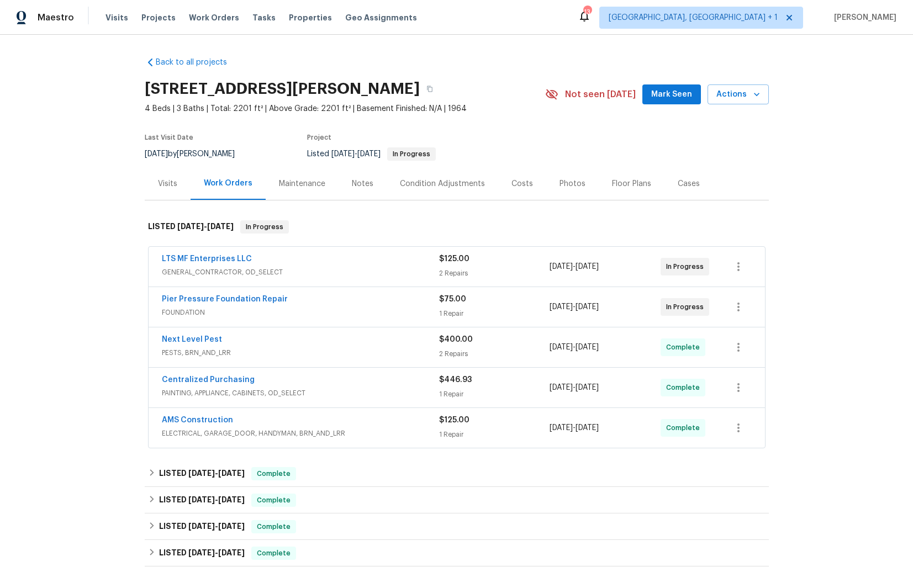
click at [333, 300] on div "Pier Pressure Foundation Repair" at bounding box center [300, 300] width 277 height 13
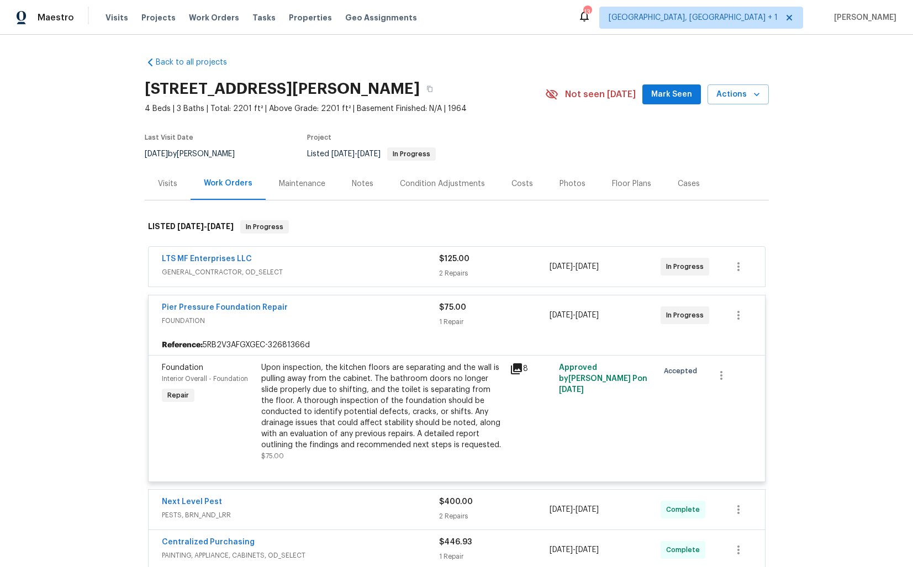
click at [314, 306] on div "Pier Pressure Foundation Repair" at bounding box center [300, 308] width 277 height 13
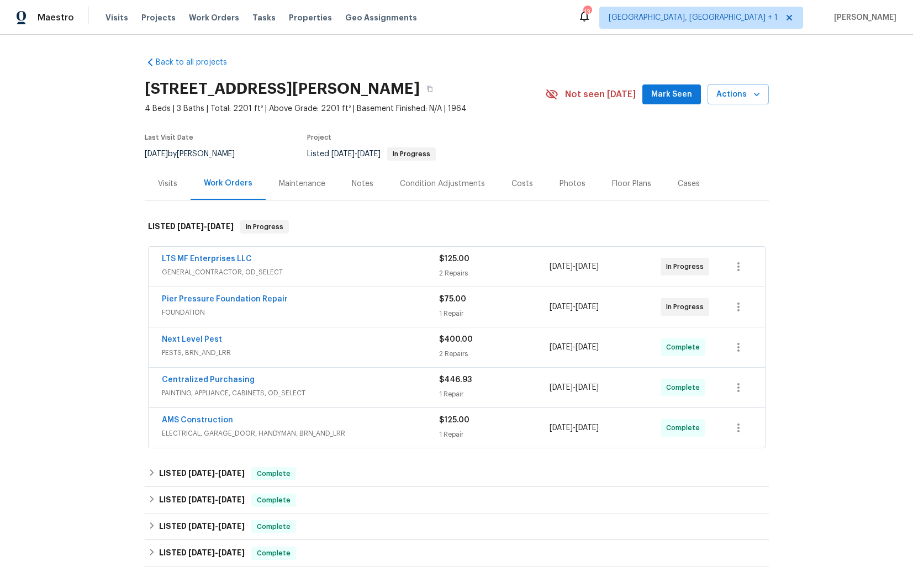
click at [306, 261] on div "LTS MF Enterprises LLC" at bounding box center [300, 260] width 277 height 13
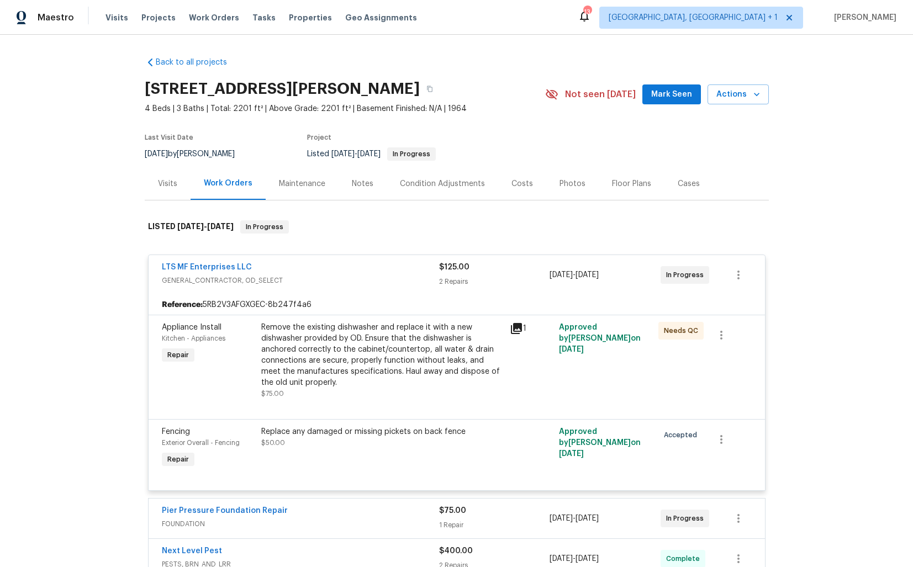
click at [262, 266] on div "LTS MF Enterprises LLC" at bounding box center [300, 268] width 277 height 13
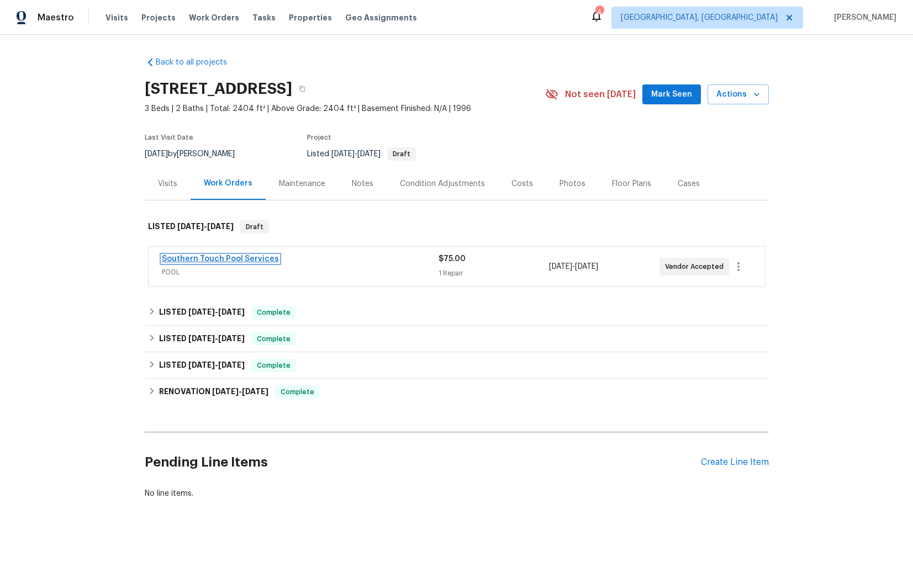
click at [215, 261] on link "Southern Touch Pool Services" at bounding box center [220, 259] width 117 height 8
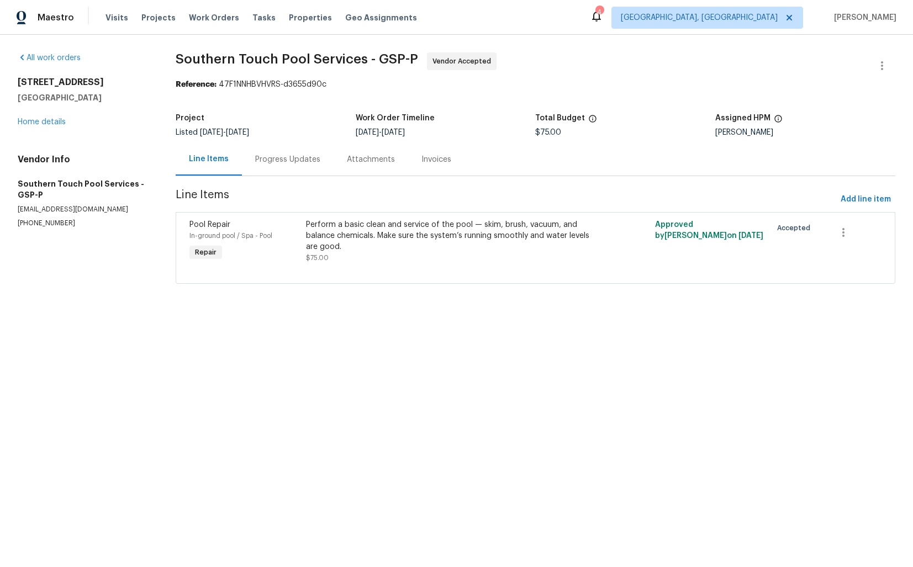
click at [275, 170] on div "Progress Updates" at bounding box center [288, 159] width 92 height 33
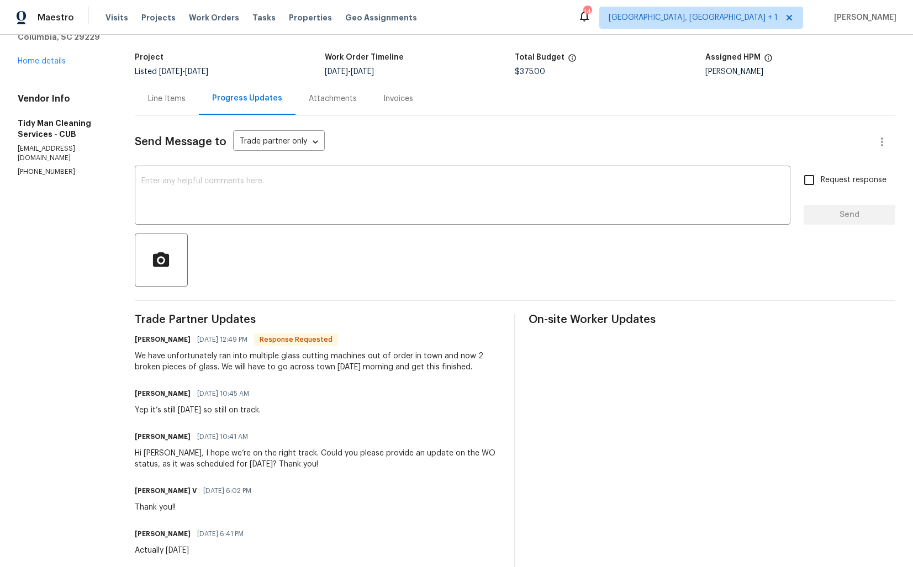
scroll to position [50, 0]
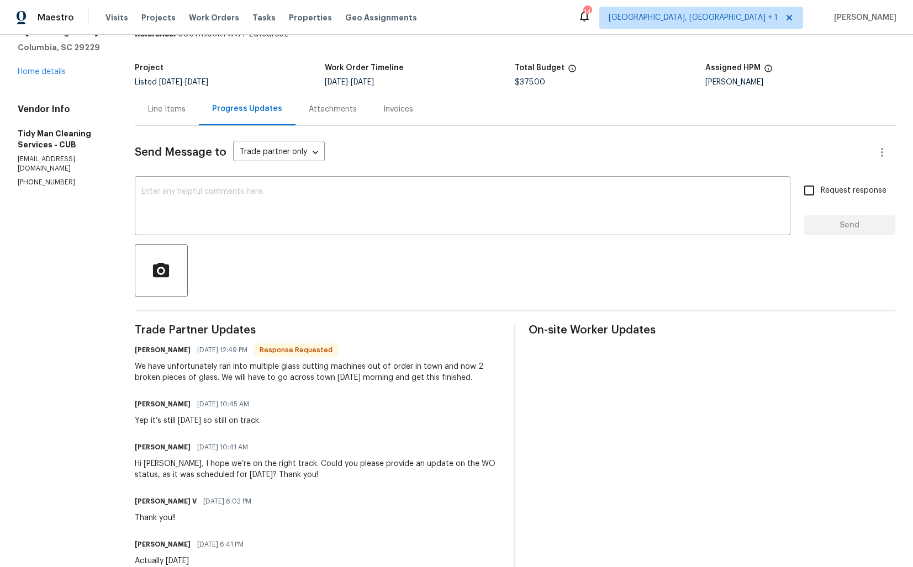
click at [143, 350] on h6 "[PERSON_NAME]" at bounding box center [163, 350] width 56 height 11
copy h6 "[PERSON_NAME]"
click at [283, 211] on textarea at bounding box center [462, 207] width 643 height 39
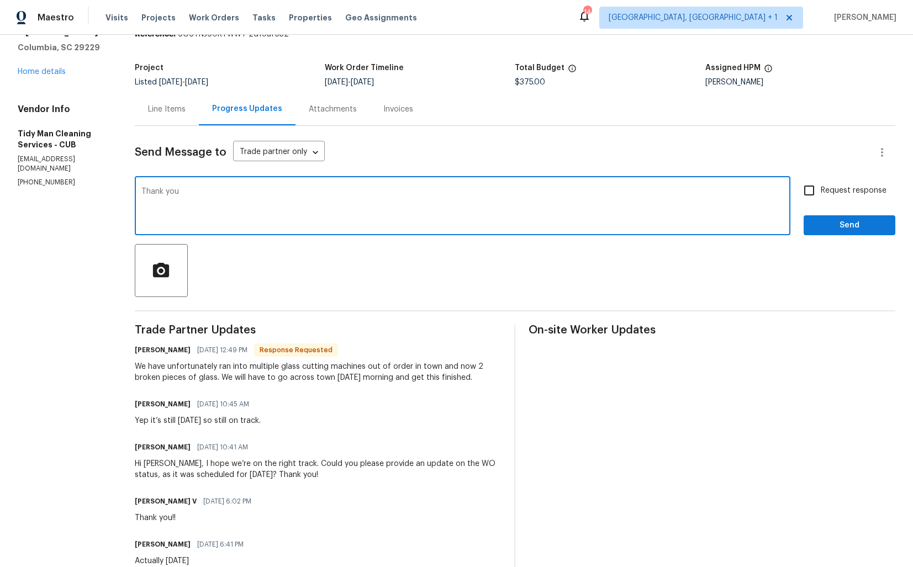
paste textarea "[PERSON_NAME]"
type textarea "Thank you, [PERSON_NAME]. Please keep me posted. Thanks!"
click at [864, 228] on span "Send" at bounding box center [850, 226] width 74 height 14
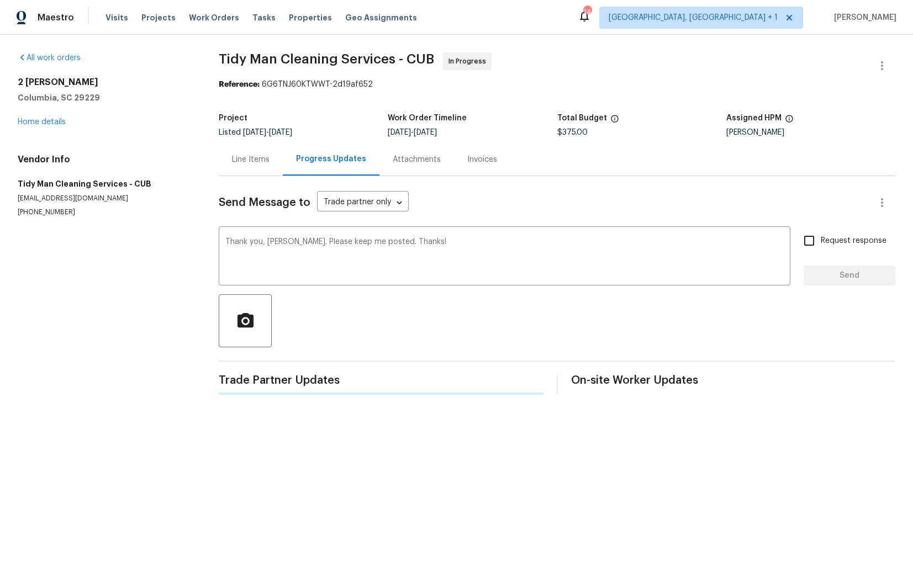
scroll to position [0, 0]
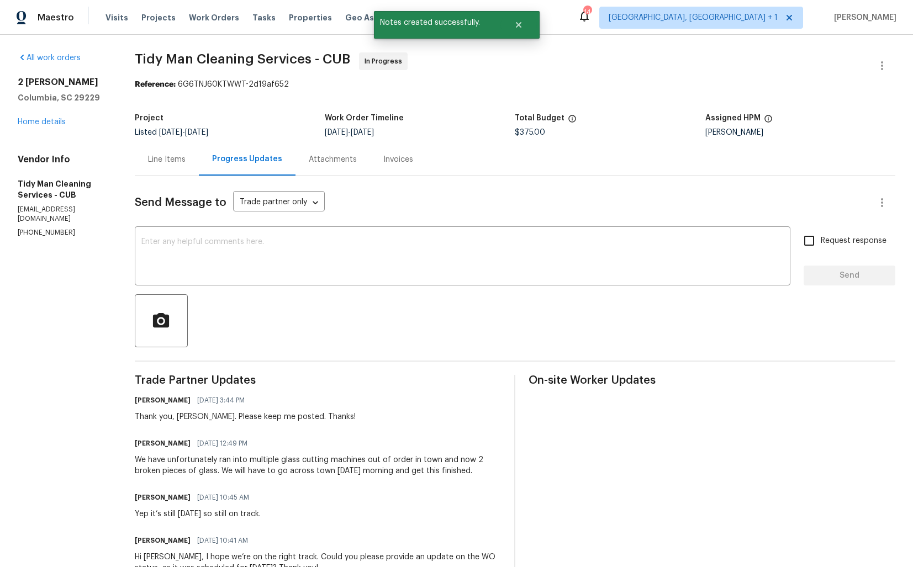
click at [209, 467] on div "We have unfortunately ran into multiple glass cutting machines out of order in …" at bounding box center [318, 466] width 367 height 22
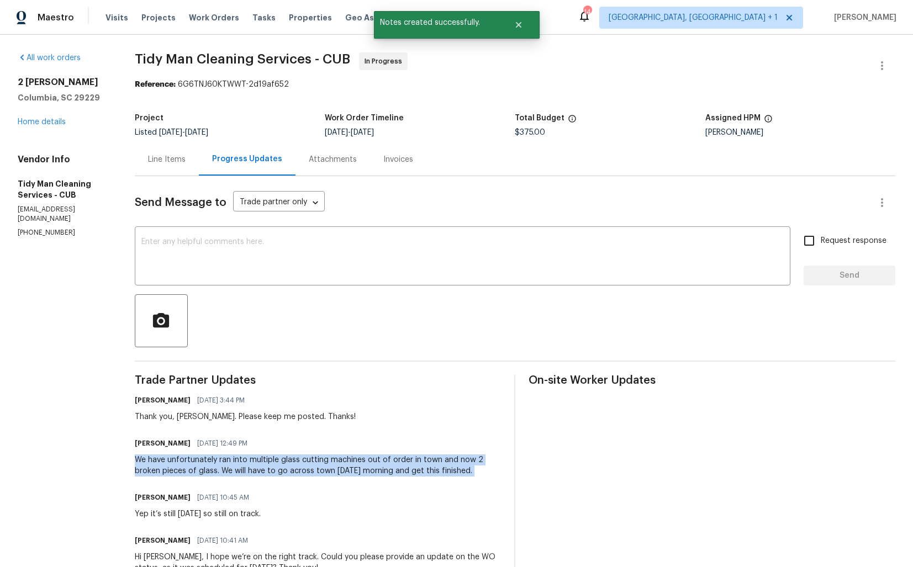
copy div "We have unfortunately ran into multiple glass cutting machines out of order in …"
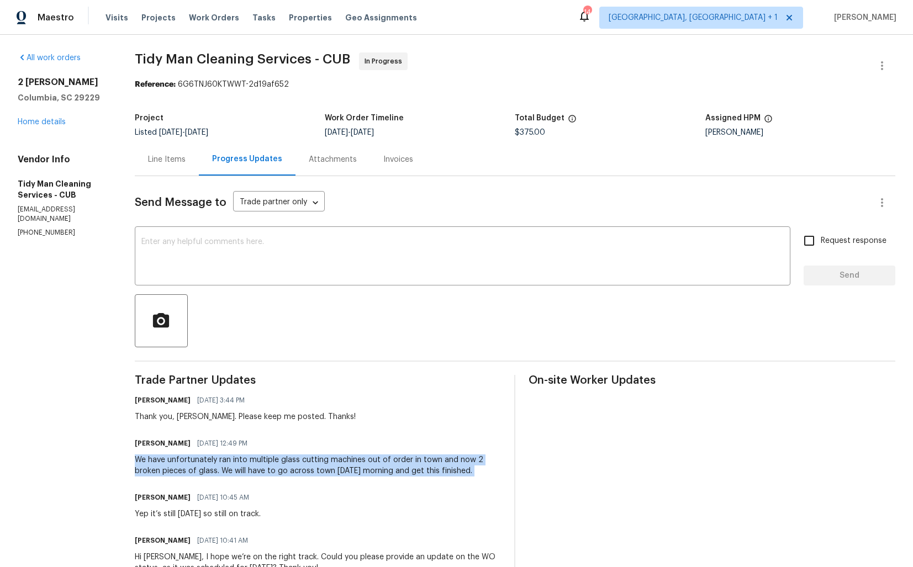
click at [180, 114] on div "Project Listed 10/9/2025 - 10/13/2025 Work Order Timeline 10/9/2025 - 10/13/202…" at bounding box center [515, 125] width 761 height 35
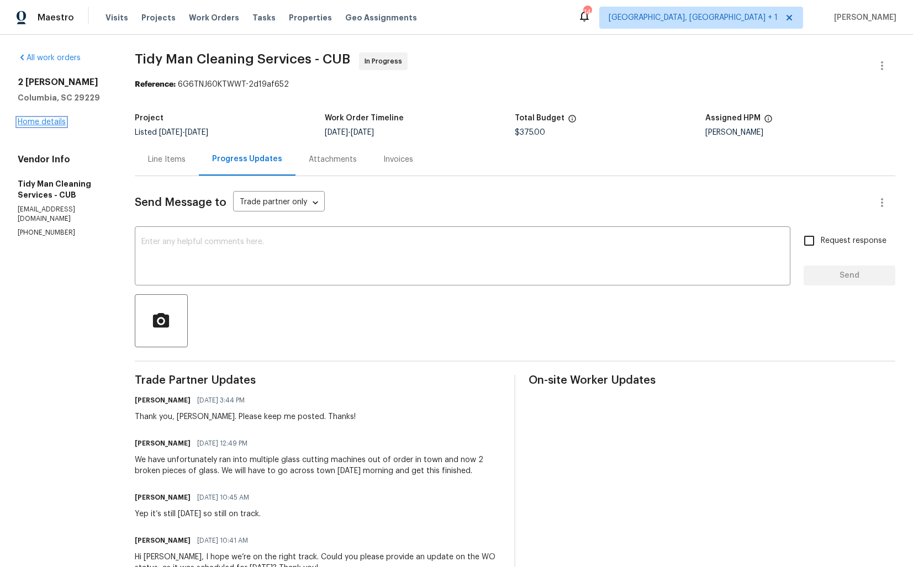
click at [46, 120] on link "Home details" at bounding box center [42, 122] width 48 height 8
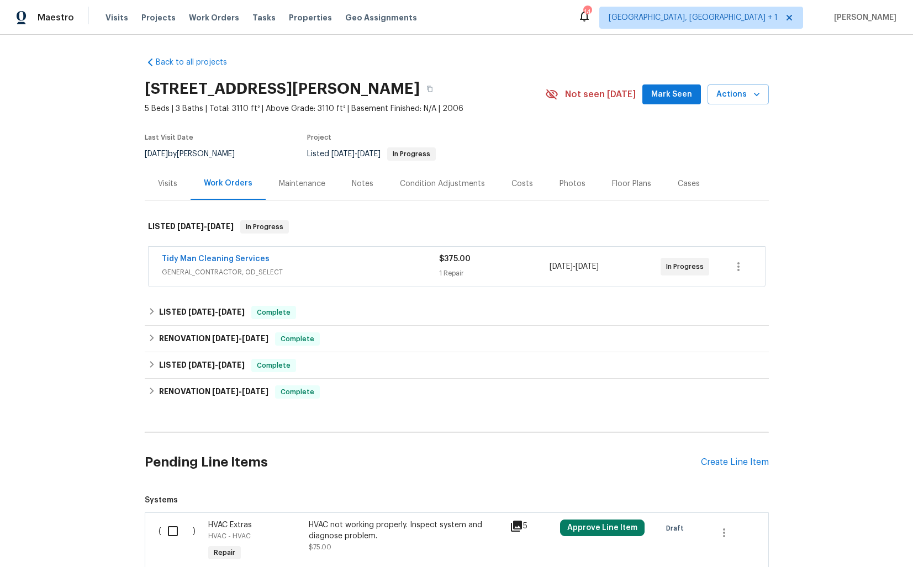
click at [299, 261] on div "Tidy Man Cleaning Services" at bounding box center [300, 260] width 277 height 13
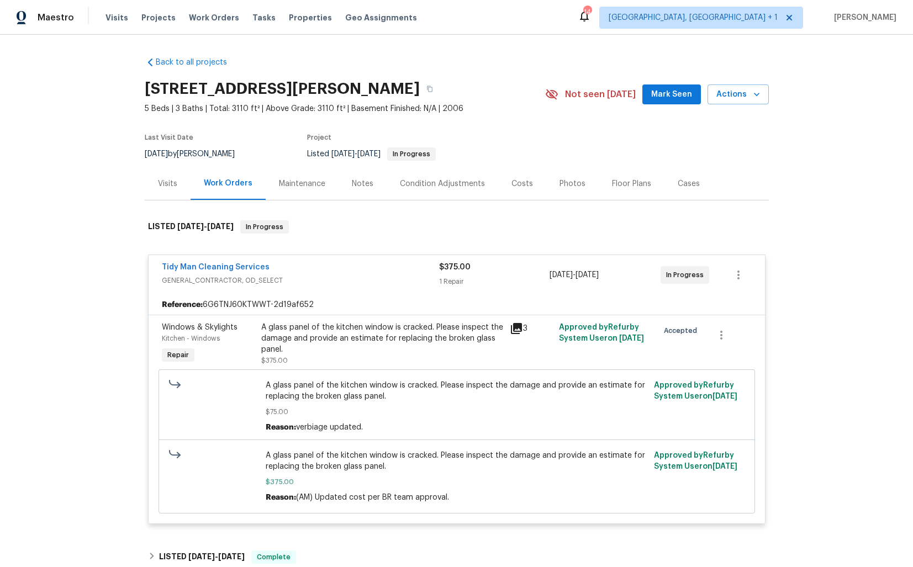
click at [771, 155] on div "Back to all projects 2 Alelia Ct, Columbia, SC 29229 5 Beds | 3 Baths | Total: …" at bounding box center [456, 301] width 913 height 533
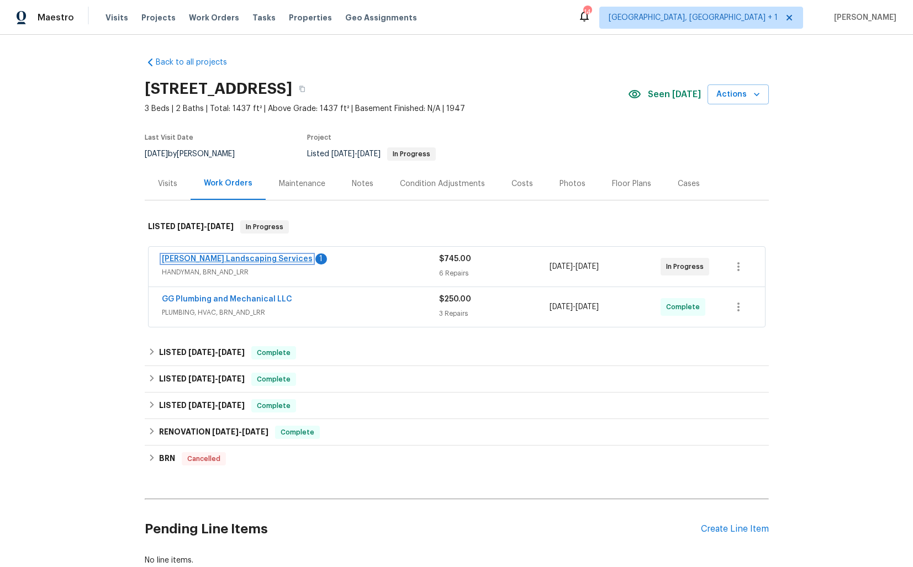
click at [208, 258] on link "[PERSON_NAME] Landscaping Services" at bounding box center [237, 259] width 151 height 8
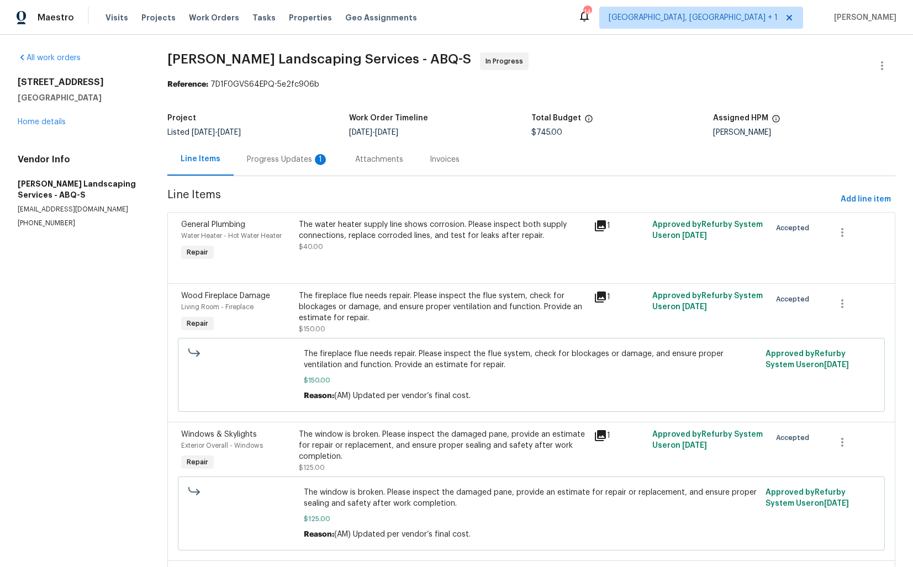
click at [280, 159] on div "Progress Updates 1" at bounding box center [288, 159] width 82 height 11
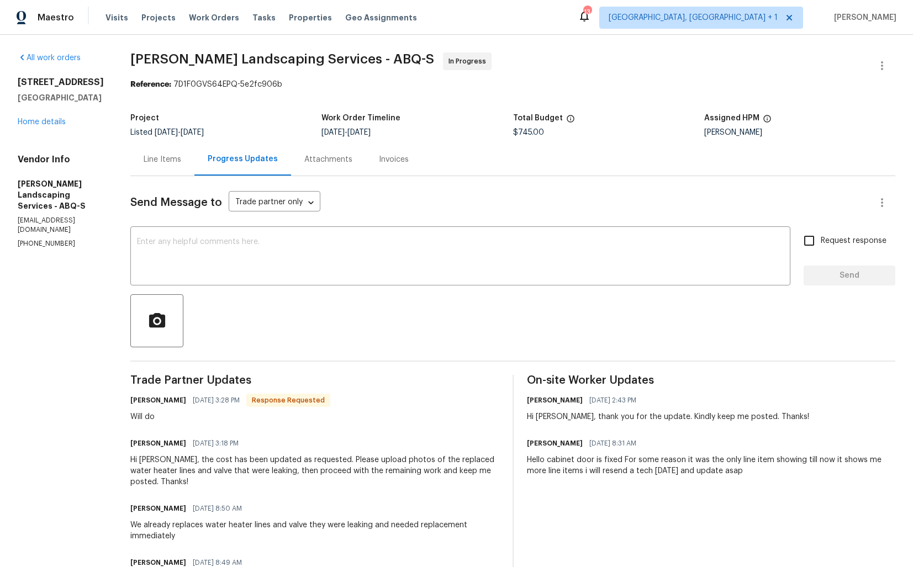
click at [166, 403] on h6 "[PERSON_NAME]" at bounding box center [158, 400] width 56 height 11
click at [211, 415] on div "Will do" at bounding box center [230, 417] width 200 height 11
click at [161, 399] on h6 "[PERSON_NAME]" at bounding box center [158, 400] width 56 height 11
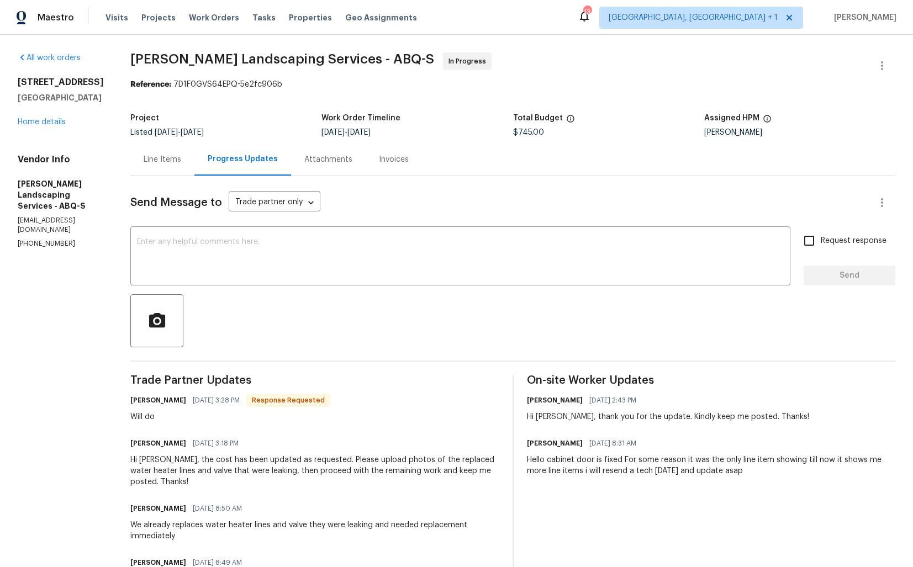
click at [161, 399] on h6 "[PERSON_NAME]" at bounding box center [158, 400] width 56 height 11
copy h6 "[PERSON_NAME]"
click at [432, 268] on textarea at bounding box center [460, 257] width 647 height 39
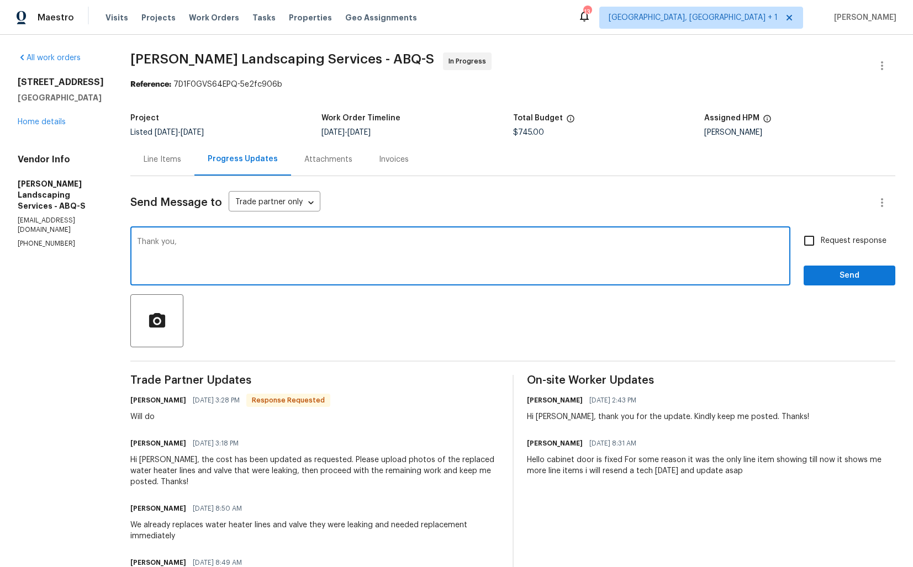
click at [432, 268] on textarea "Thank you," at bounding box center [460, 257] width 647 height 39
paste textarea "[PERSON_NAME]"
type textarea "Thank you, [PERSON_NAME]."
click at [852, 283] on button "Send" at bounding box center [850, 276] width 92 height 20
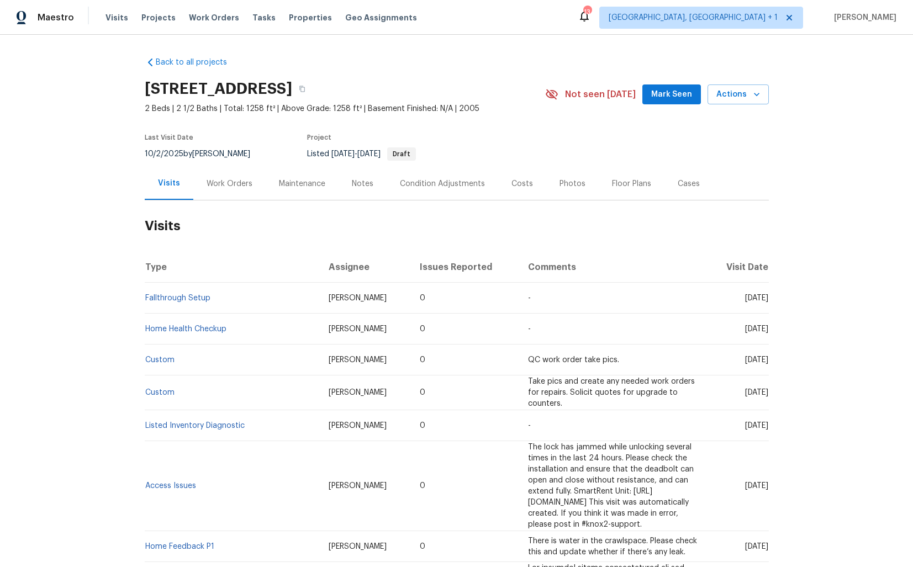
click at [229, 190] on div "Work Orders" at bounding box center [229, 183] width 72 height 33
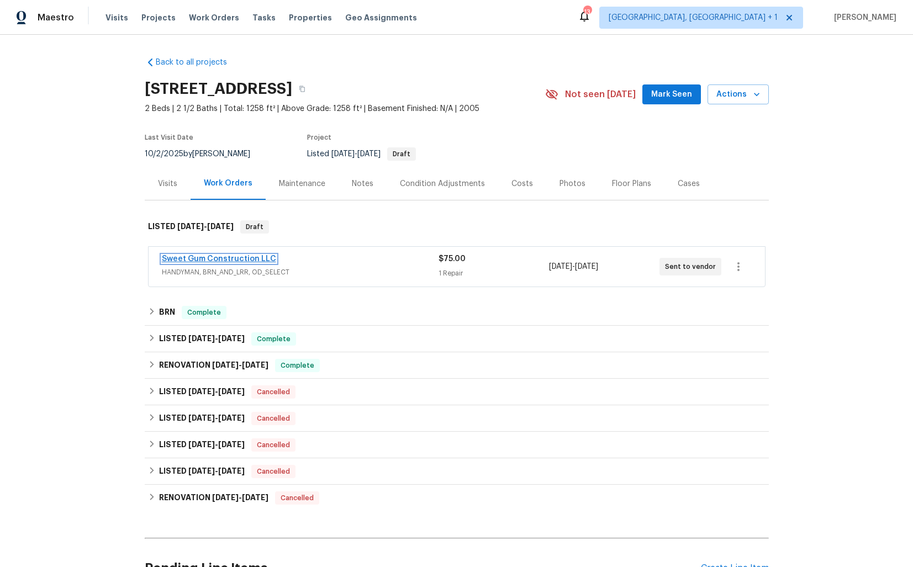
click at [201, 256] on link "Sweet Gum Construction LLC" at bounding box center [219, 259] width 114 height 8
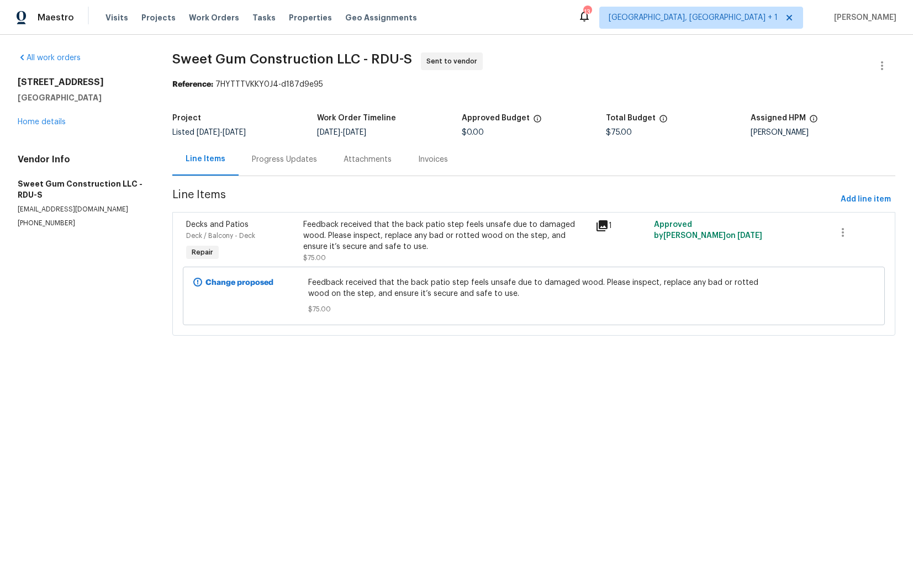
click at [274, 160] on div "Progress Updates" at bounding box center [284, 159] width 65 height 11
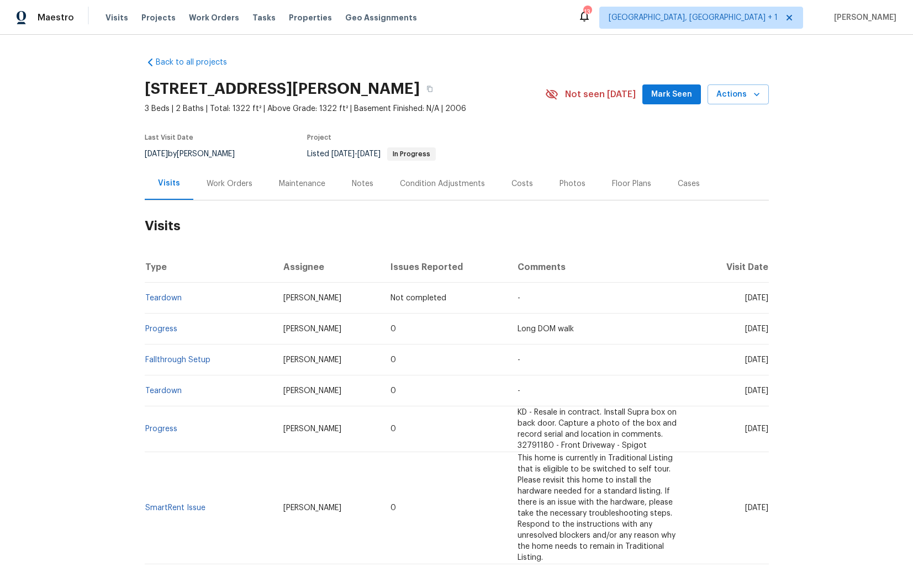
click at [230, 181] on div "Work Orders" at bounding box center [230, 183] width 46 height 11
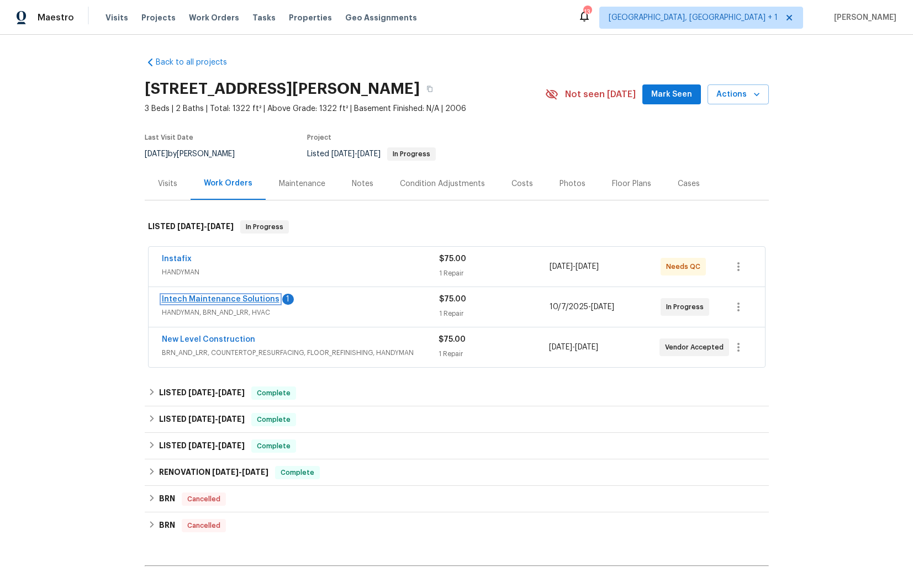
click at [225, 301] on link "Intech Maintenance Solutions" at bounding box center [221, 300] width 118 height 8
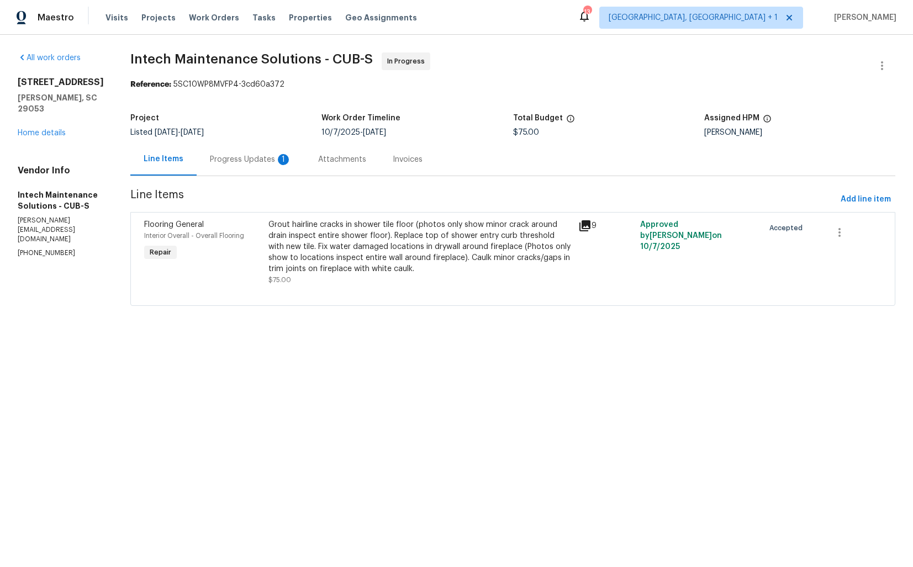
click at [233, 166] on div "Progress Updates 1" at bounding box center [251, 159] width 108 height 33
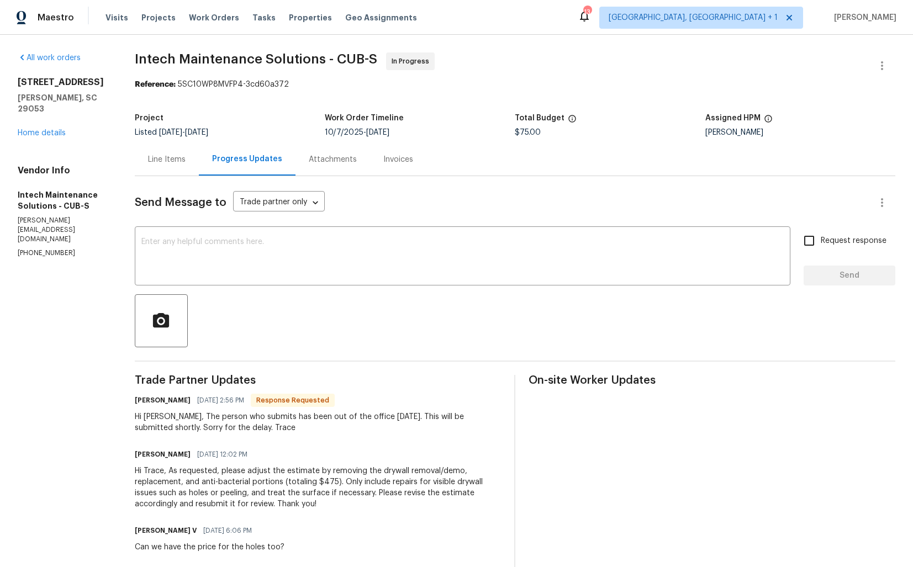
click at [214, 428] on div "Hi Arvind, The person who submits has been out of the office today. This will b…" at bounding box center [318, 423] width 367 height 22
copy div "Trace"
click at [282, 267] on textarea at bounding box center [462, 257] width 643 height 39
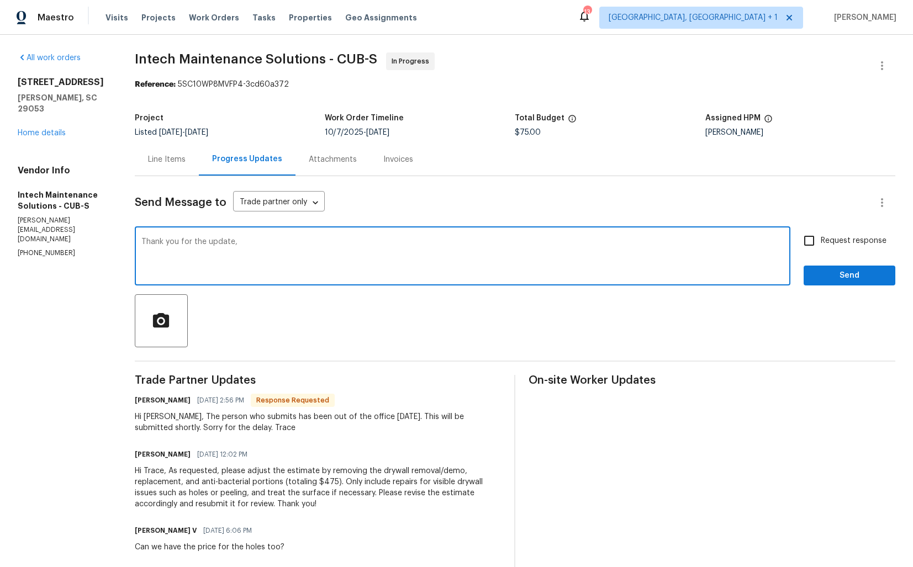
paste textarea "Trace"
click at [399, 248] on textarea "Thank you for the update, Trace. Kindly keep me posted." at bounding box center [462, 257] width 643 height 39
click at [398, 239] on textarea "Thank you for the update, Trace. Kindly keep me posted." at bounding box center [462, 257] width 643 height 39
type textarea "Thank you for the update, Trace. Kindly keep me posted. Thanks!"
click at [820, 235] on input "Request response" at bounding box center [809, 240] width 23 height 23
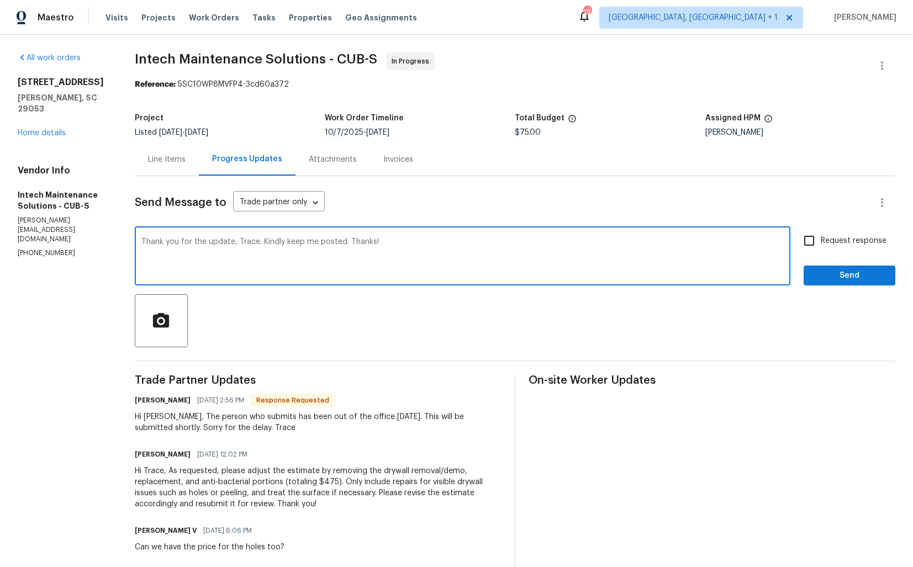
checkbox input "true"
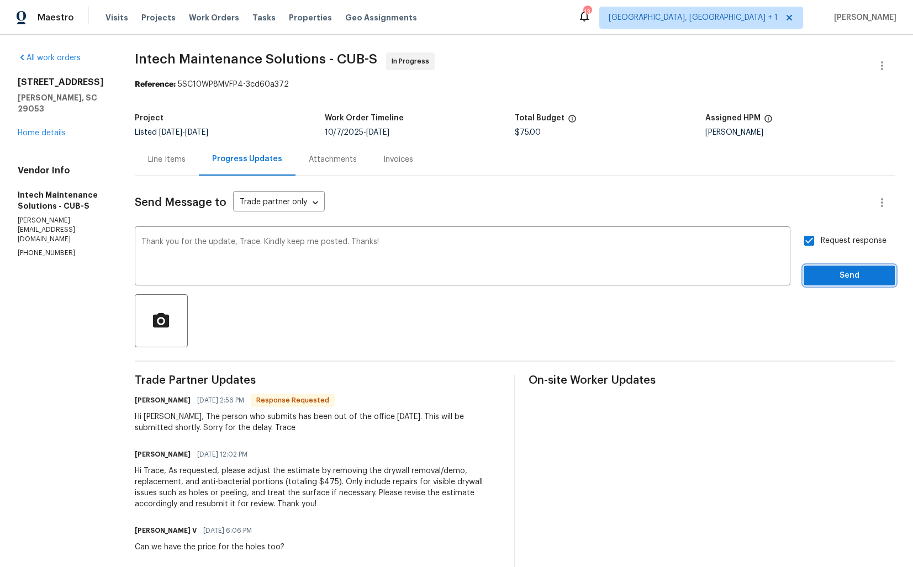
click at [830, 271] on span "Send" at bounding box center [850, 276] width 74 height 14
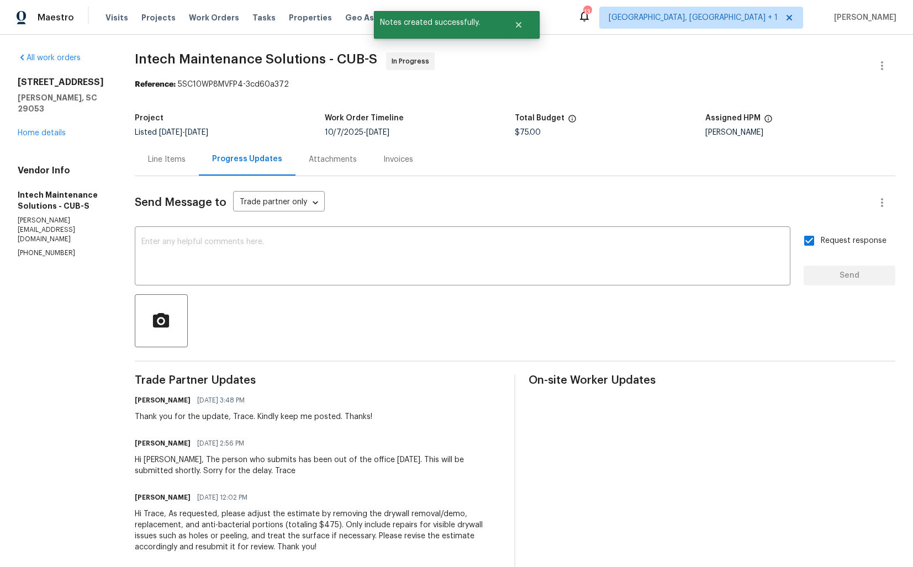
click at [185, 463] on div "Hi Arvind, The person who submits has been out of the office today. This will b…" at bounding box center [318, 466] width 367 height 22
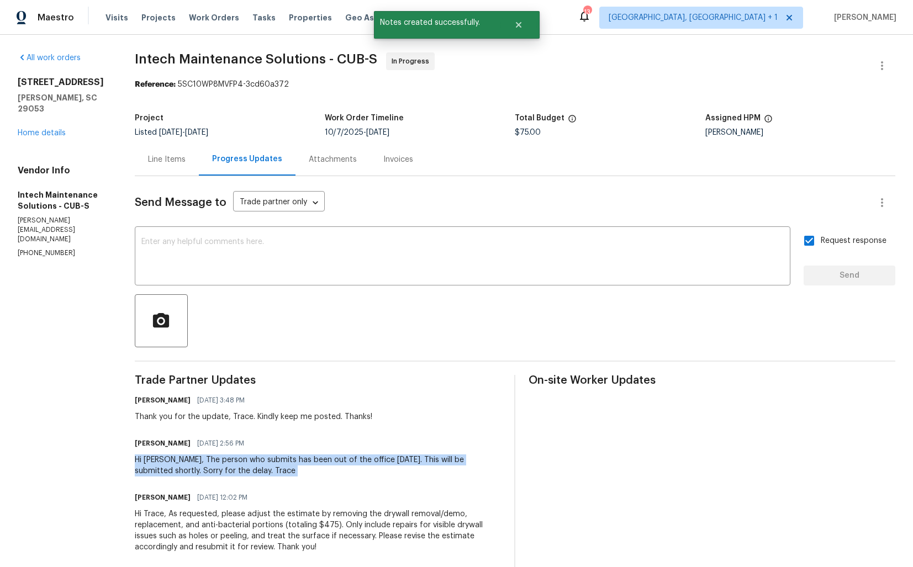
copy div "Hi Arvind, The person who submits has been out of the office today. This will b…"
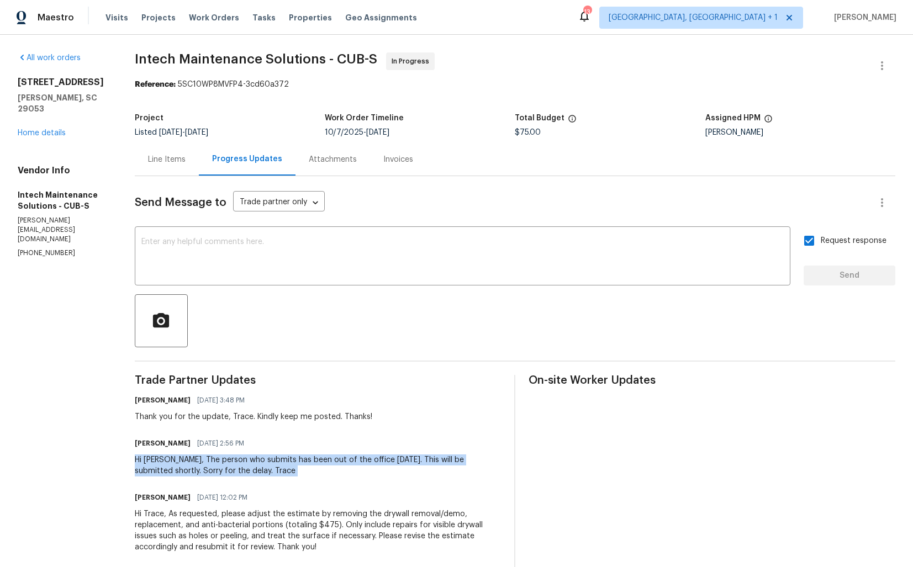
click at [555, 175] on div "Line Items Progress Updates Attachments Invoices" at bounding box center [515, 159] width 761 height 33
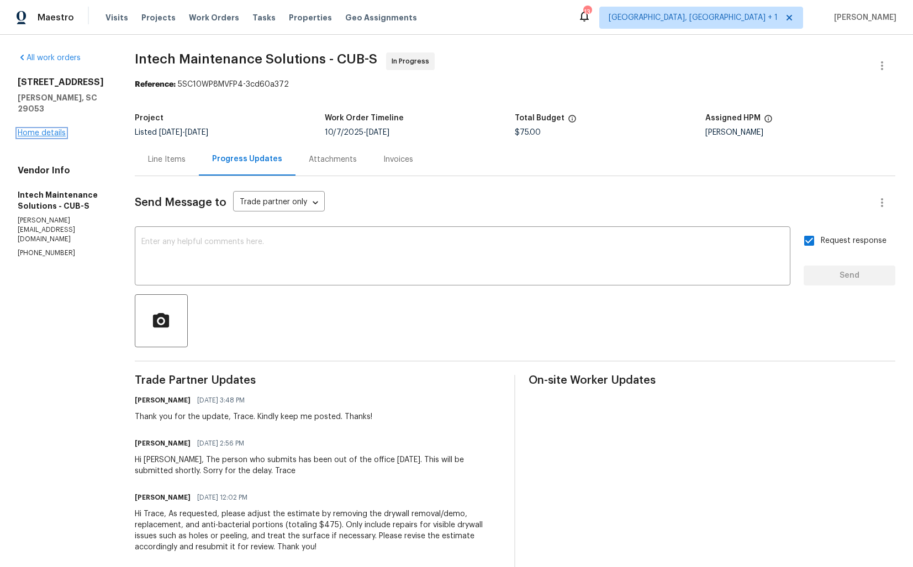
click at [39, 129] on link "Home details" at bounding box center [42, 133] width 48 height 8
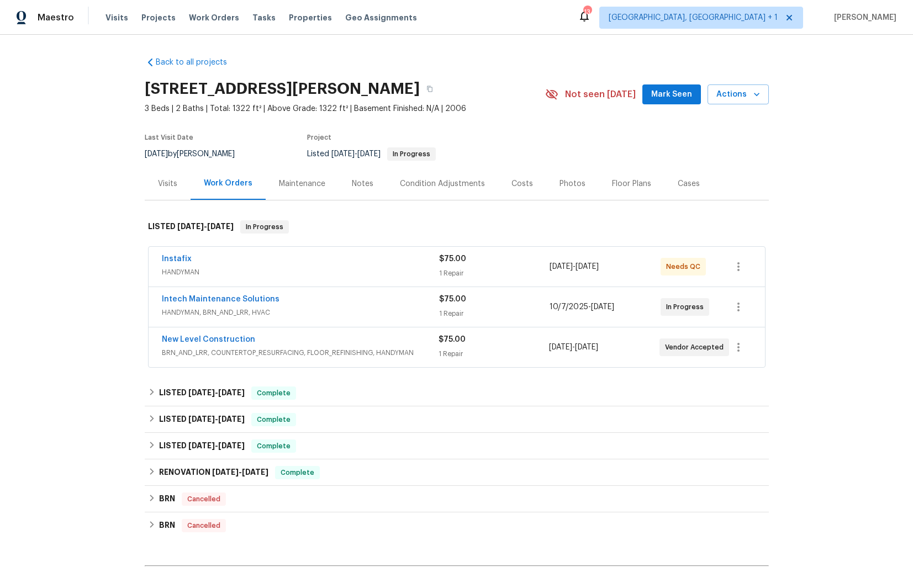
click at [295, 340] on div "New Level Construction" at bounding box center [300, 340] width 277 height 13
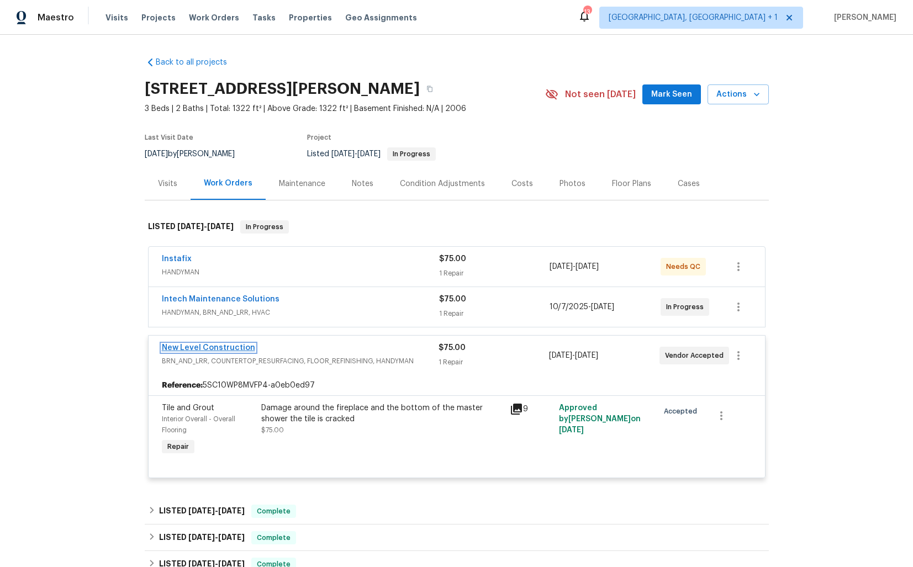
click at [219, 348] on link "New Level Construction" at bounding box center [208, 348] width 93 height 8
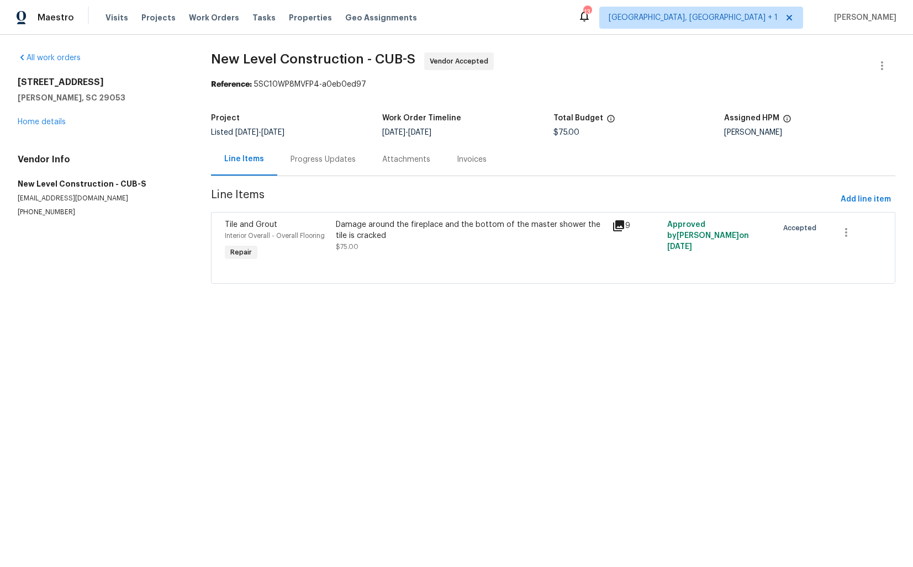
click at [308, 163] on div "Progress Updates" at bounding box center [323, 159] width 65 height 11
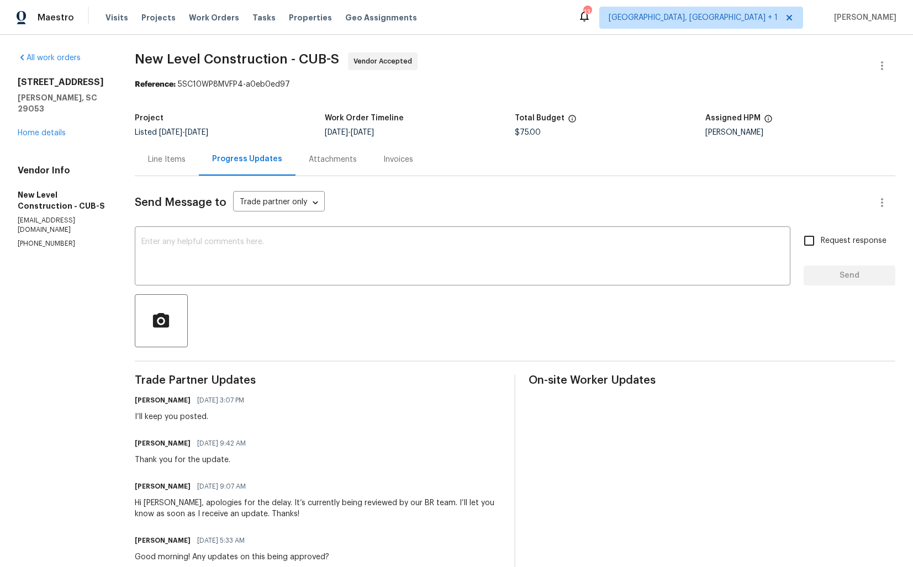
scroll to position [87, 0]
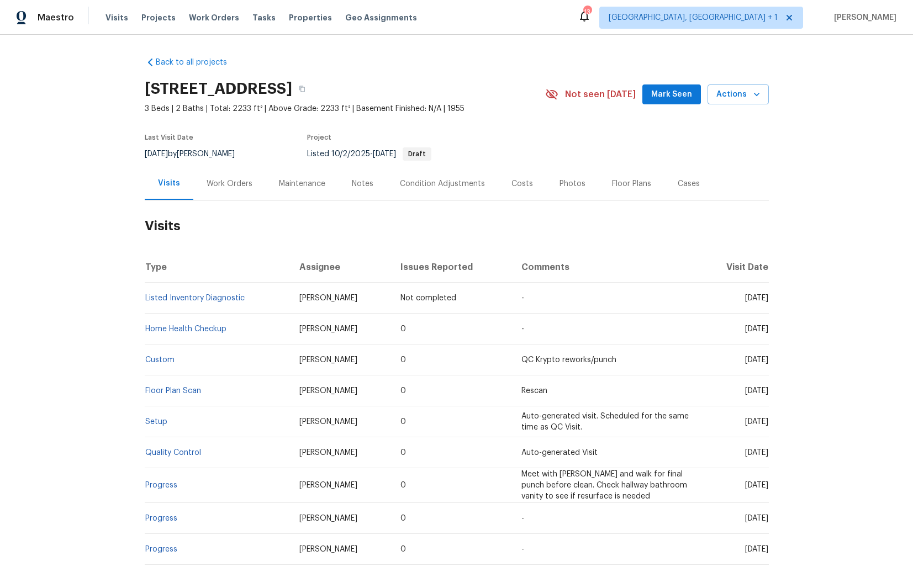
click at [211, 188] on div "Work Orders" at bounding box center [230, 183] width 46 height 11
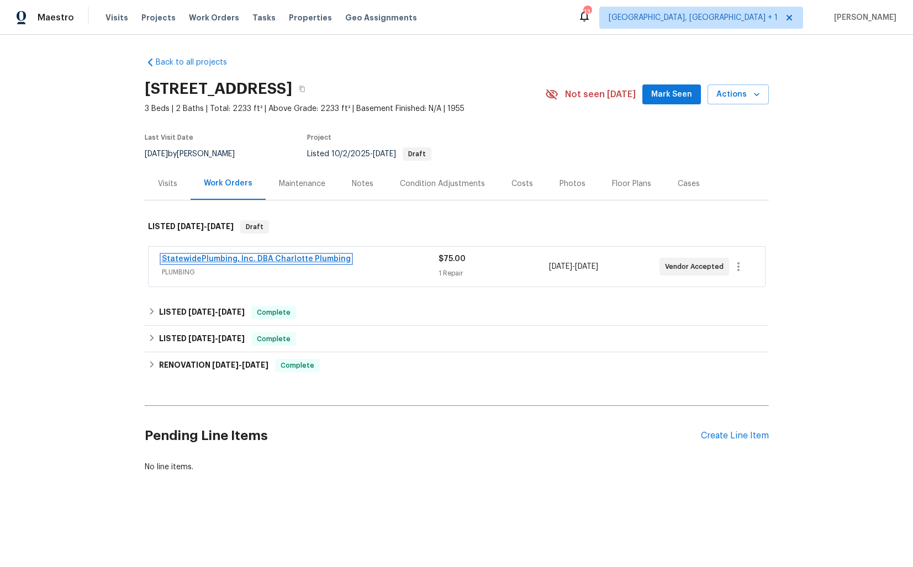
click at [247, 260] on link "StatewidePlumbing, Inc. DBA Charlotte Plumbing" at bounding box center [256, 259] width 189 height 8
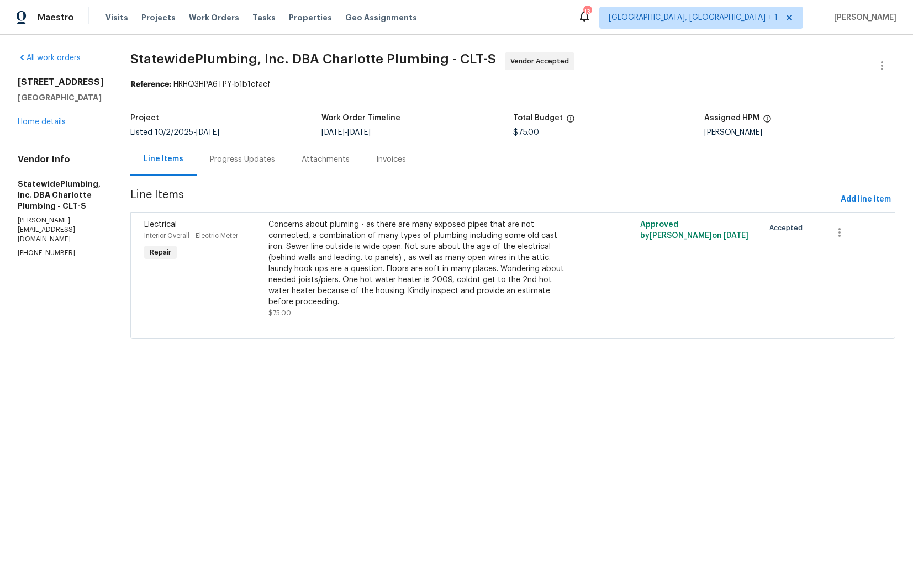
click at [258, 159] on div "Progress Updates" at bounding box center [242, 159] width 65 height 11
